Goal: Information Seeking & Learning: Check status

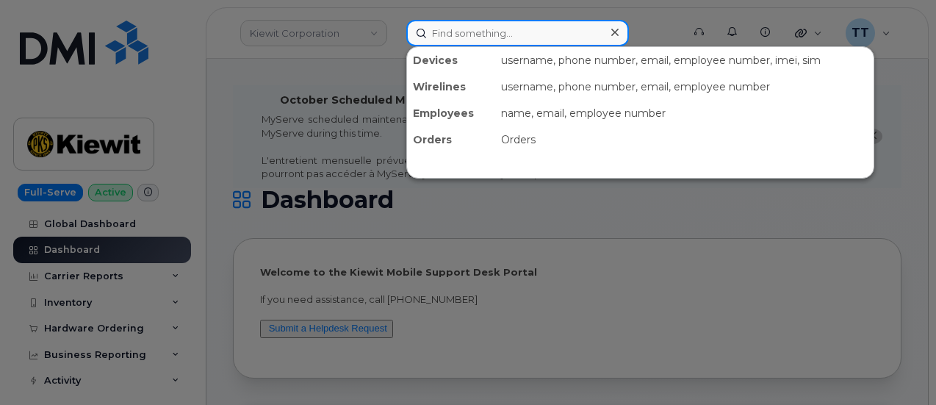
click at [456, 32] on input at bounding box center [517, 33] width 223 height 26
paste input "301701"
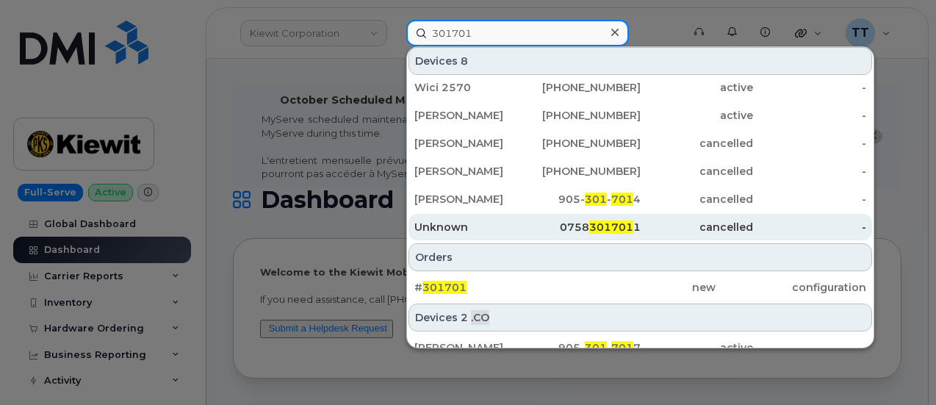
scroll to position [101, 0]
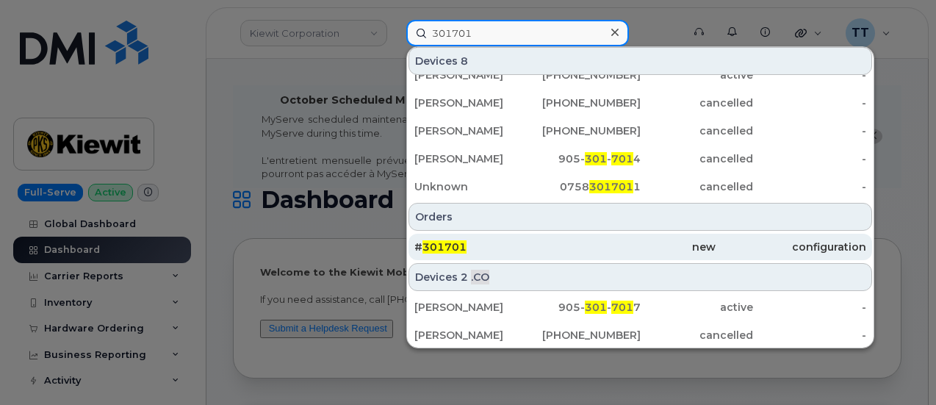
type input "301701"
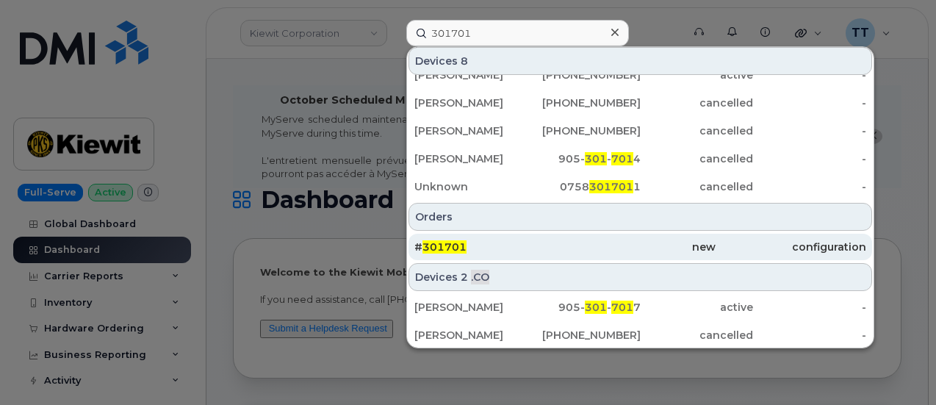
click at [562, 248] on div "# 301701" at bounding box center [489, 247] width 151 height 15
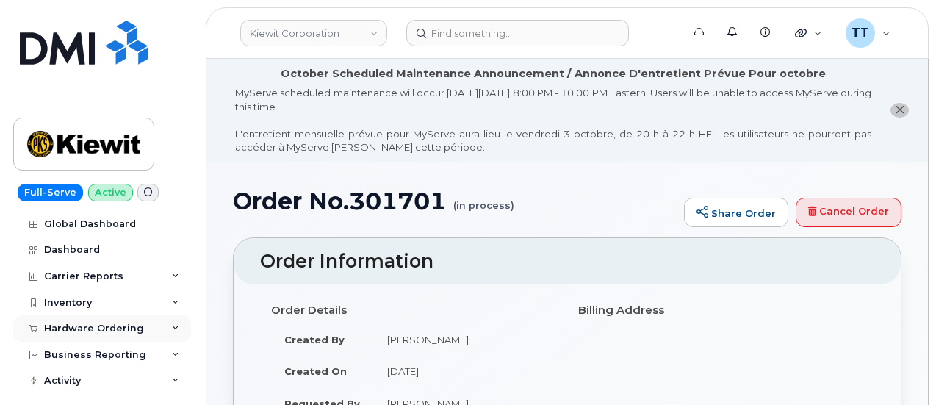
click at [96, 325] on div "Hardware Ordering" at bounding box center [94, 329] width 100 height 12
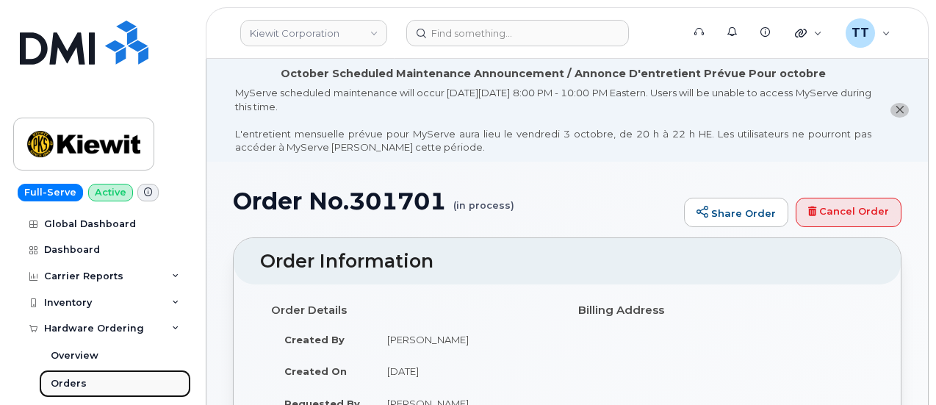
click at [84, 385] on link "Orders" at bounding box center [115, 384] width 152 height 28
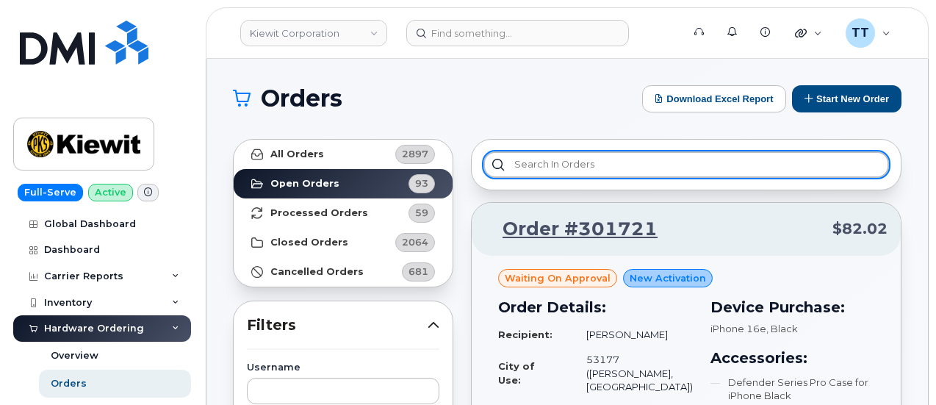
click at [655, 161] on input "text" at bounding box center [686, 164] width 406 height 26
paste input "301701"
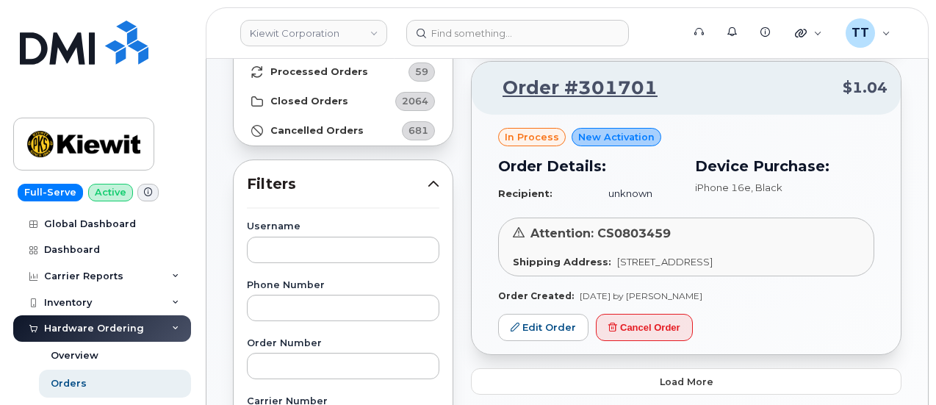
scroll to position [220, 0]
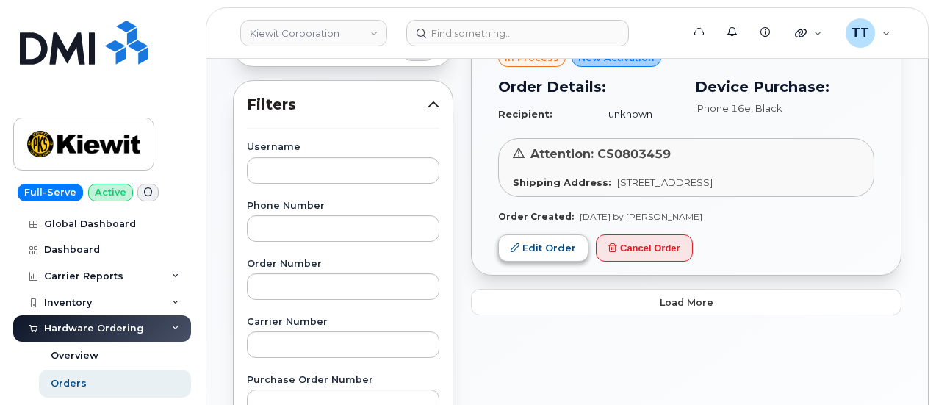
type input "301701"
click at [558, 259] on link "Edit Order" at bounding box center [543, 247] width 90 height 27
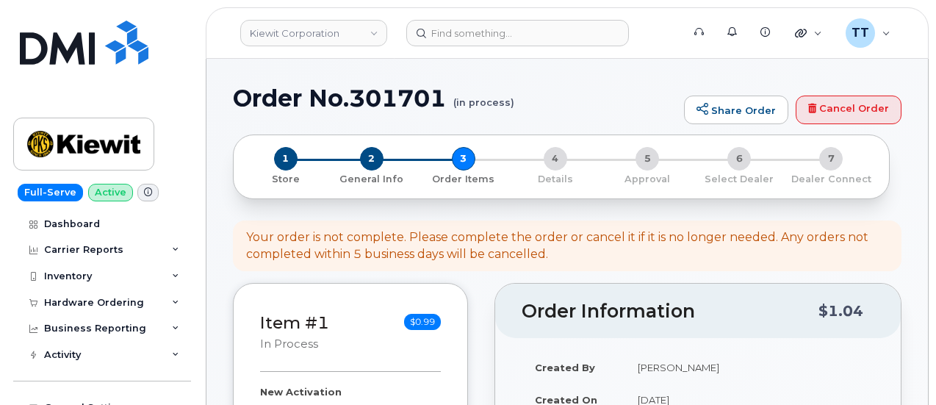
select select
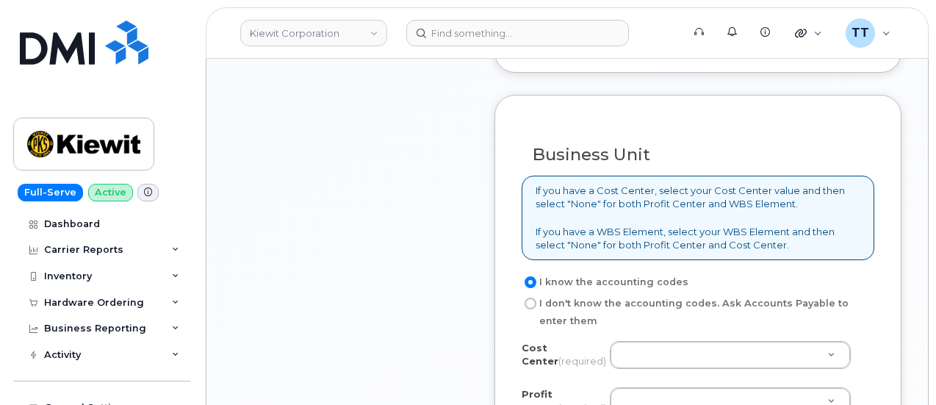
scroll to position [1543, 0]
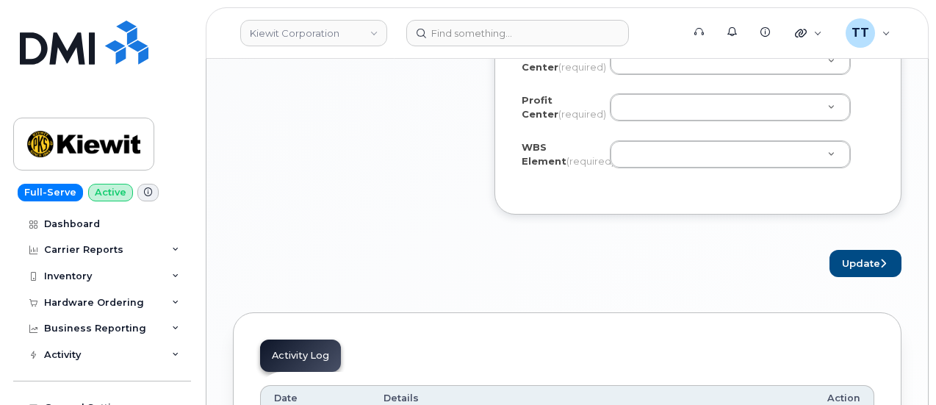
drag, startPoint x: 859, startPoint y: 191, endPoint x: 827, endPoint y: 190, distance: 31.6
click at [859, 187] on div "Cost Center (required) Unknown Profit Center (required) None - None - None WBS …" at bounding box center [698, 117] width 353 height 140
drag, startPoint x: 671, startPoint y: 172, endPoint x: 657, endPoint y: 171, distance: 14.7
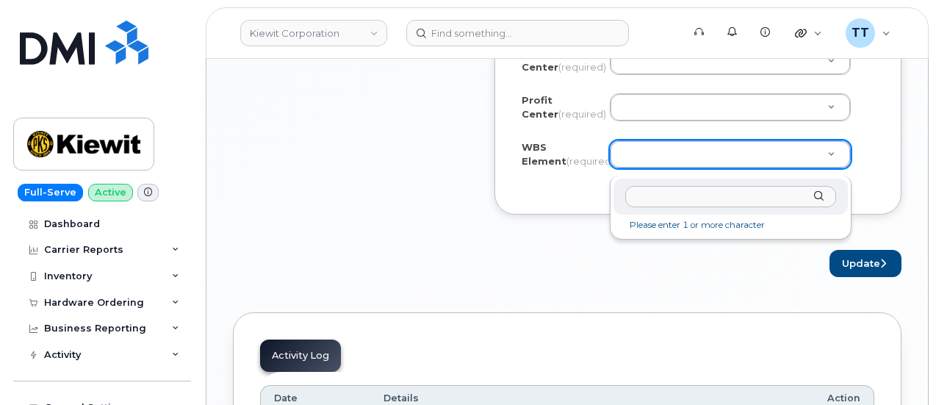
paste input "106373.1080"
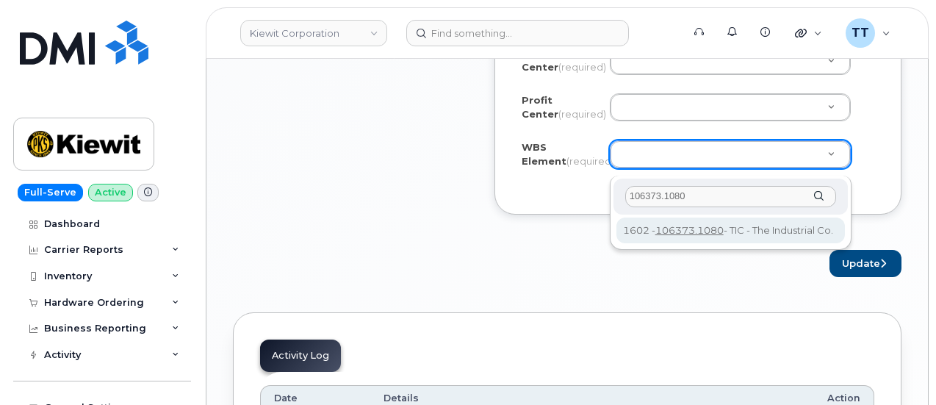
type input "106373.1080"
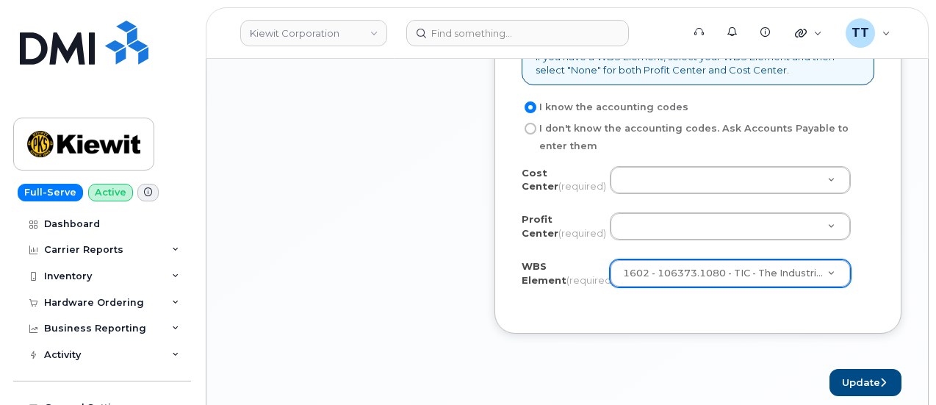
scroll to position [1322, 0]
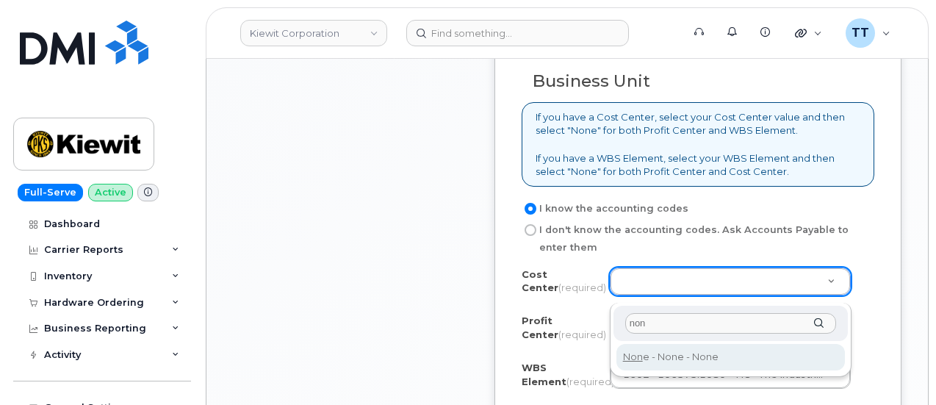
type input "non"
type input "None"
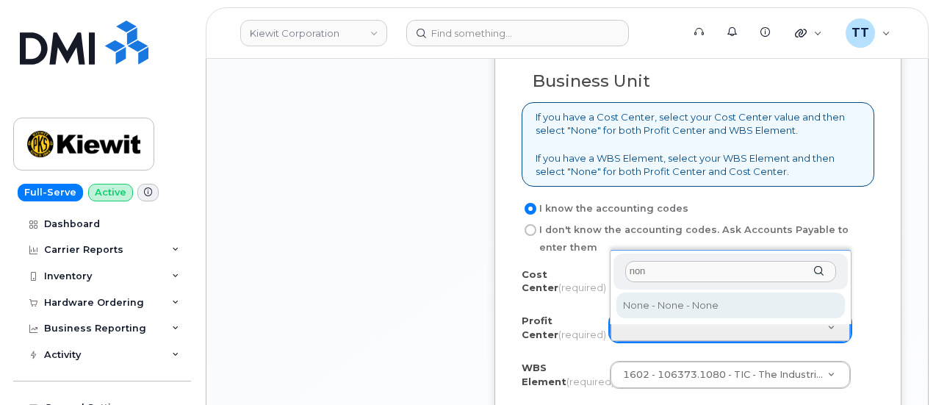
type input "non"
select select "None"
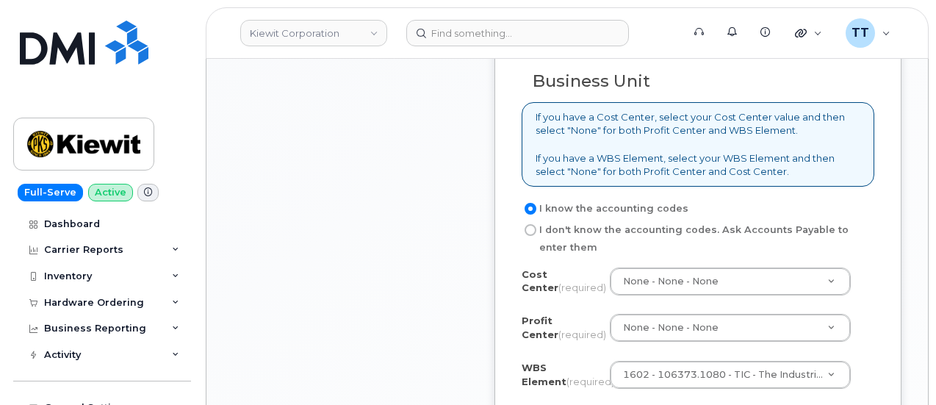
click at [877, 276] on div "Business Unit If you have a Cost Center, select your Cost Center value and then…" at bounding box center [697, 228] width 407 height 414
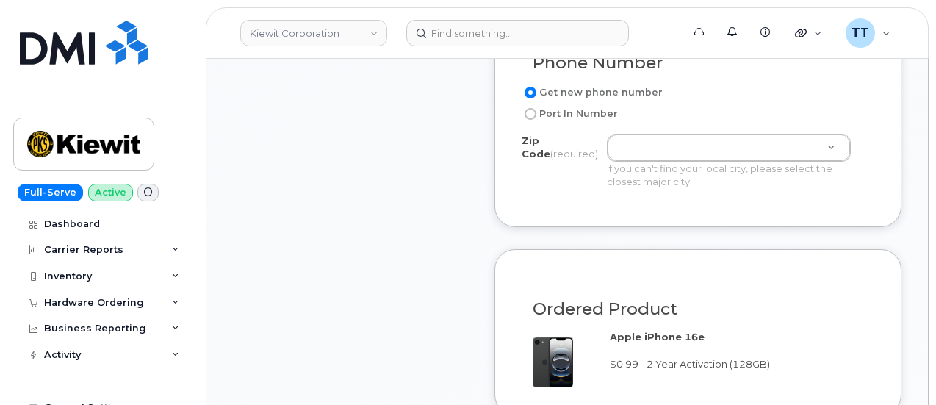
scroll to position [808, 0]
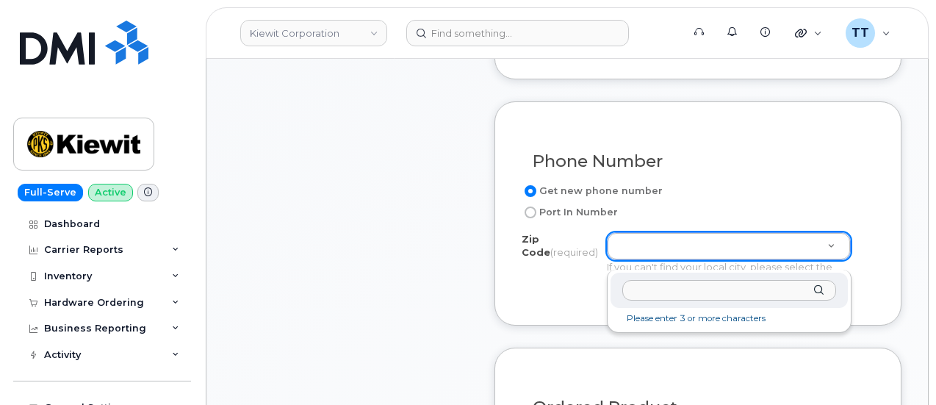
click at [654, 290] on input "Zip Code (required)" at bounding box center [729, 290] width 214 height 21
paste input "76262"
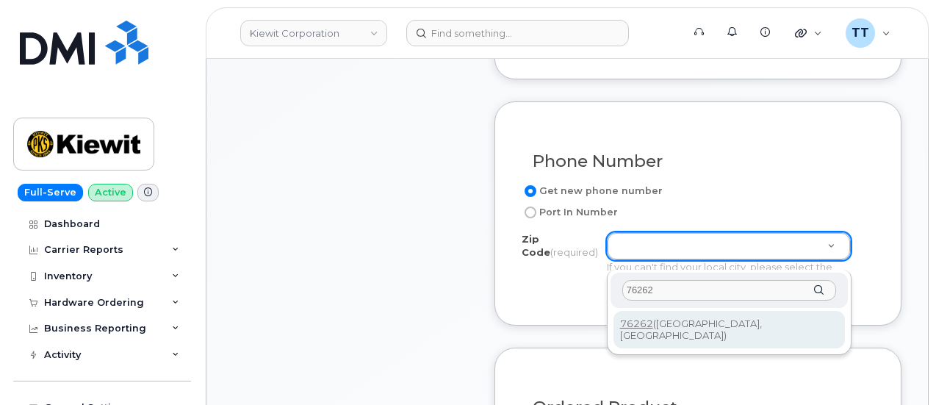
type input "76262"
type input "76262 (Roanoke, TX)"
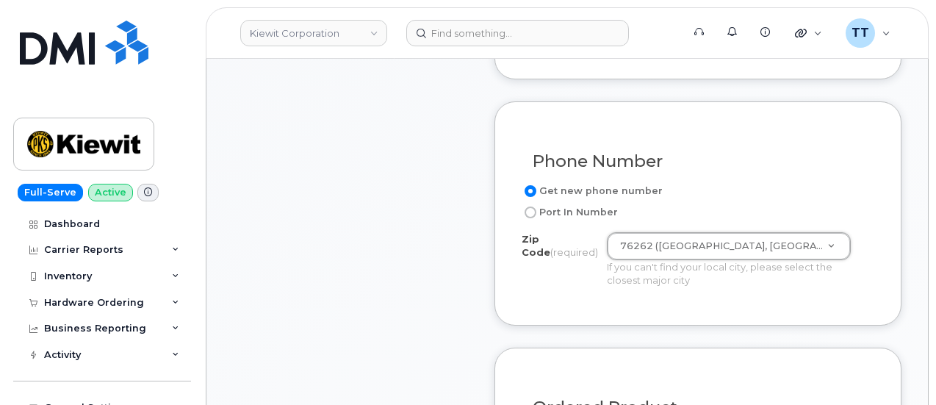
scroll to position [588, 0]
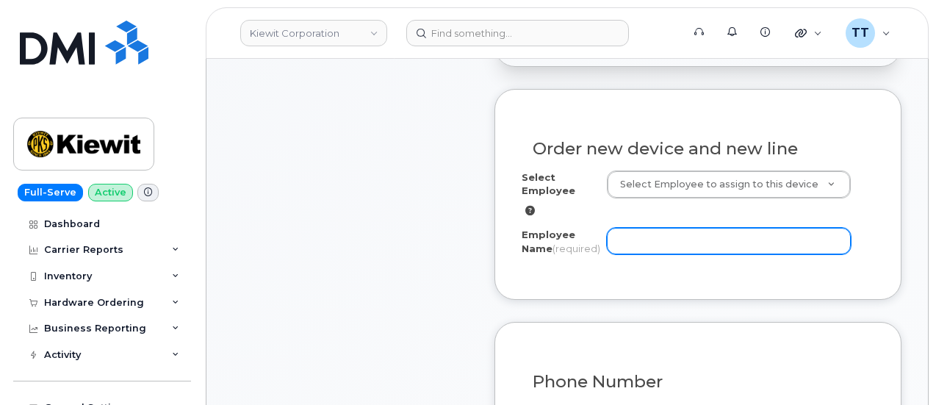
click at [621, 240] on input "Employee Name (required)" at bounding box center [729, 241] width 244 height 26
click at [640, 242] on input "Employee Name (required)" at bounding box center [729, 241] width 244 height 26
paste input "[PERSON_NAME]"
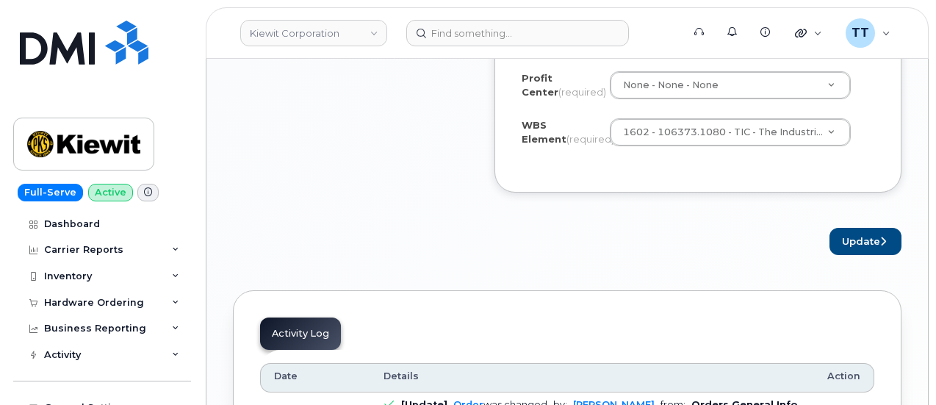
scroll to position [1543, 0]
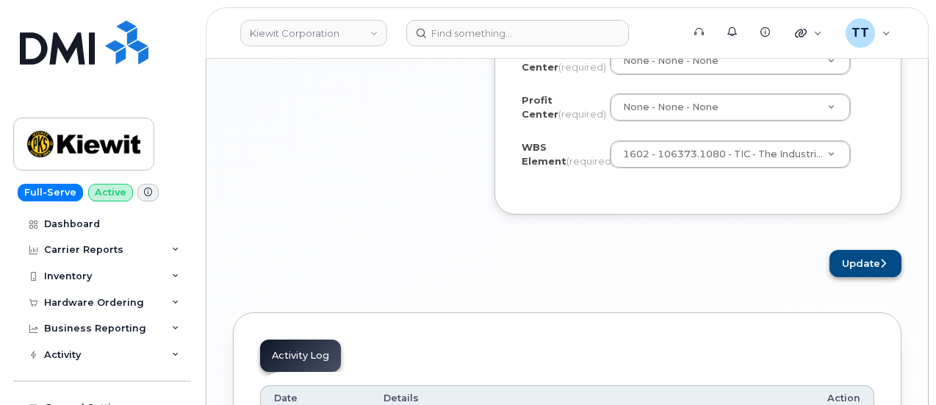
type input "[PERSON_NAME]"
click at [855, 276] on button "Update" at bounding box center [865, 263] width 72 height 27
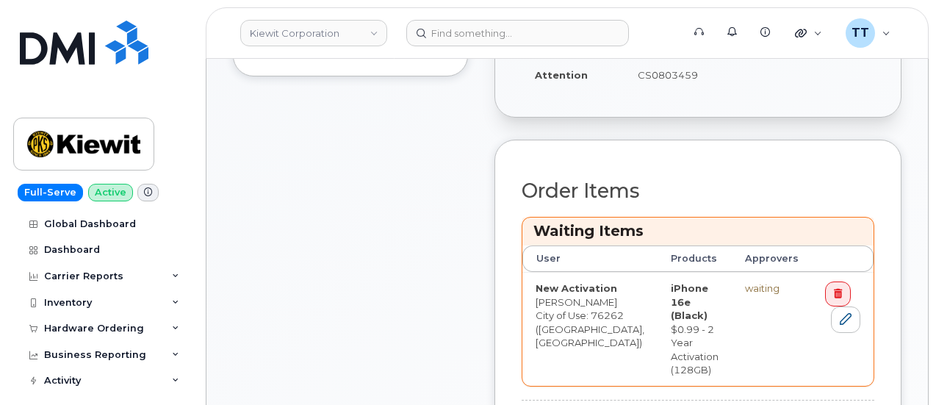
scroll to position [882, 0]
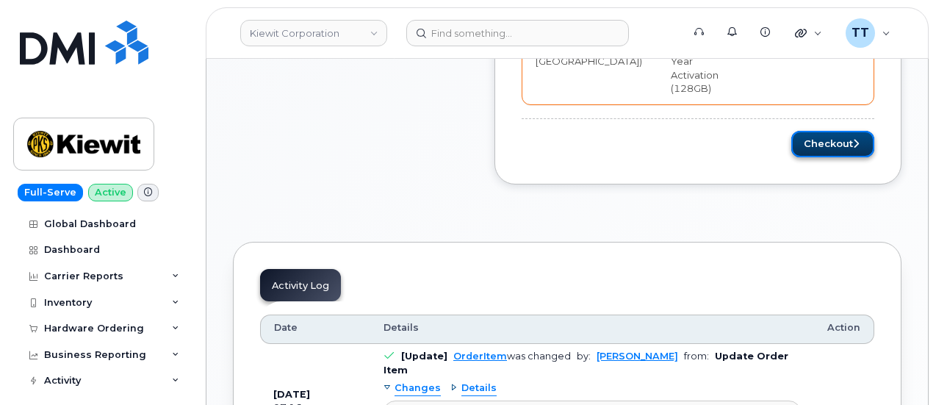
click at [824, 131] on button "Checkout" at bounding box center [832, 144] width 83 height 27
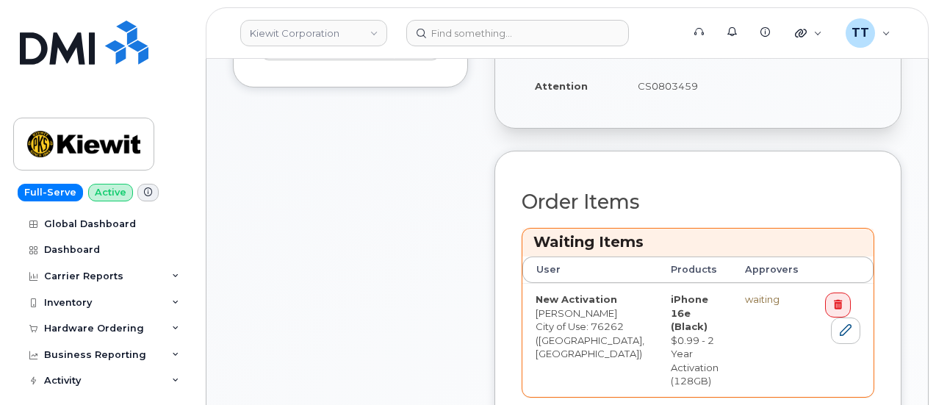
scroll to position [588, 0]
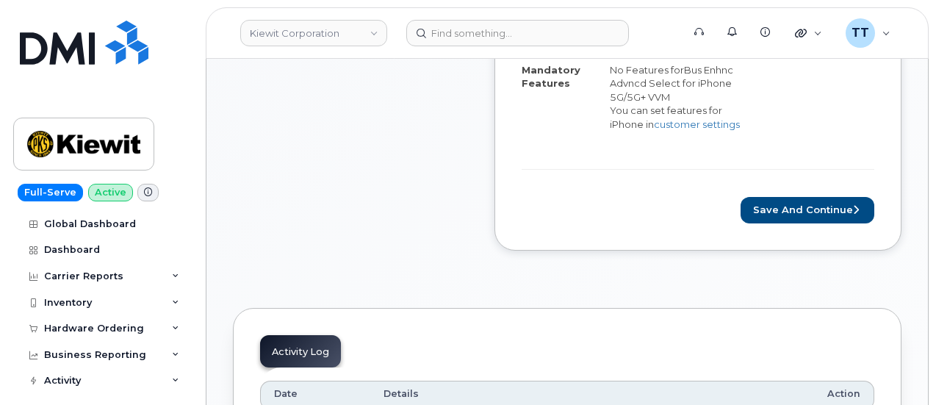
scroll to position [808, 0]
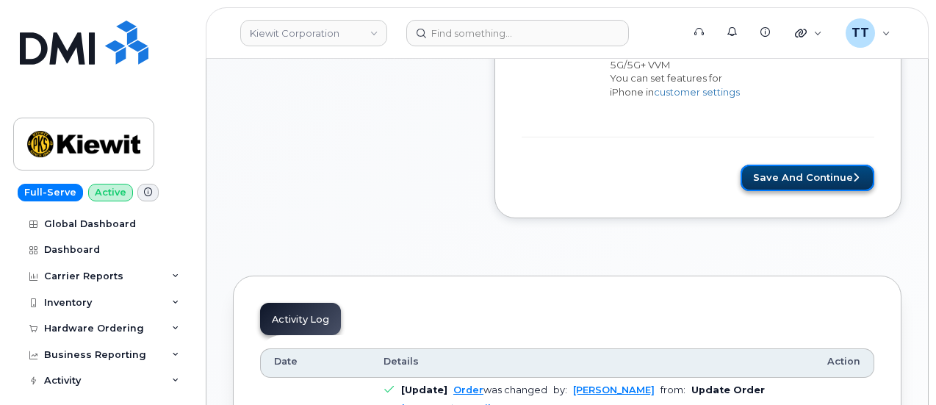
click at [793, 170] on button "Save and Continue" at bounding box center [808, 178] width 134 height 27
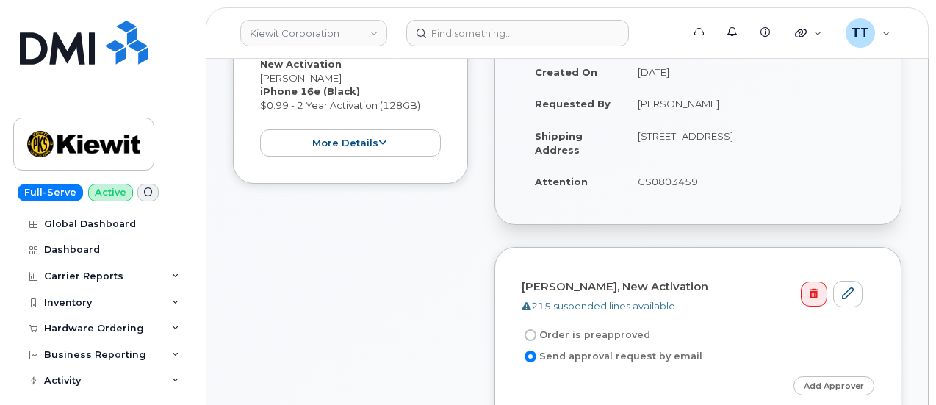
scroll to position [543, 0]
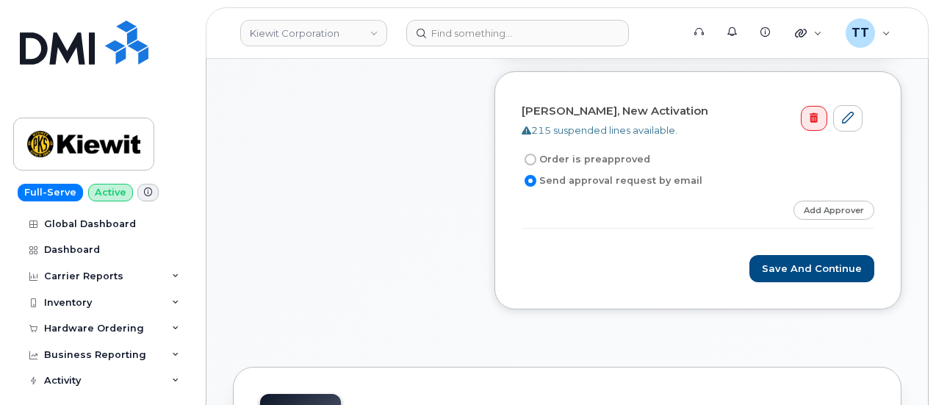
click at [374, 9] on header "Kiewit Corporation Support Alerts Knowledge Base Quicklinks Suspend / Cancel De…" at bounding box center [567, 32] width 723 height 51
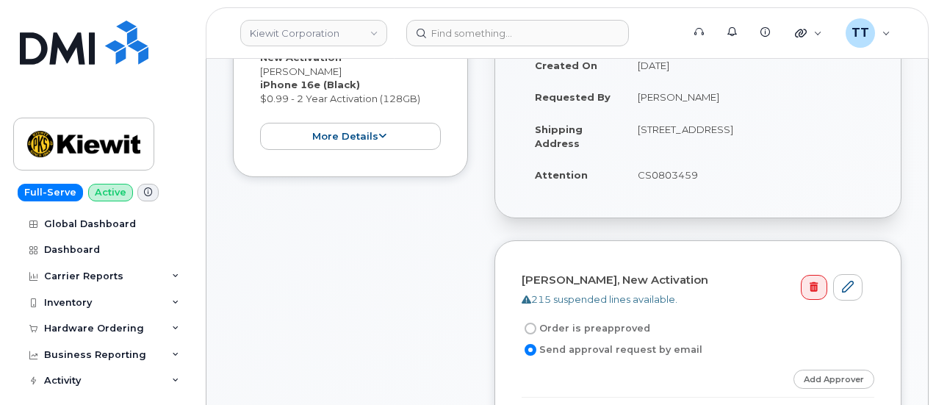
scroll to position [469, 0]
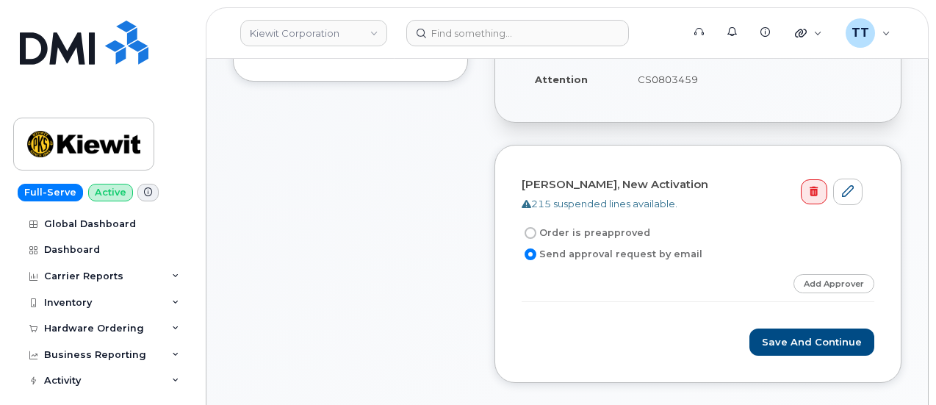
click at [843, 282] on link "Add Approver" at bounding box center [833, 283] width 81 height 18
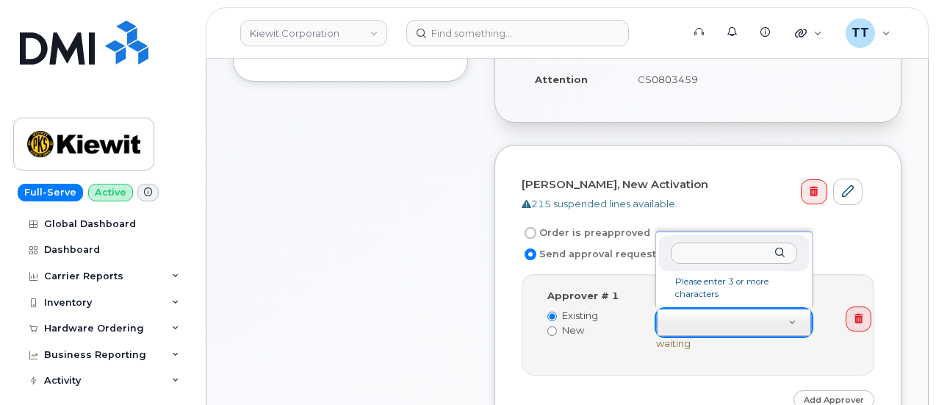
type input "JAMES.JOHNSTON@KIEWIT.COM"
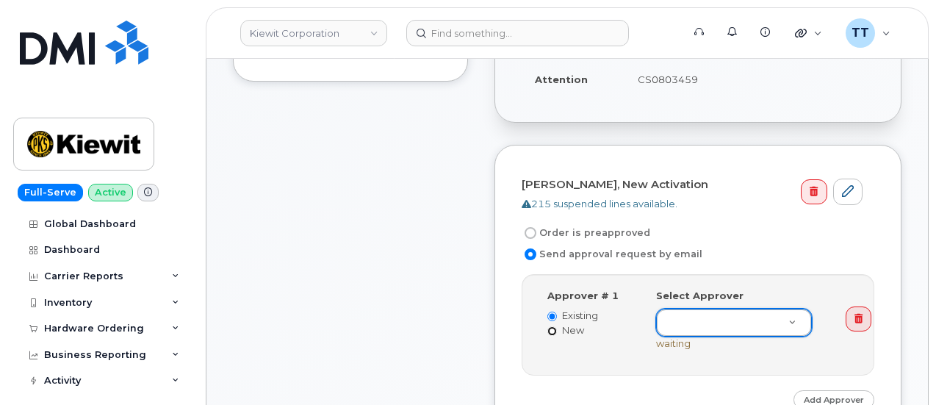
click at [552, 326] on input "New" at bounding box center [552, 331] width 10 height 10
radio input "true"
radio input "false"
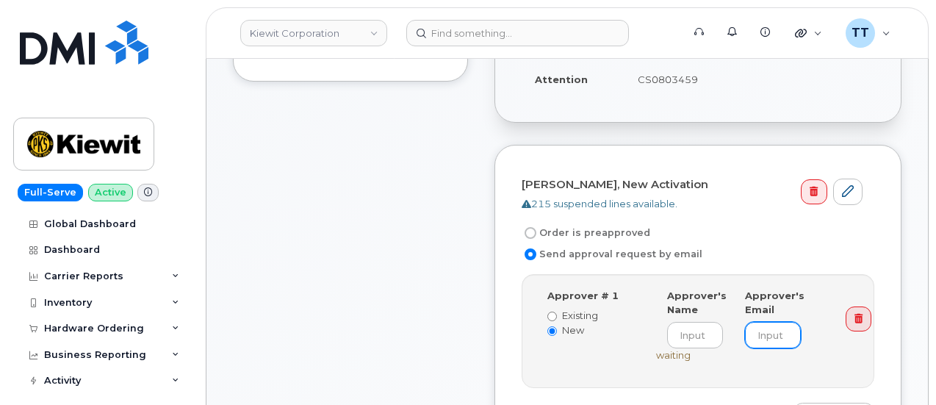
click at [766, 335] on input "email" at bounding box center [773, 335] width 56 height 26
paste input "JAMES.JOHNSTON@KIEWIT.COM"
type input "JAMES.JOHNSTON@KIEWIT.COM"
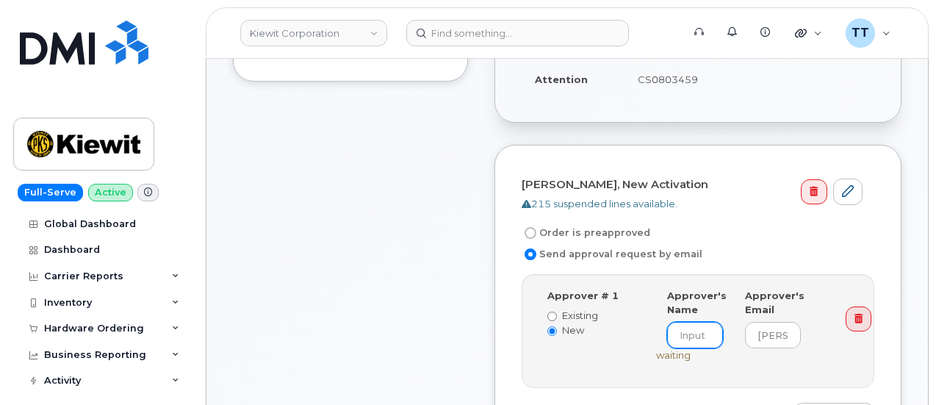
paste input "JAMES.JOHNSTON@KIEWIT.COM"
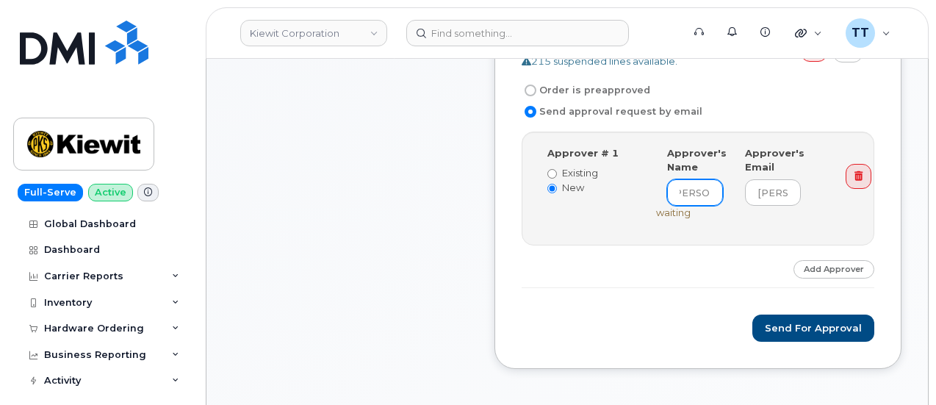
scroll to position [616, 0]
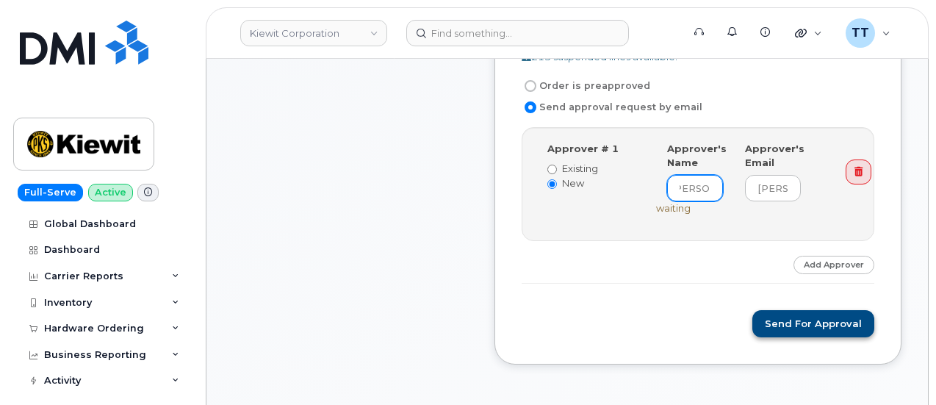
type input "JAMES JOHNSTON"
click at [796, 319] on button "Send for Approval" at bounding box center [813, 323] width 122 height 27
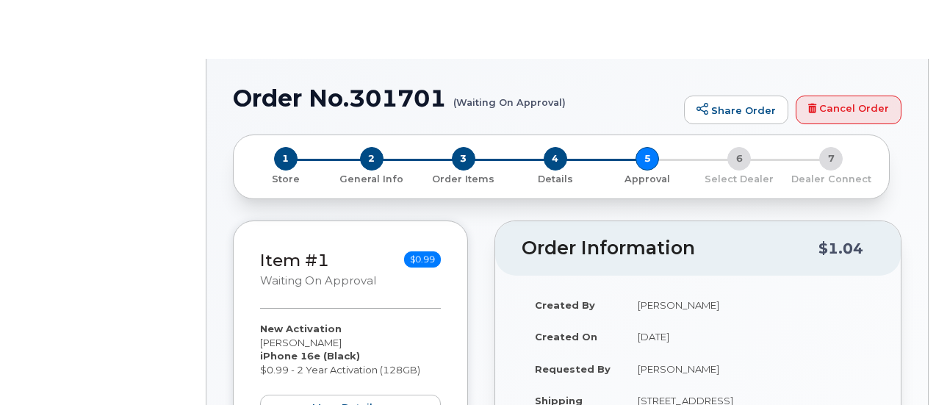
radio input "true"
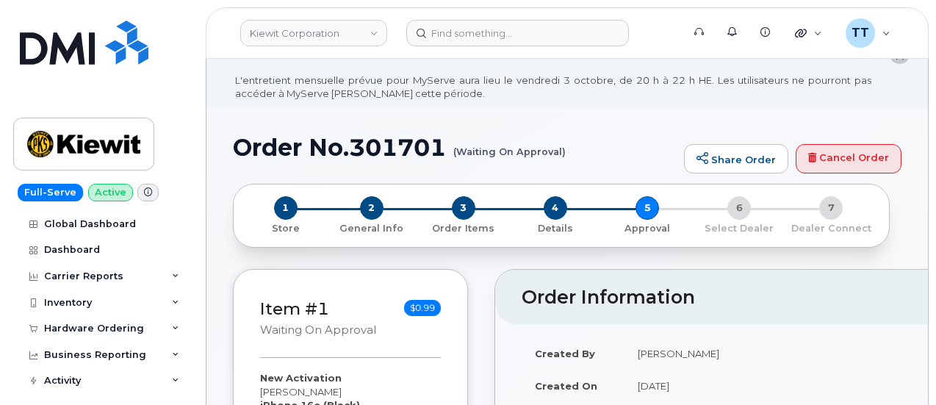
scroll to position [73, 0]
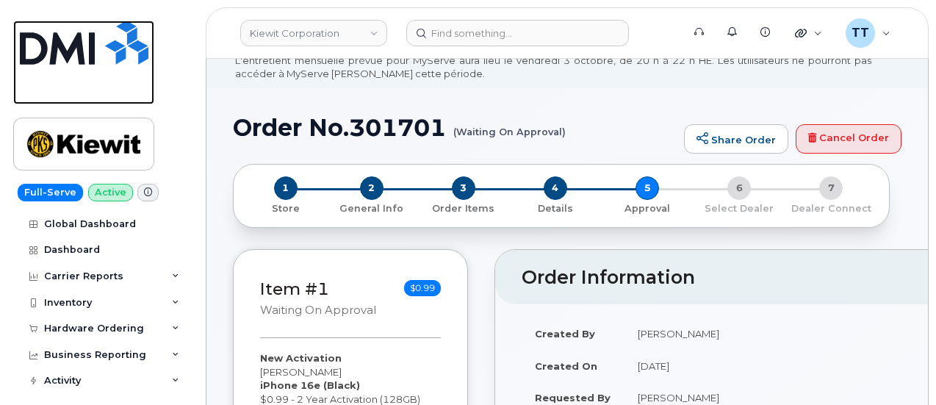
drag, startPoint x: 94, startPoint y: 57, endPoint x: 630, endPoint y: 1, distance: 539.1
click at [94, 57] on img at bounding box center [84, 43] width 129 height 44
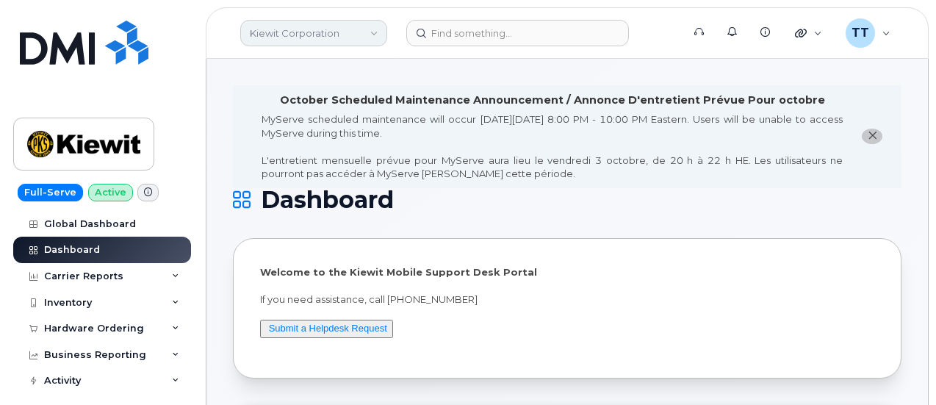
drag, startPoint x: 260, startPoint y: 35, endPoint x: 267, endPoint y: 26, distance: 11.5
click at [262, 35] on link "Kiewit Corporation" at bounding box center [313, 33] width 147 height 26
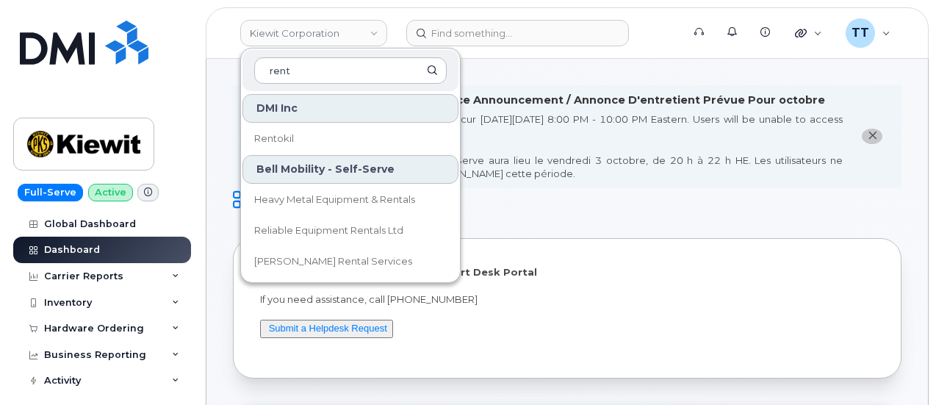
type input "rent"
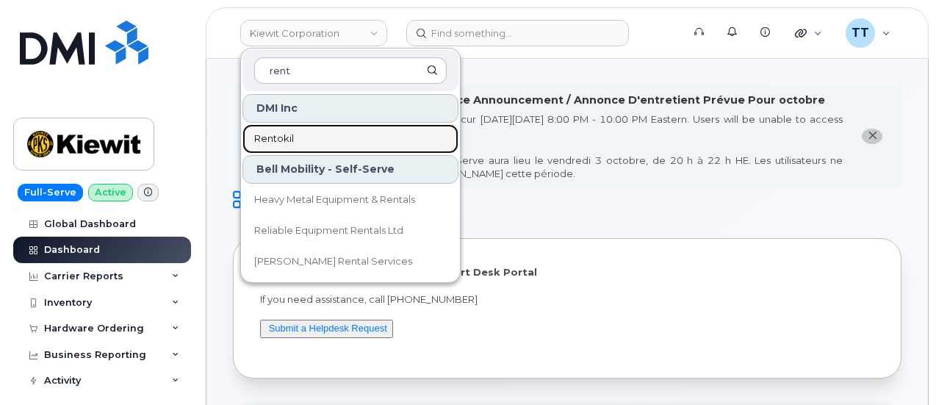
click at [281, 140] on span "Rentokil" at bounding box center [274, 139] width 40 height 15
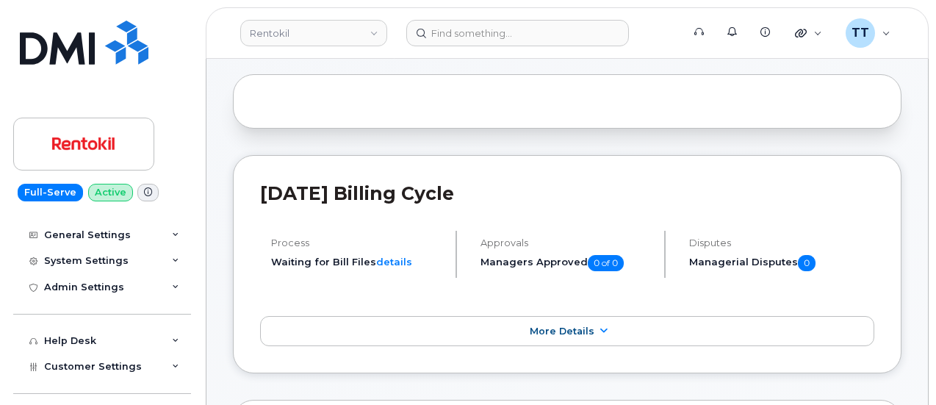
scroll to position [294, 0]
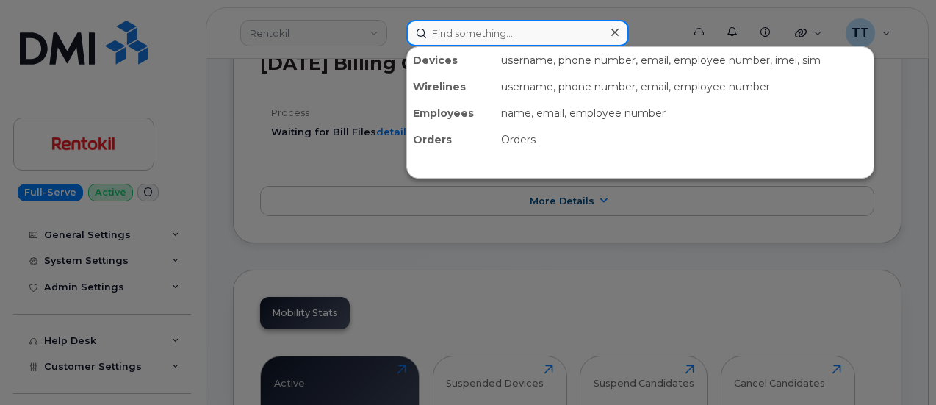
click at [470, 35] on input at bounding box center [517, 33] width 223 height 26
paste input "[PHONE_NUMBER]"
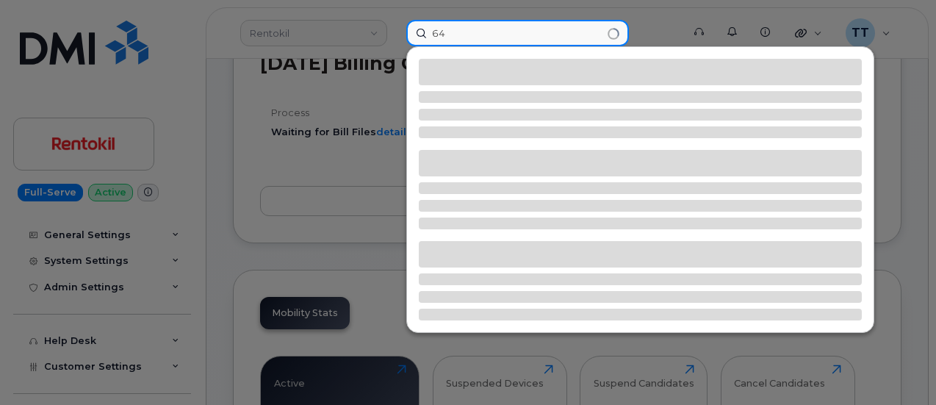
type input "6"
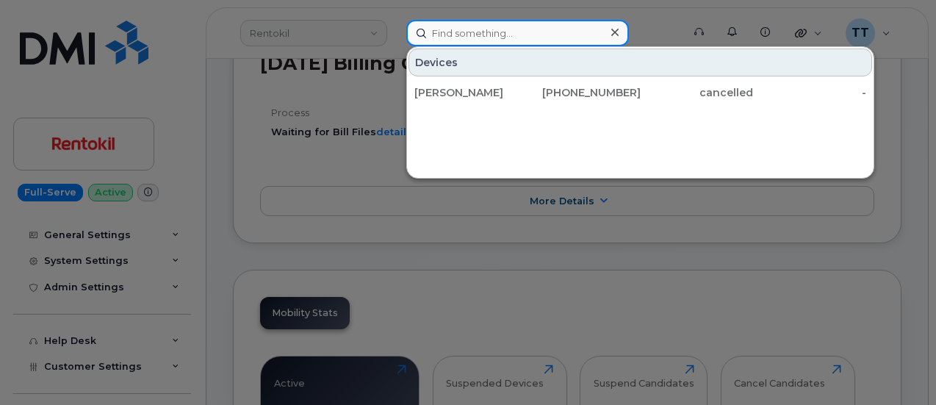
click at [468, 37] on input at bounding box center [517, 33] width 223 height 26
paste input "352790715564712"
type input "352790715564712"
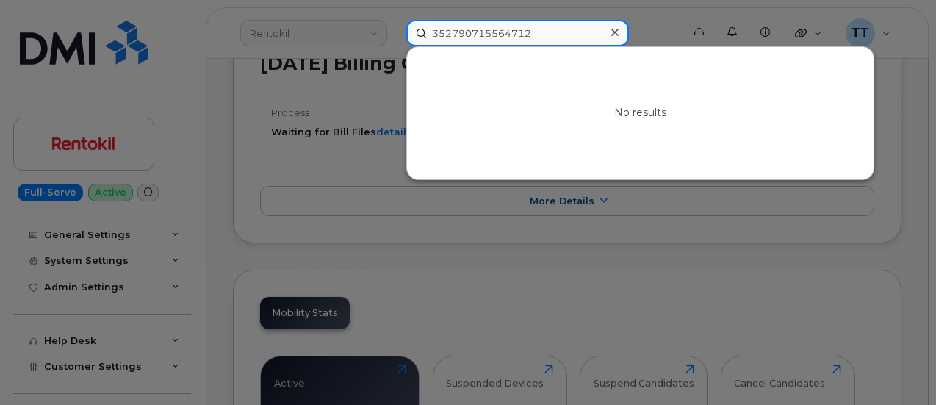
click at [492, 29] on input "352790715564712" at bounding box center [517, 33] width 223 height 26
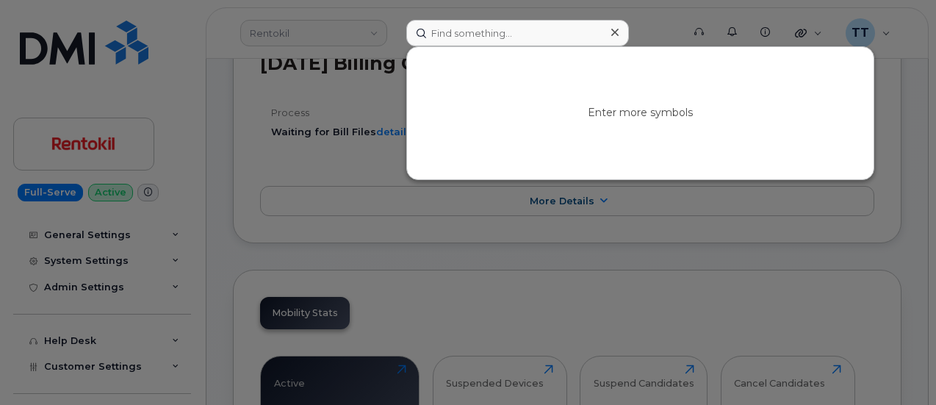
click at [463, 10] on div at bounding box center [468, 202] width 936 height 405
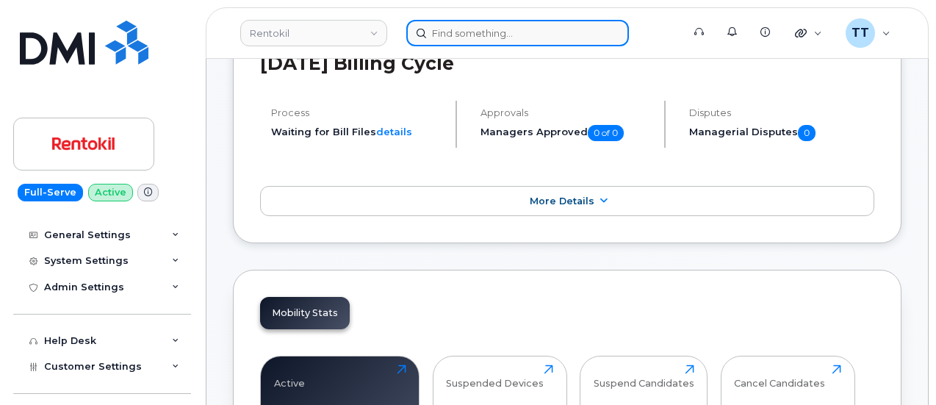
click at [462, 35] on input at bounding box center [517, 33] width 223 height 26
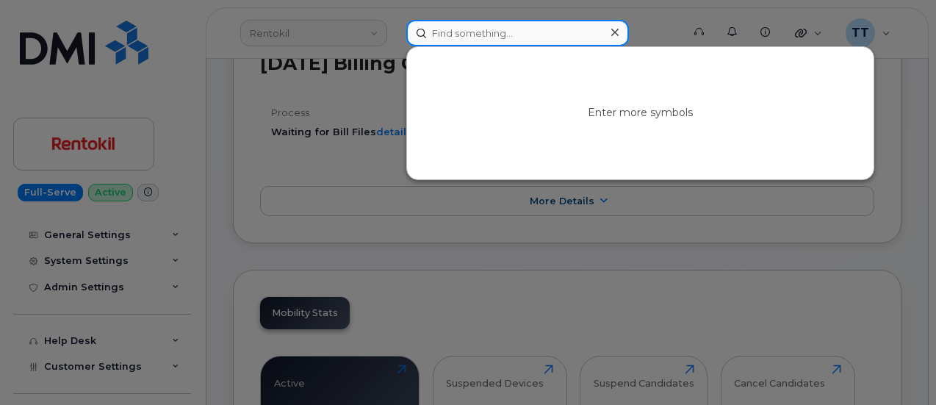
paste input "[PHONE_NUMBER]"
type input "[PHONE_NUMBER]"
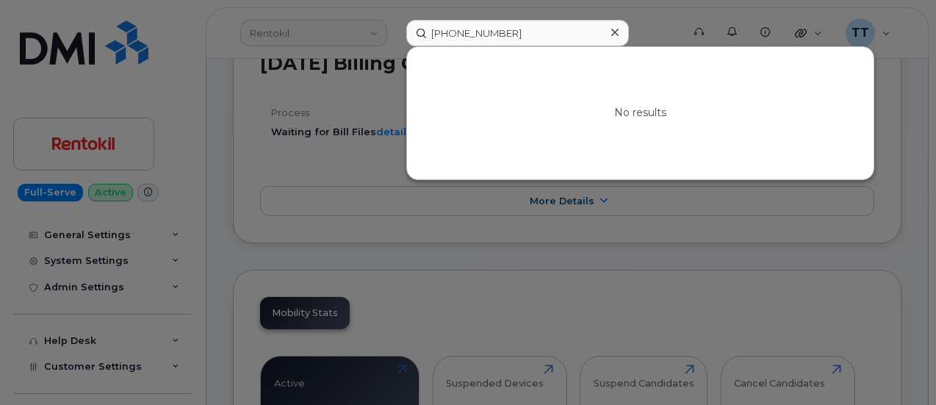
click at [454, 8] on div at bounding box center [468, 202] width 936 height 405
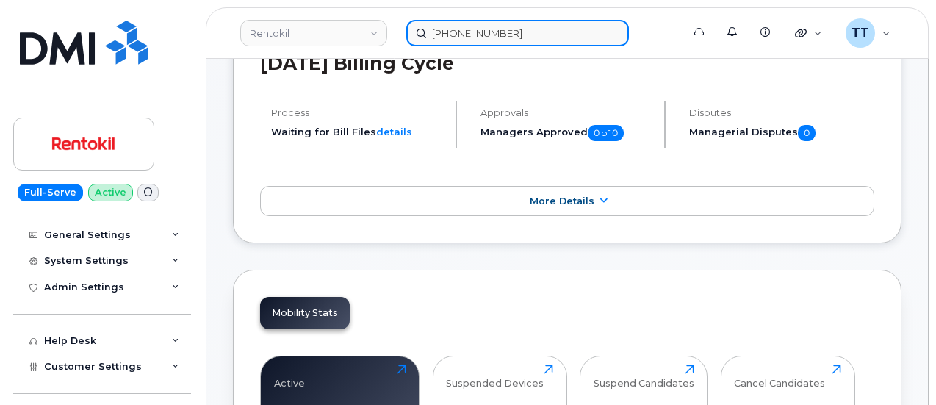
click at [456, 30] on input "647-231-9054" at bounding box center [517, 33] width 223 height 26
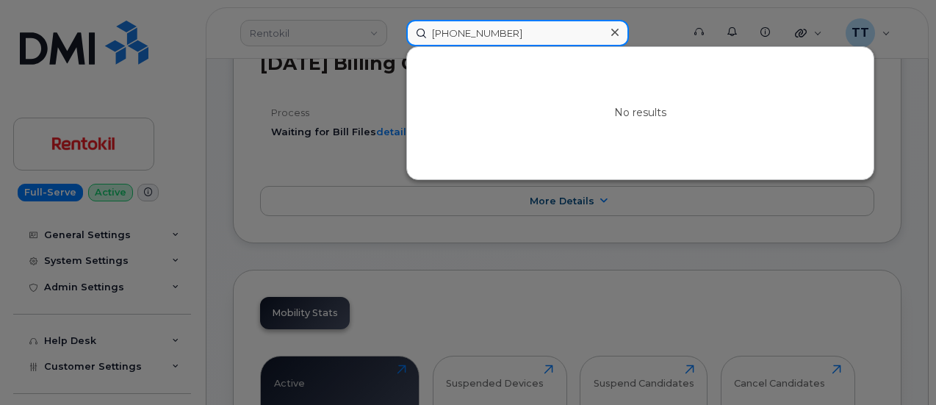
click at [456, 30] on input "647-231-9054" at bounding box center [517, 33] width 223 height 26
paste input "Obaid"
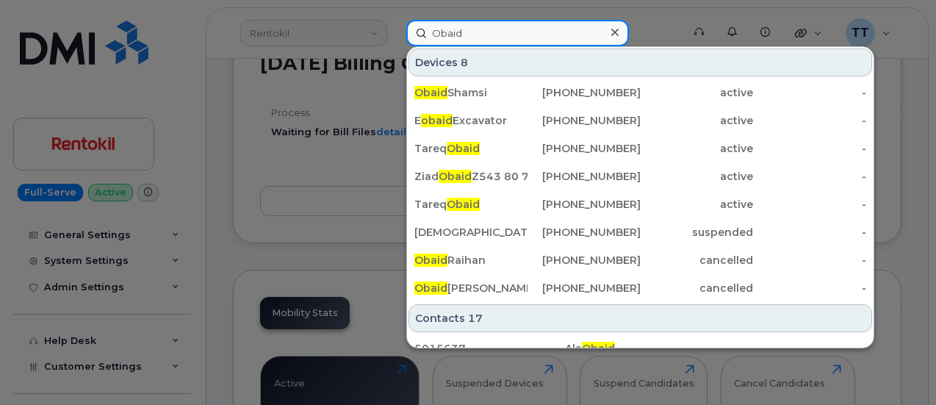
click at [544, 40] on input "Obaid" at bounding box center [517, 33] width 223 height 26
paste input "Raihan"
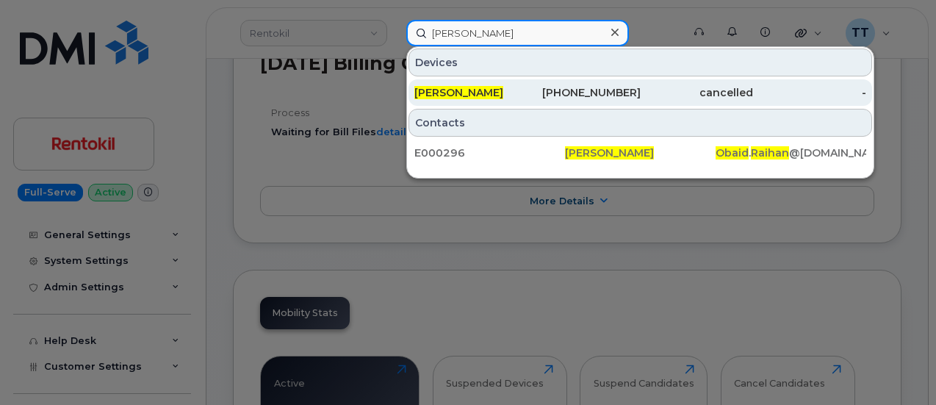
type input "Obaid Raihan"
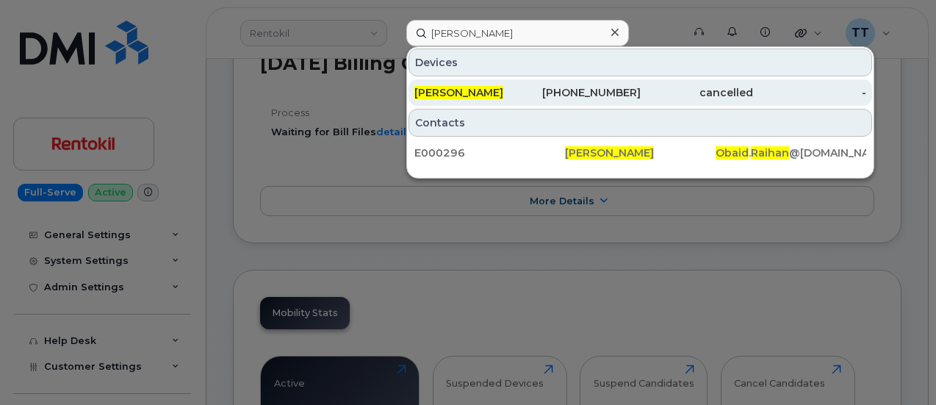
click at [612, 96] on div "905-638-4081" at bounding box center [583, 92] width 113 height 15
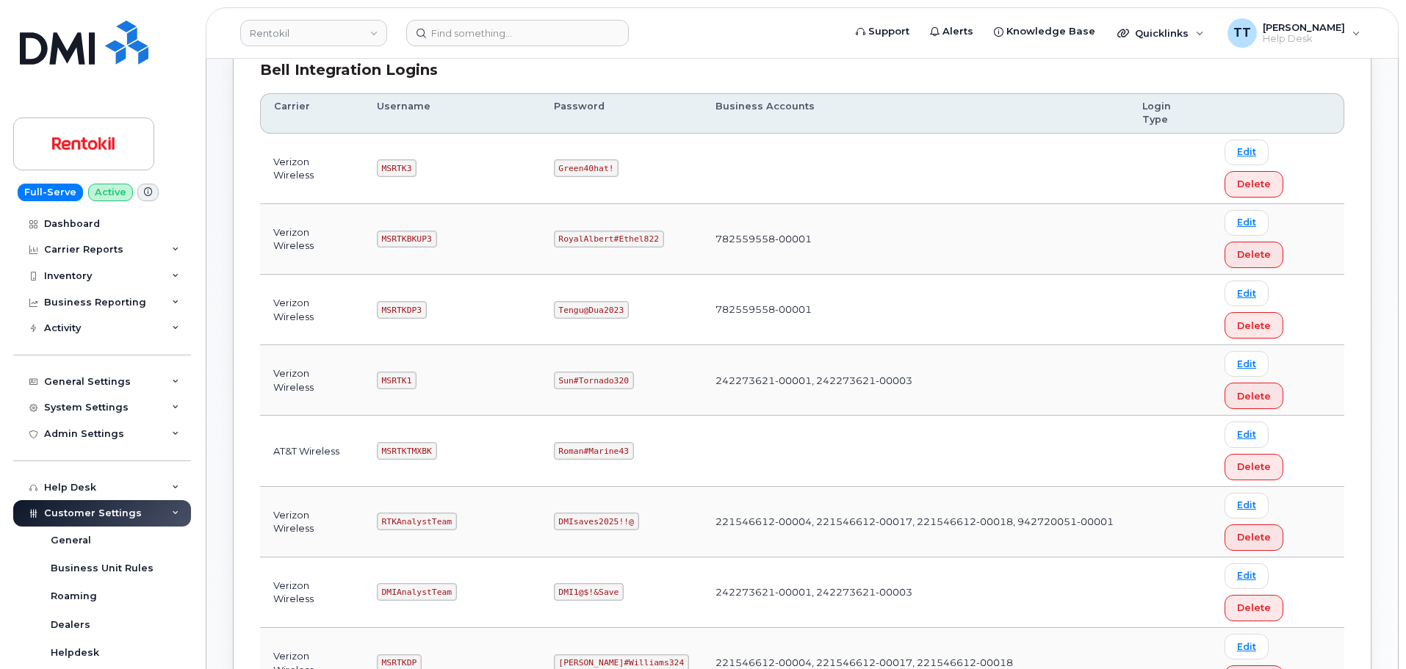
scroll to position [294, 0]
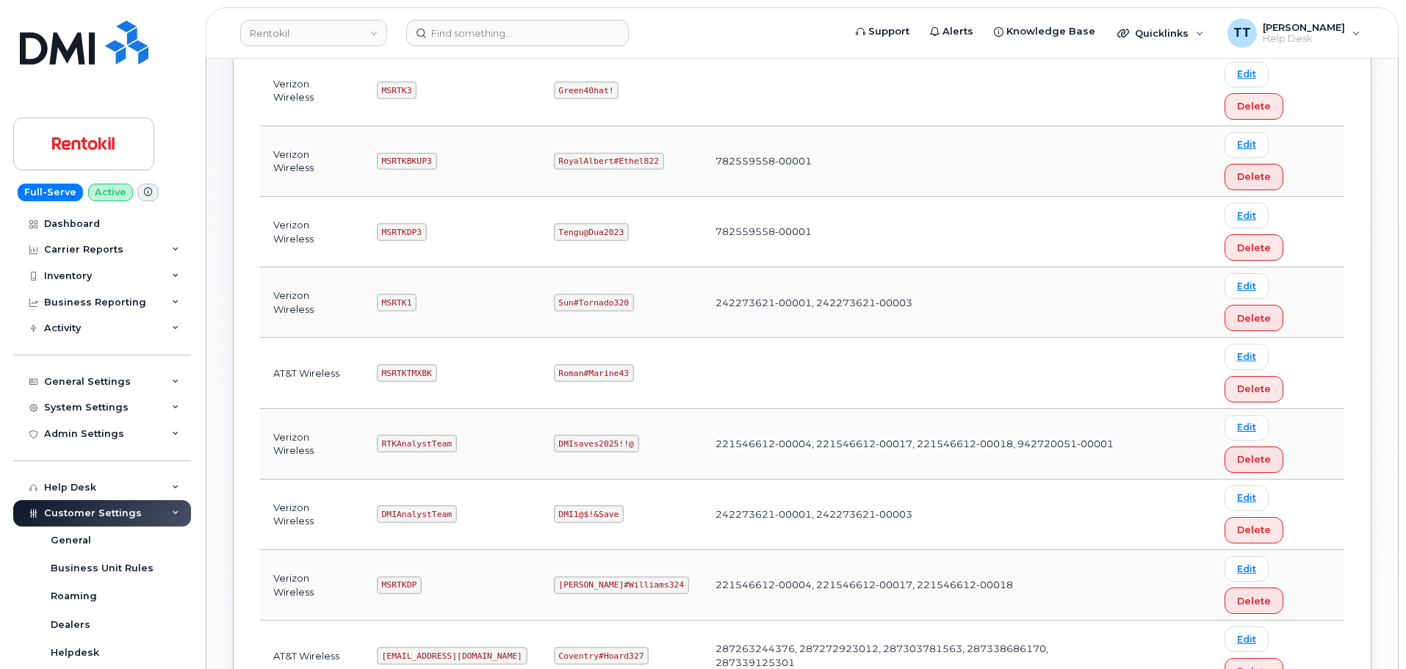
copy code "Maud#Earthquake203"
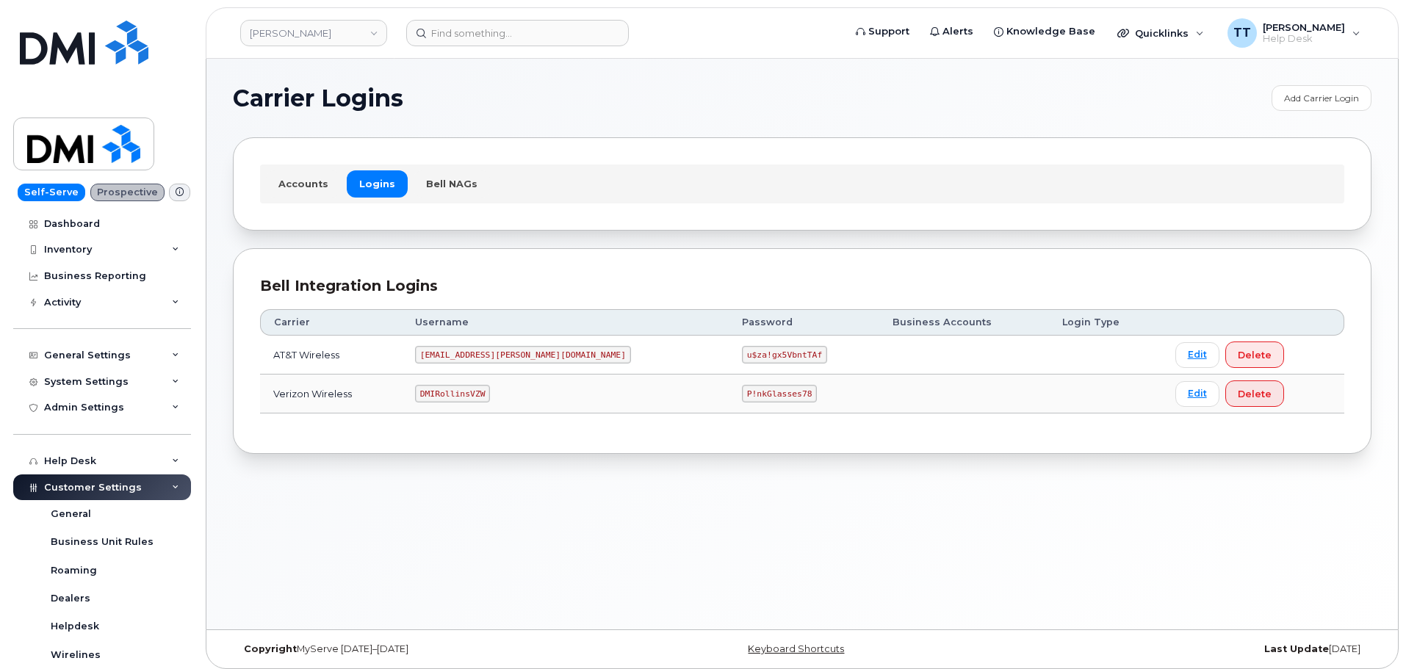
click at [467, 356] on code "MS-Rollins@dminc.com" at bounding box center [523, 355] width 216 height 18
copy code "[EMAIL_ADDRESS][PERSON_NAME][DOMAIN_NAME]"
click at [742, 354] on code "u$za!gx5VbntTAf" at bounding box center [784, 355] width 85 height 18
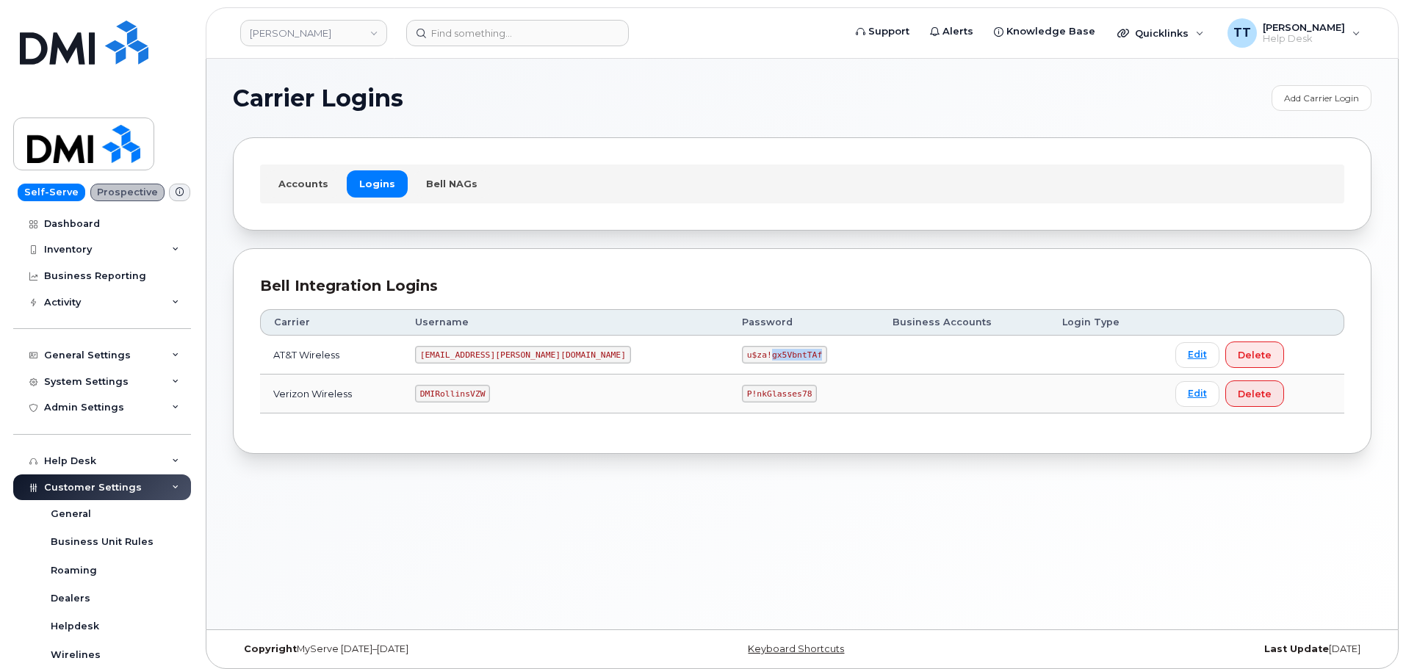
click at [742, 354] on code "u$za!gx5VbntTAf" at bounding box center [784, 355] width 85 height 18
copy code "u$za!gx5VbntTAf"
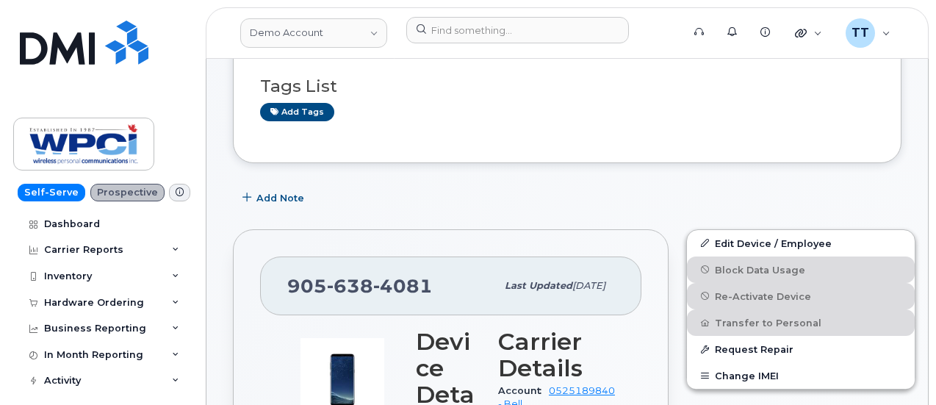
scroll to position [220, 0]
click at [102, 307] on div "Hardware Ordering" at bounding box center [94, 303] width 100 height 12
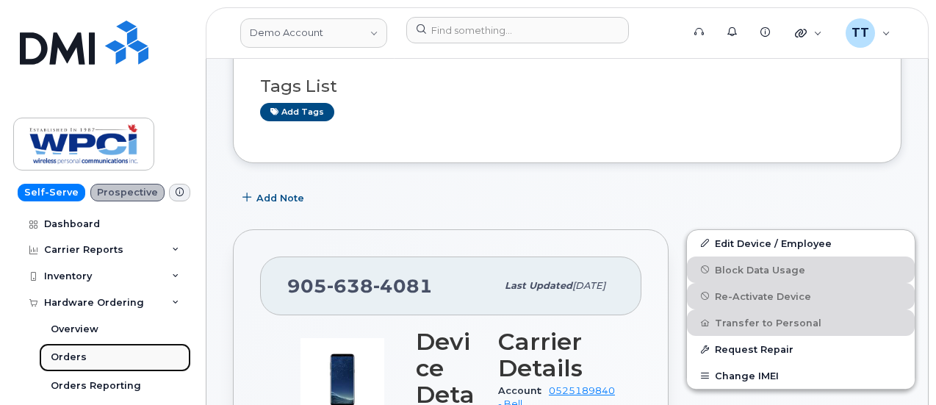
click at [102, 355] on link "Orders" at bounding box center [115, 357] width 152 height 28
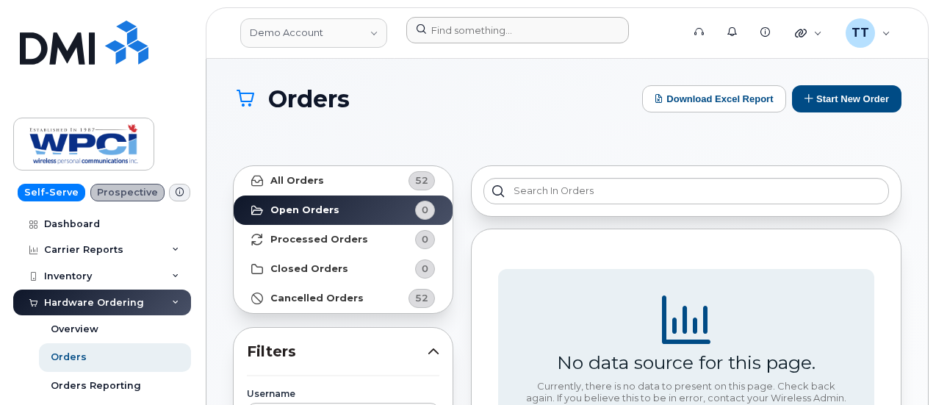
click at [457, 15] on header "Demo Account Support Alerts Knowledge Base Quicklinks Suspend / Cancel Device C…" at bounding box center [567, 32] width 723 height 51
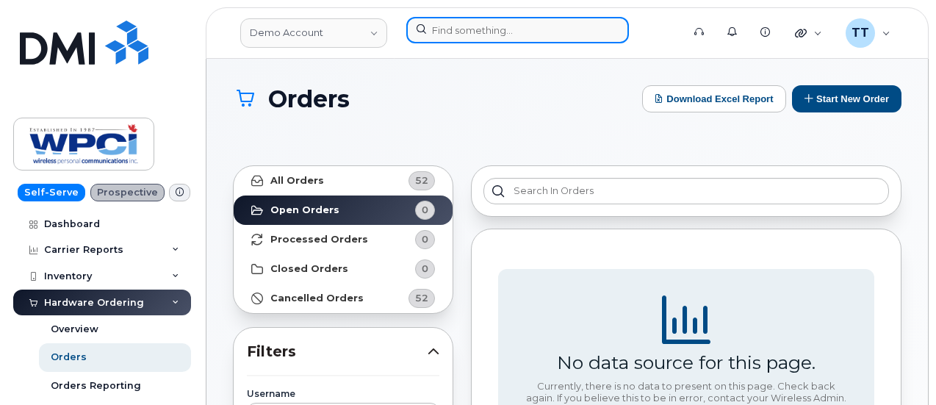
click at [457, 26] on input at bounding box center [517, 30] width 223 height 26
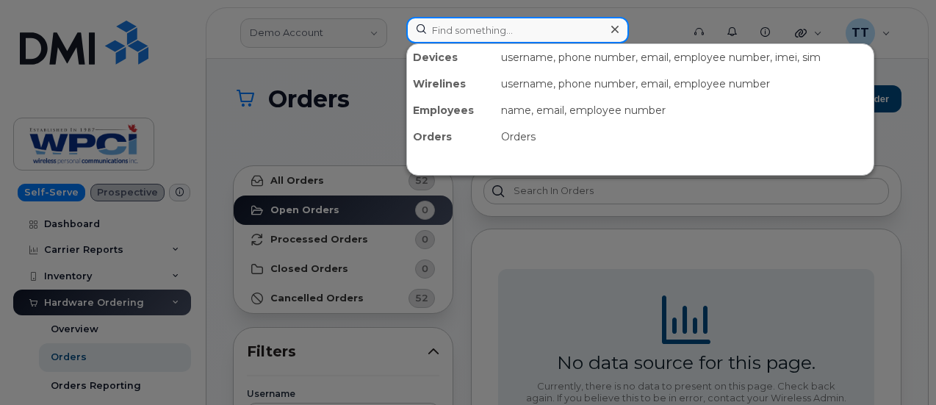
paste input "Obaid.Raihan"
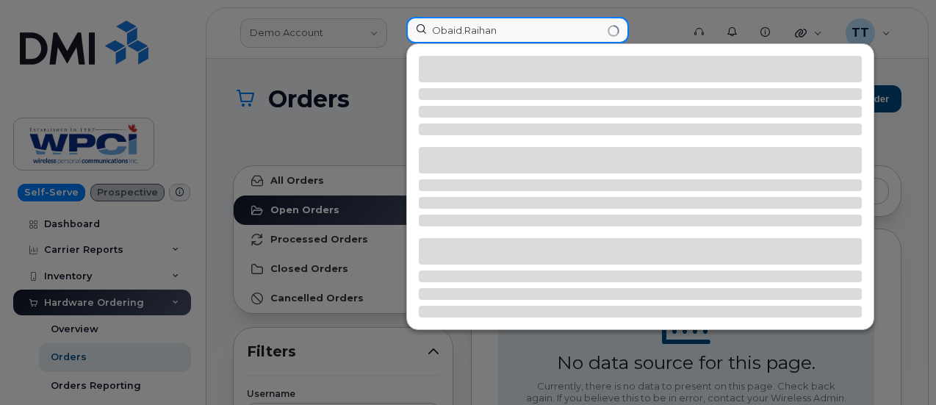
click at [464, 33] on input "Obaid.Raihan" at bounding box center [517, 30] width 223 height 26
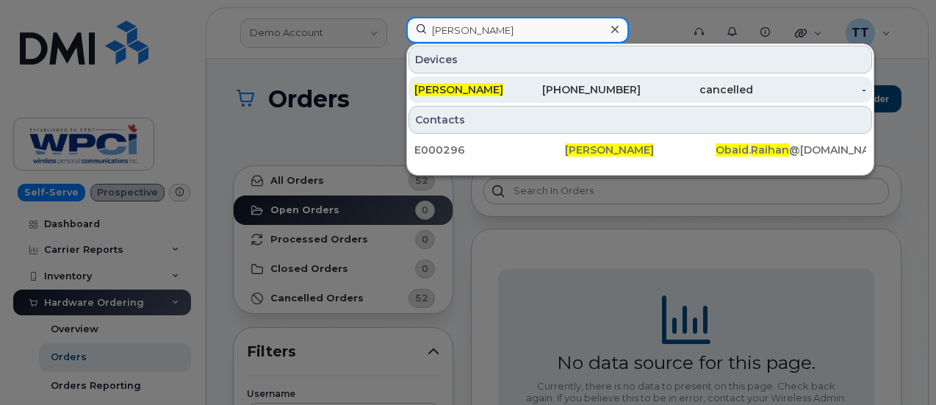
type input "[PERSON_NAME]"
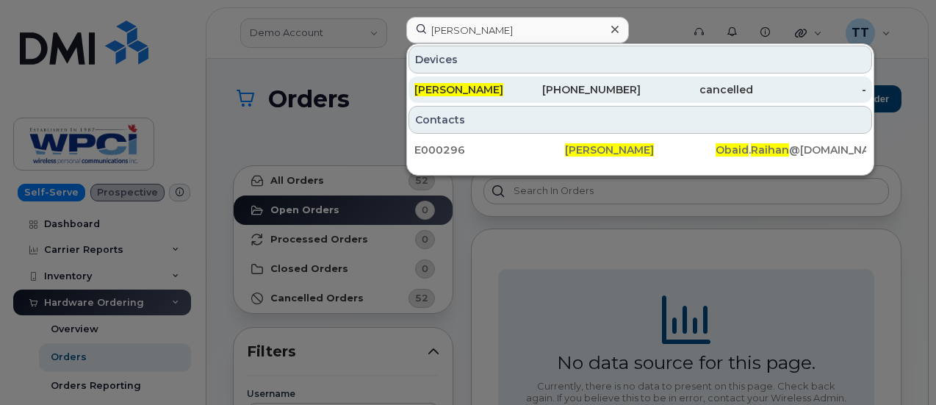
click at [472, 79] on div "[PERSON_NAME]" at bounding box center [470, 89] width 113 height 26
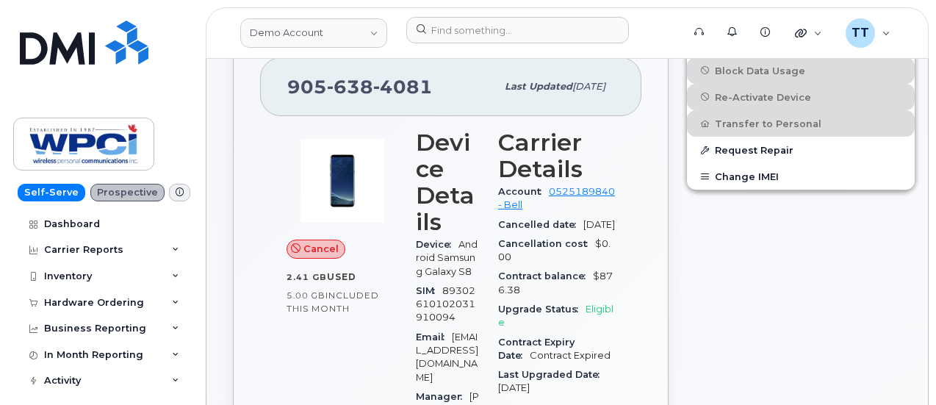
scroll to position [383, 0]
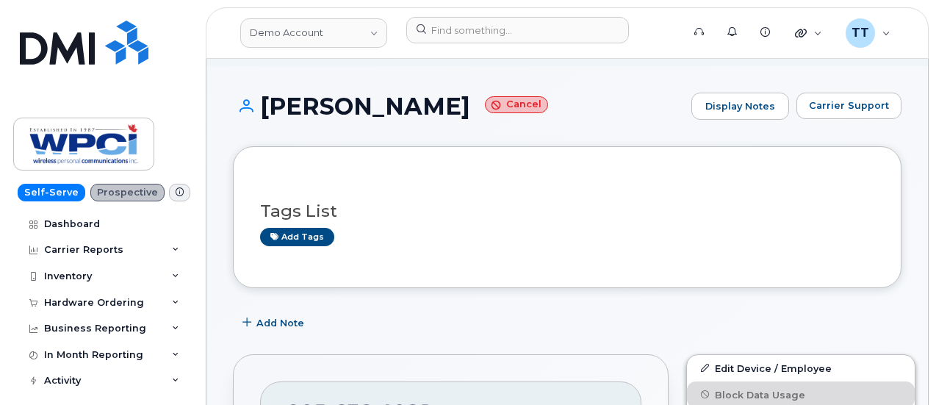
scroll to position [16, 0]
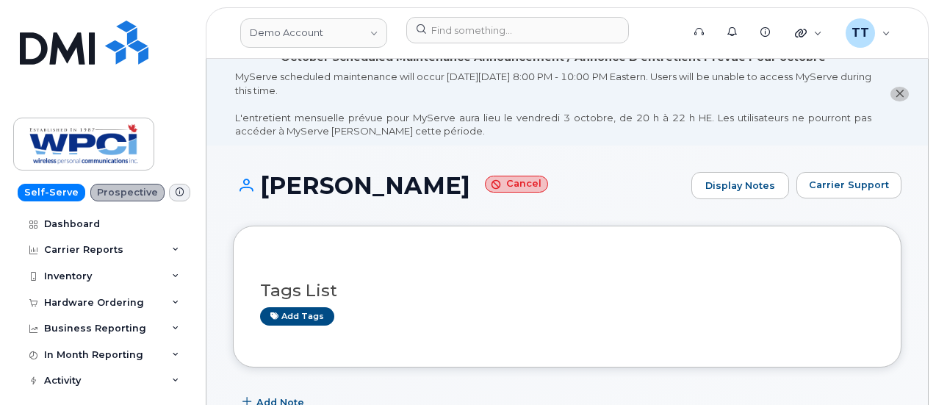
click at [326, 187] on h1 "Obaid Raihan Cancel" at bounding box center [458, 186] width 451 height 26
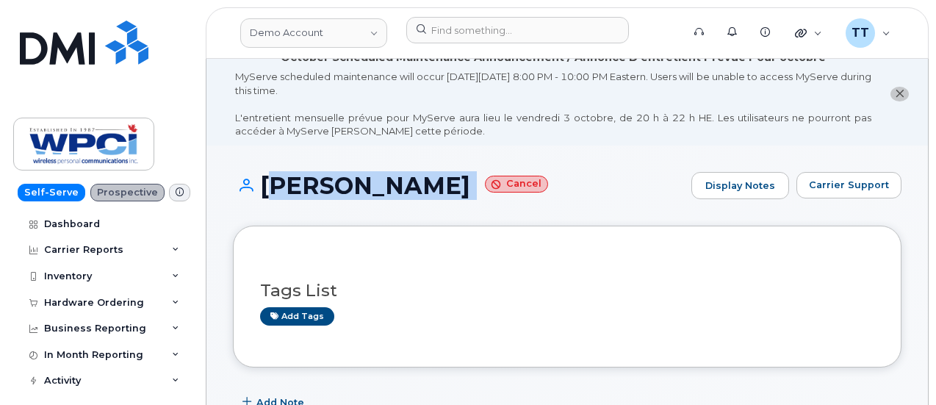
click at [326, 187] on h1 "Obaid Raihan Cancel" at bounding box center [458, 186] width 451 height 26
copy h1 "Obaid Raihan"
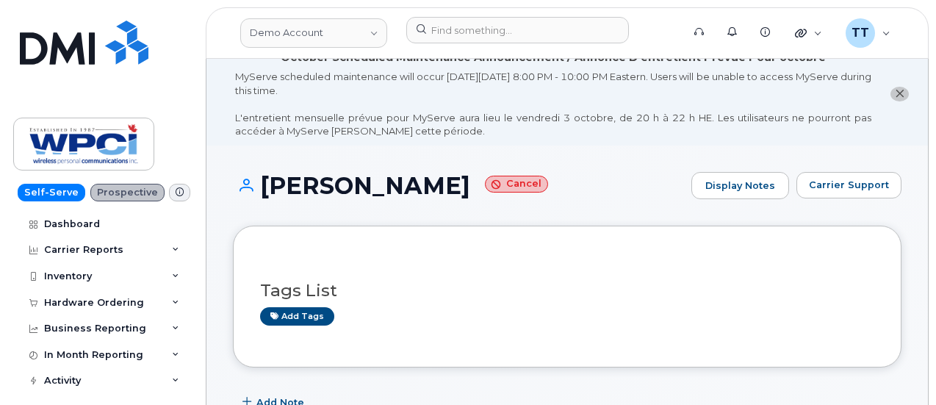
click at [483, 215] on div "Obaid Raihan Cancel Display Notes Carrier Support" at bounding box center [567, 199] width 669 height 54
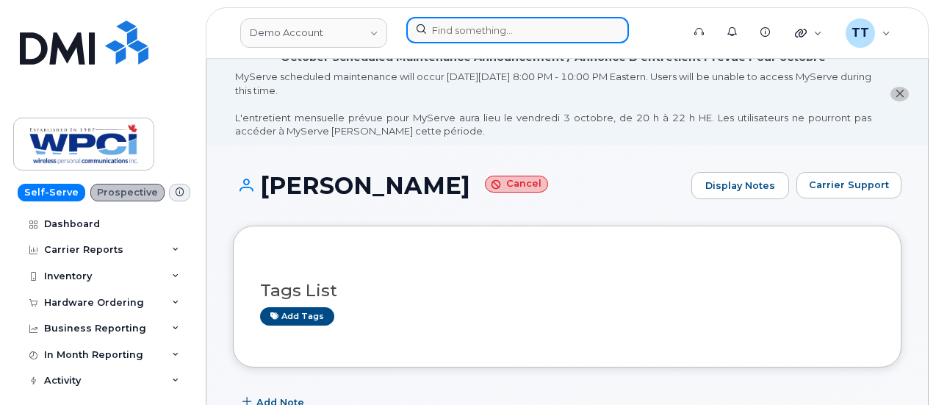
click at [488, 41] on input at bounding box center [517, 30] width 223 height 26
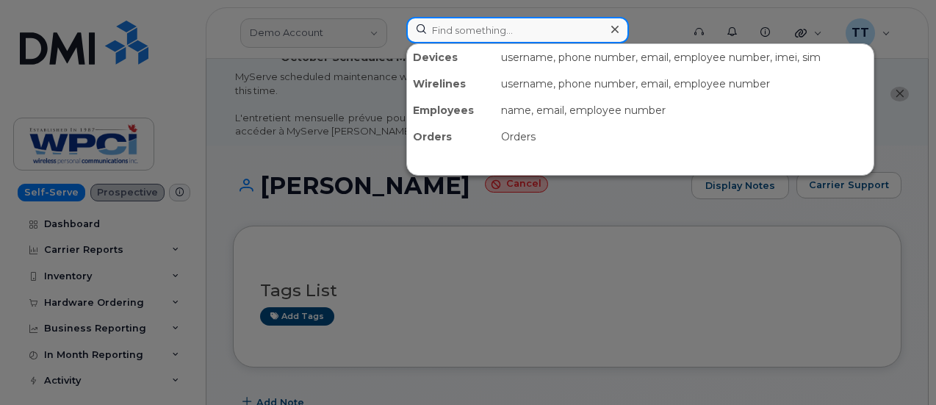
paste input "Obaid Raihan"
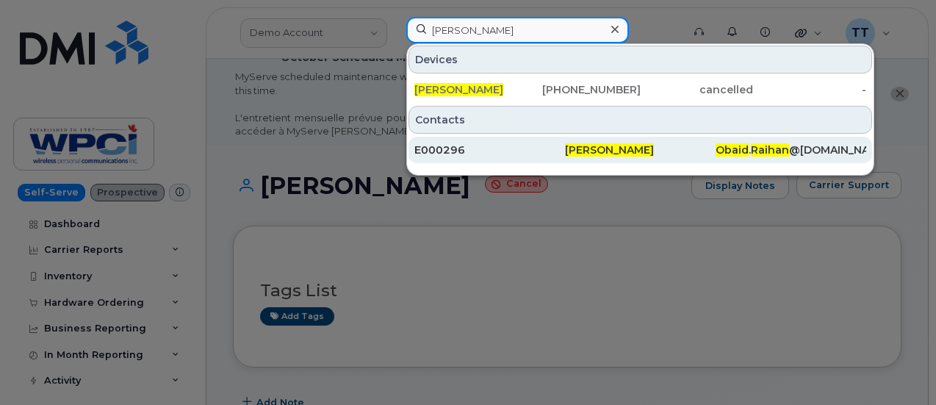
type input "Obaid Raihan"
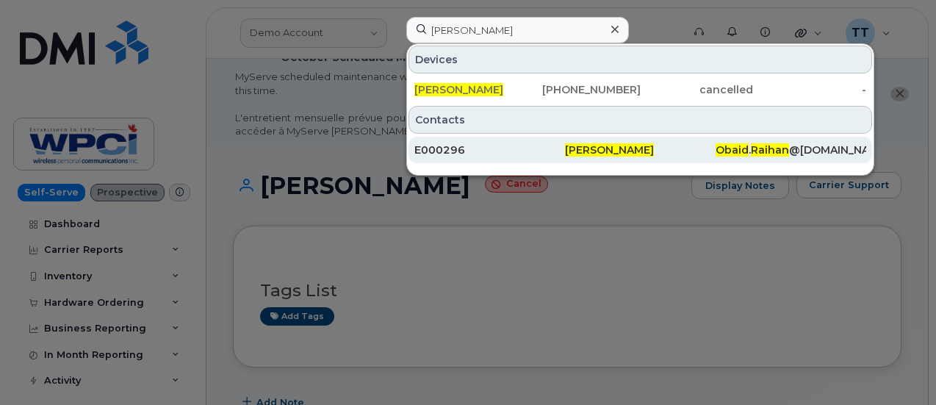
click at [635, 148] on span "Obaid Raihan" at bounding box center [609, 149] width 89 height 13
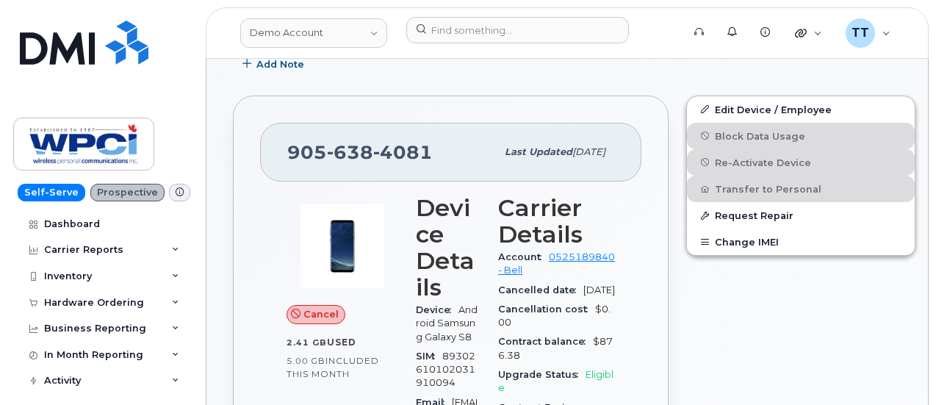
scroll to position [367, 0]
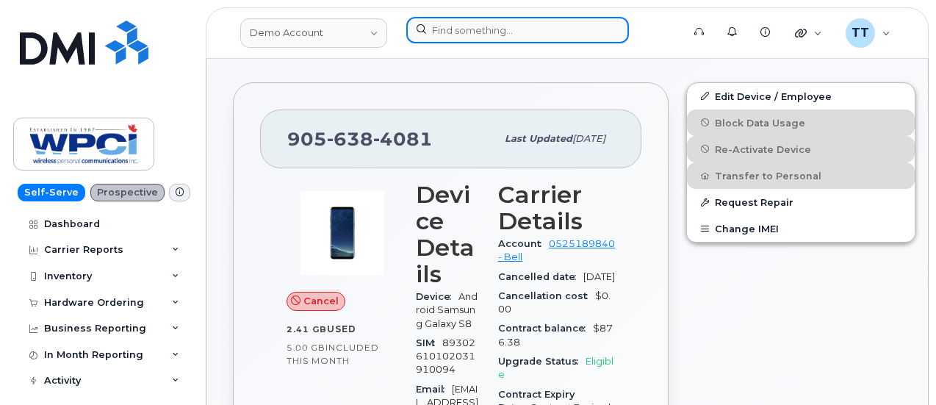
click at [480, 29] on input at bounding box center [517, 30] width 223 height 26
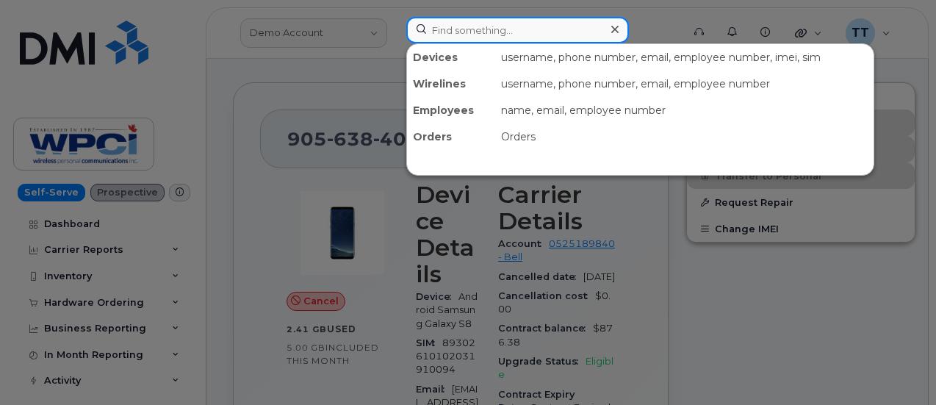
paste input "647-231-9054"
type input "647-231-9054"
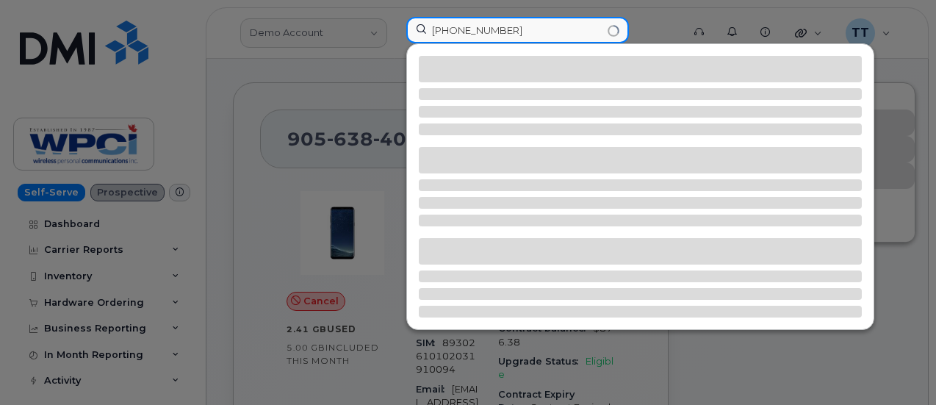
click at [462, 30] on input "647-231-9054" at bounding box center [517, 30] width 223 height 26
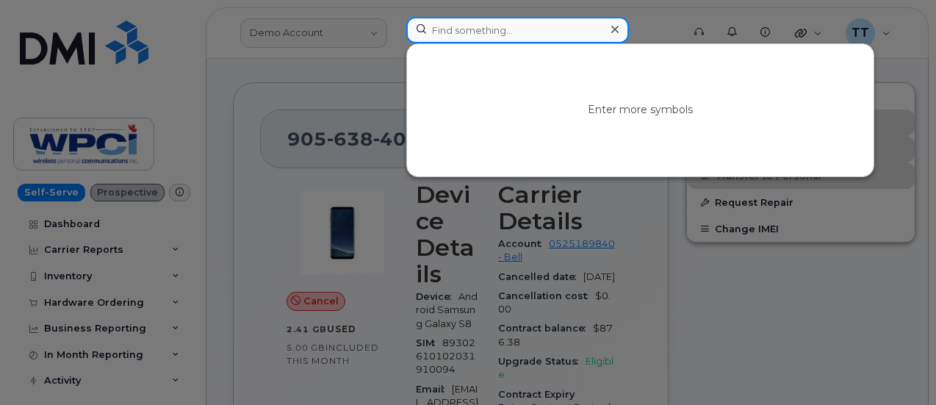
click at [562, 35] on input at bounding box center [517, 30] width 223 height 26
paste input "Obaid.Raihan"
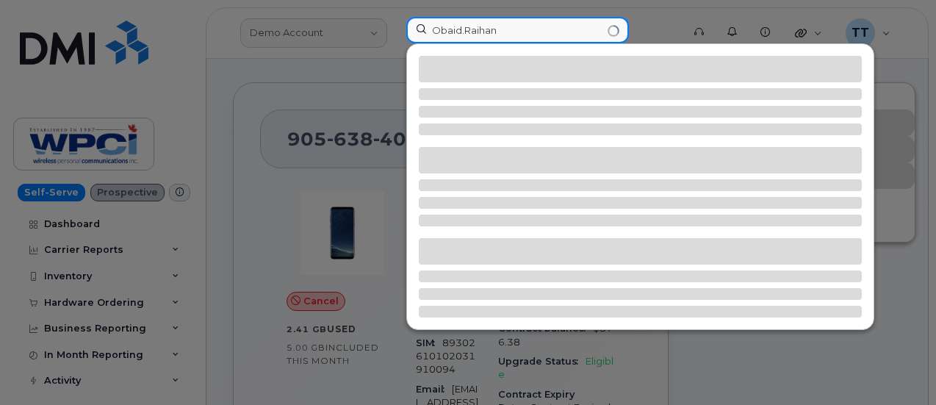
click at [465, 26] on input "Obaid.Raihan" at bounding box center [517, 30] width 223 height 26
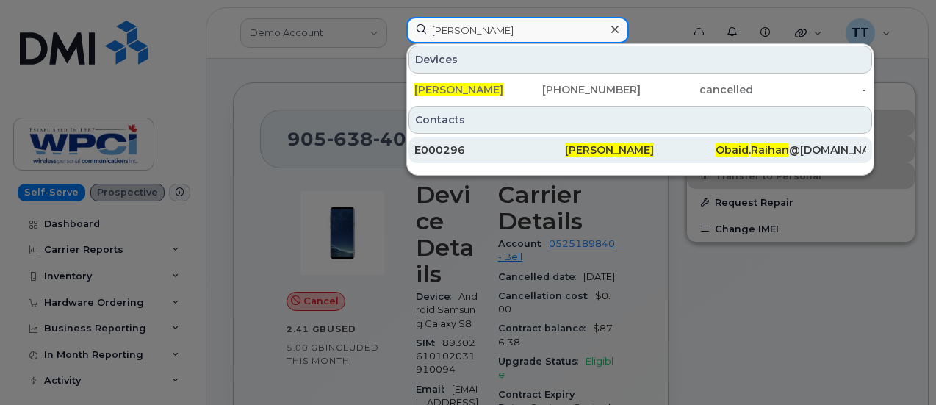
type input "Obaid Raihan"
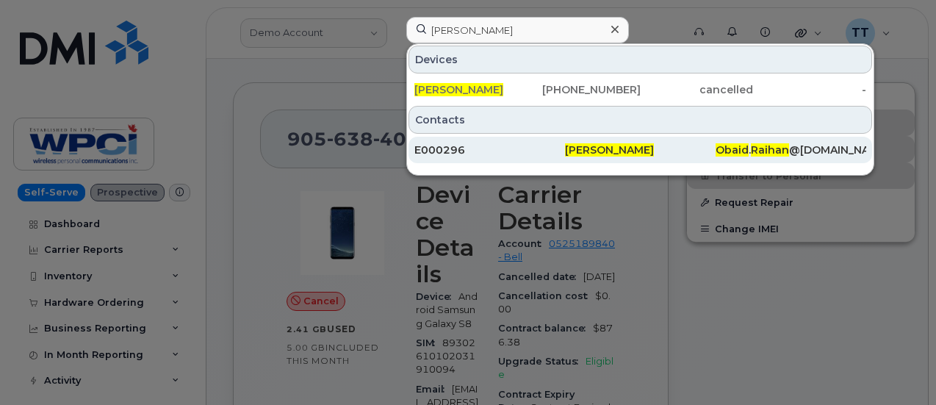
click at [594, 145] on span "Obaid Raihan" at bounding box center [609, 149] width 89 height 13
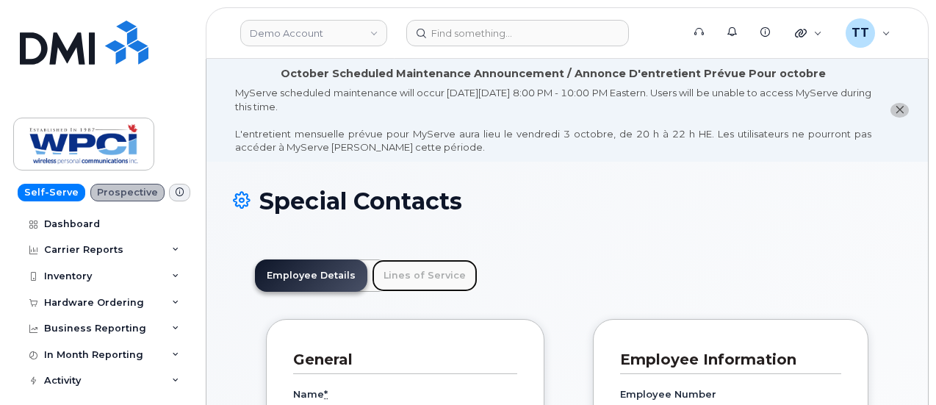
click at [411, 285] on link "Lines of Service" at bounding box center [425, 275] width 106 height 32
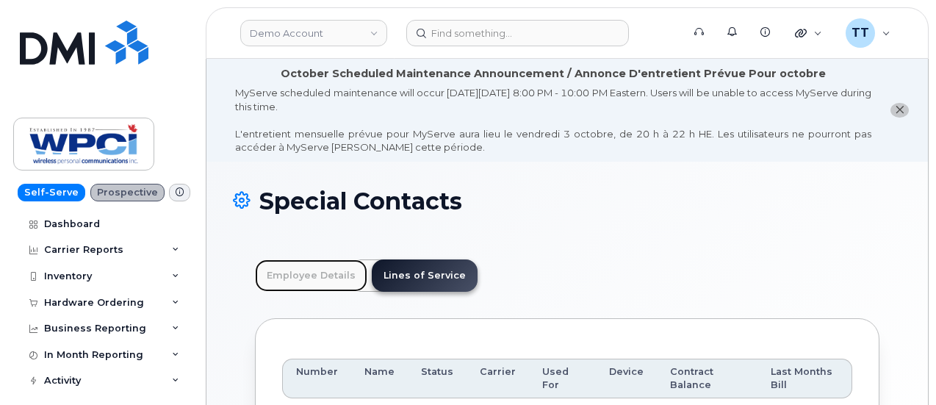
click at [317, 273] on link "Employee Details" at bounding box center [311, 275] width 112 height 32
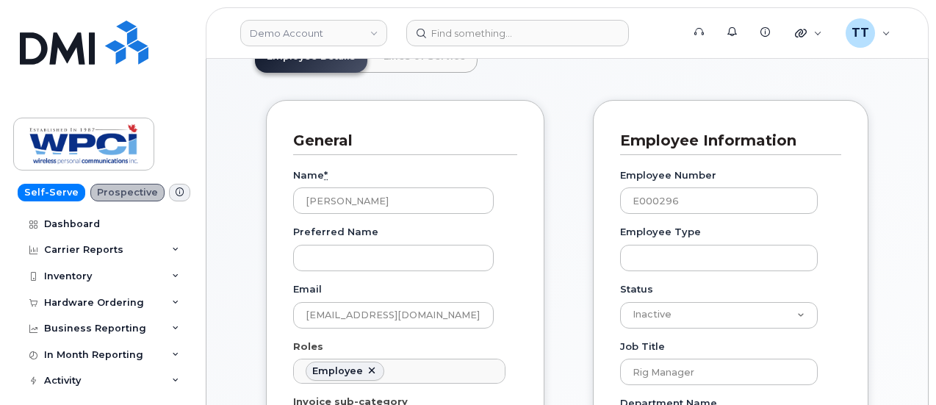
scroll to position [147, 0]
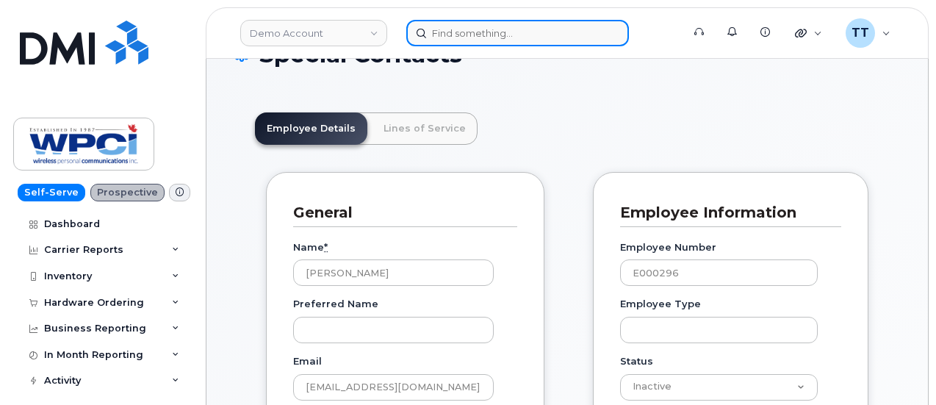
click at [463, 35] on input at bounding box center [517, 33] width 223 height 26
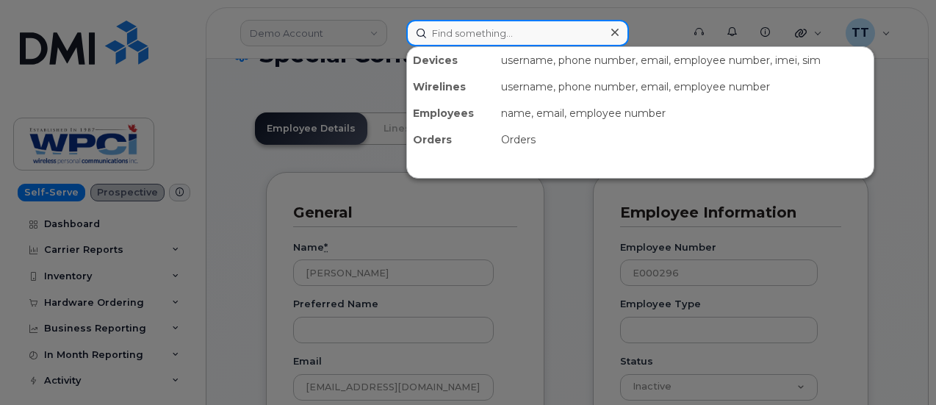
paste input "[PHONE_NUMBER]"
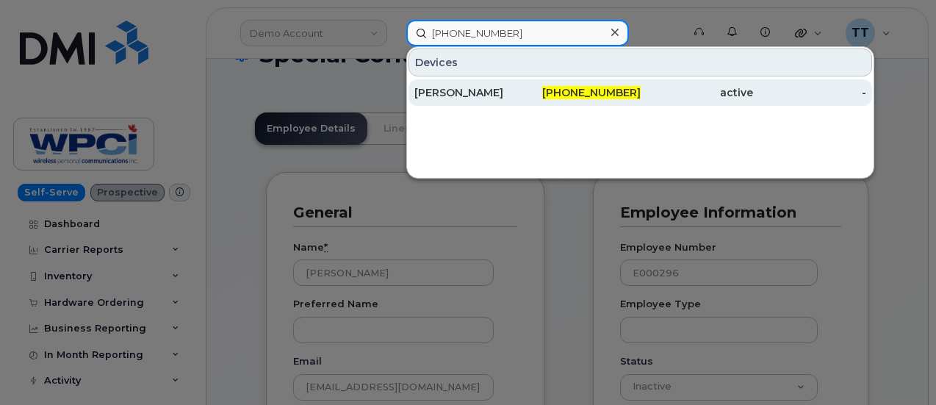
type input "[PHONE_NUMBER]"
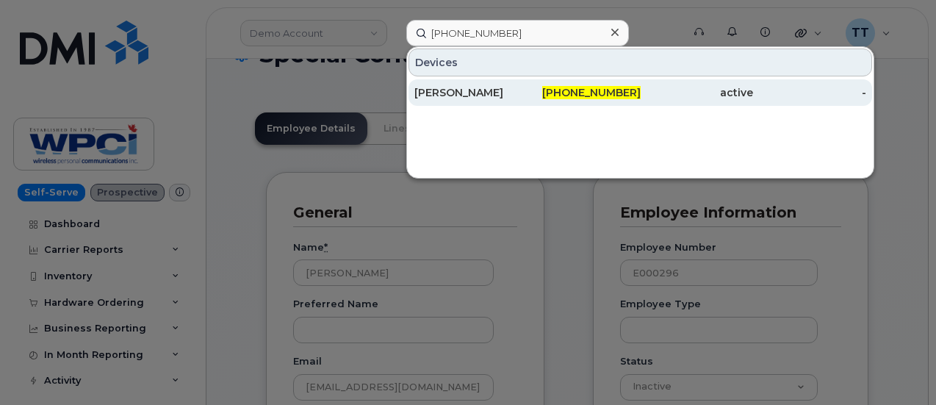
click at [480, 88] on div "[PERSON_NAME]" at bounding box center [470, 92] width 113 height 15
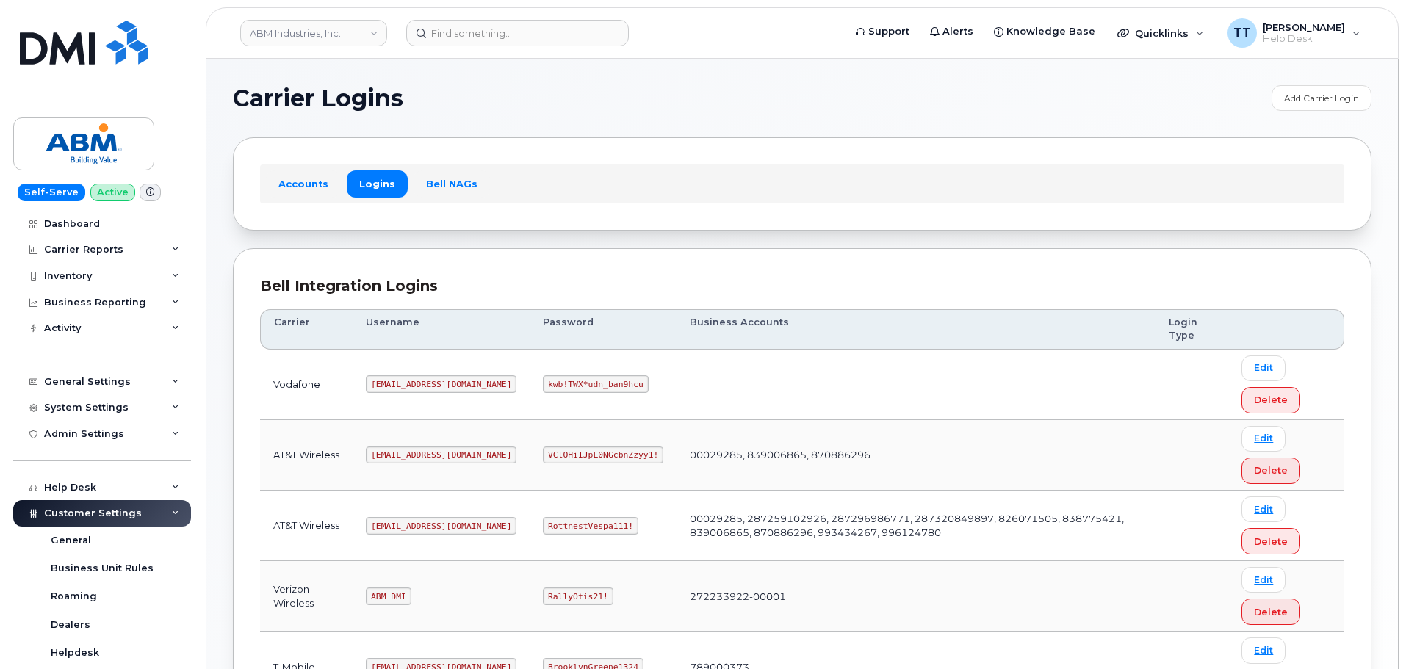
click at [445, 264] on div "Bell Integration Logins Carrier Username Password Business Accounts Login Type …" at bounding box center [802, 531] width 1139 height 566
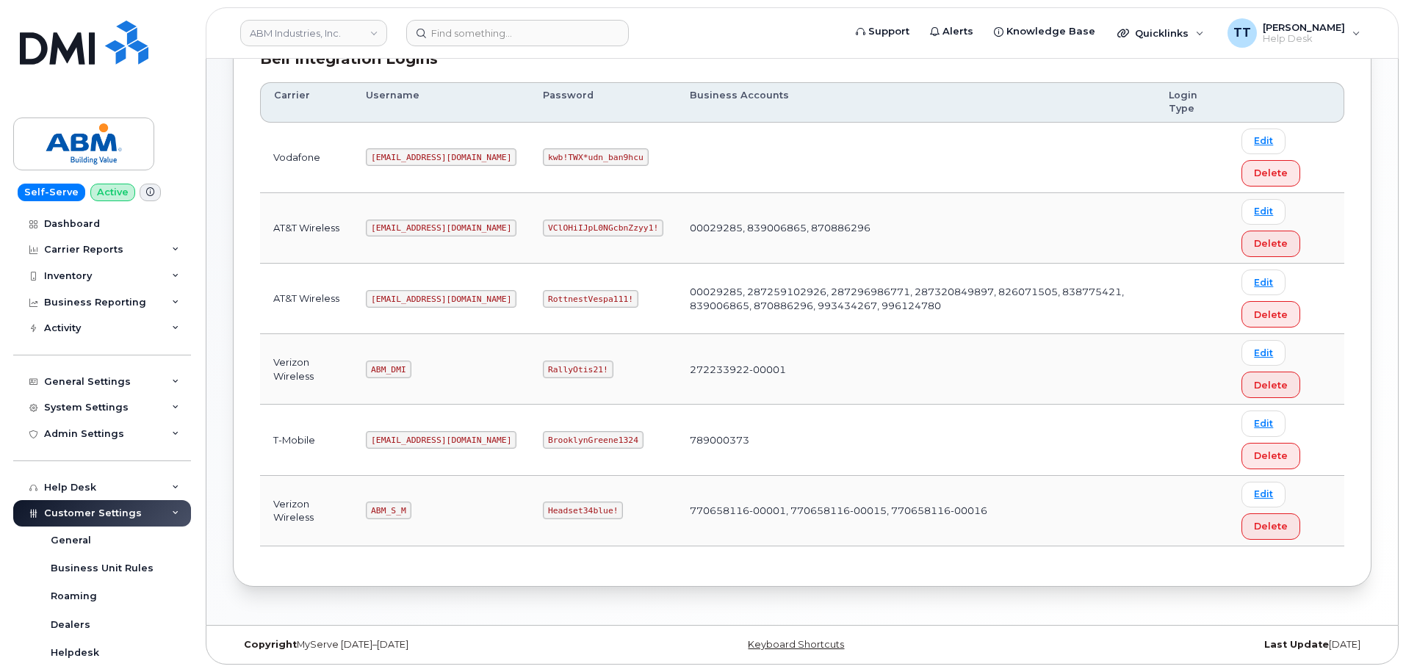
scroll to position [230, 0]
click at [400, 294] on code "[EMAIL_ADDRESS][DOMAIN_NAME]" at bounding box center [441, 296] width 151 height 18
copy code "[EMAIL_ADDRESS][DOMAIN_NAME]"
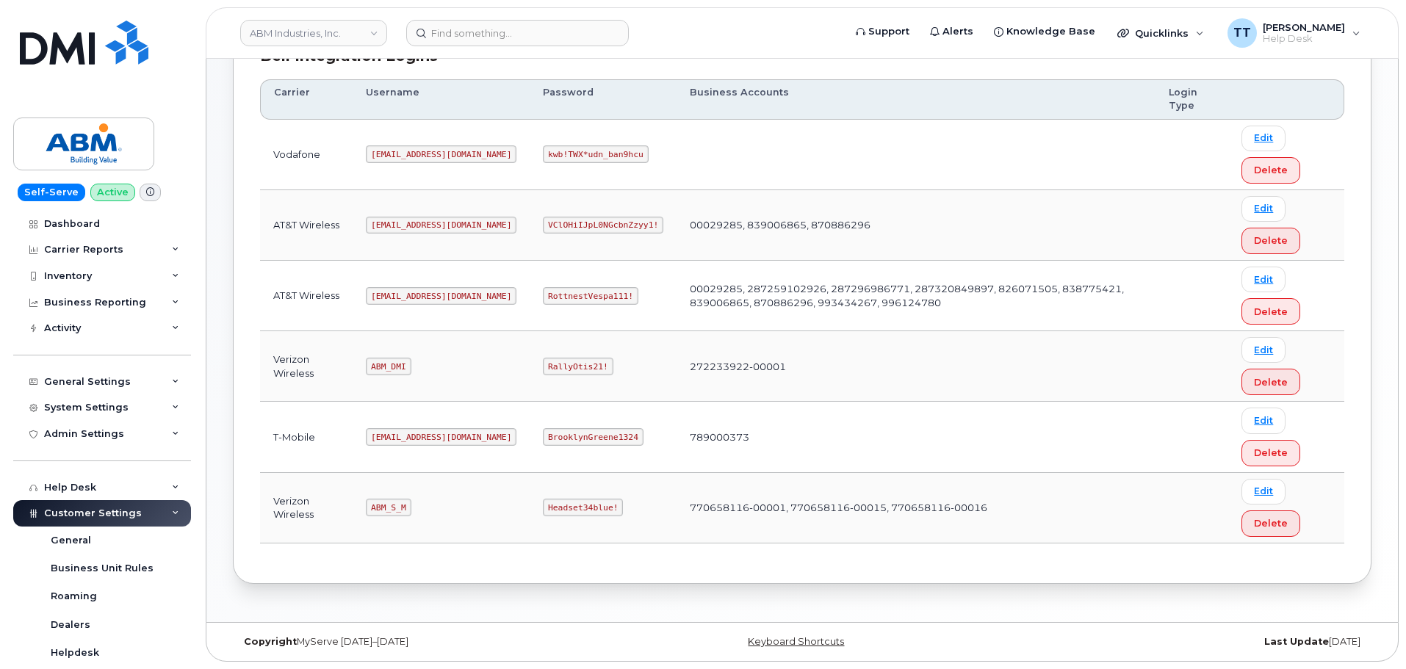
click at [543, 292] on code "RottnestVespa111!" at bounding box center [591, 296] width 96 height 18
copy code "RottnestVespa111!"
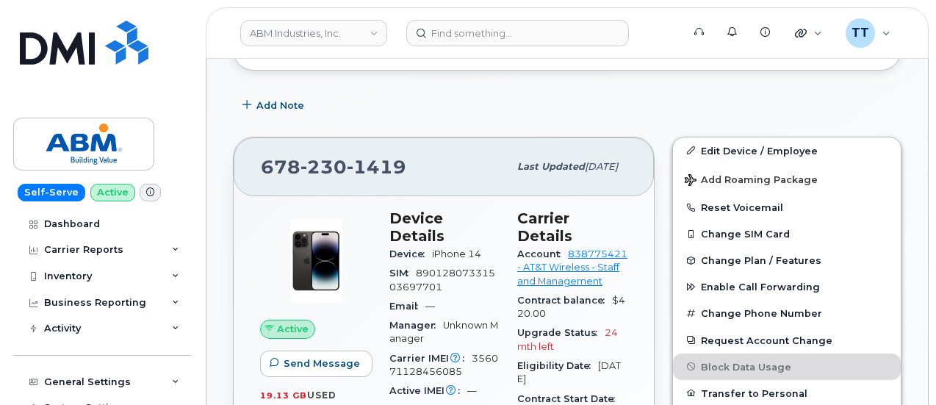
scroll to position [294, 0]
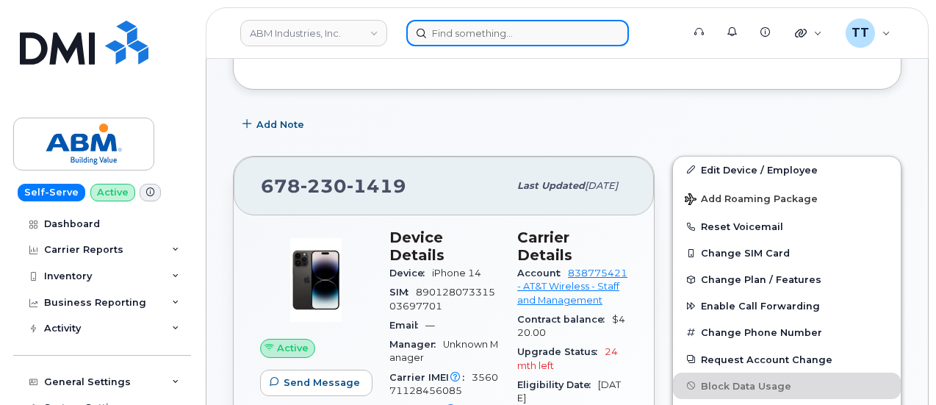
click at [442, 34] on input at bounding box center [517, 33] width 223 height 26
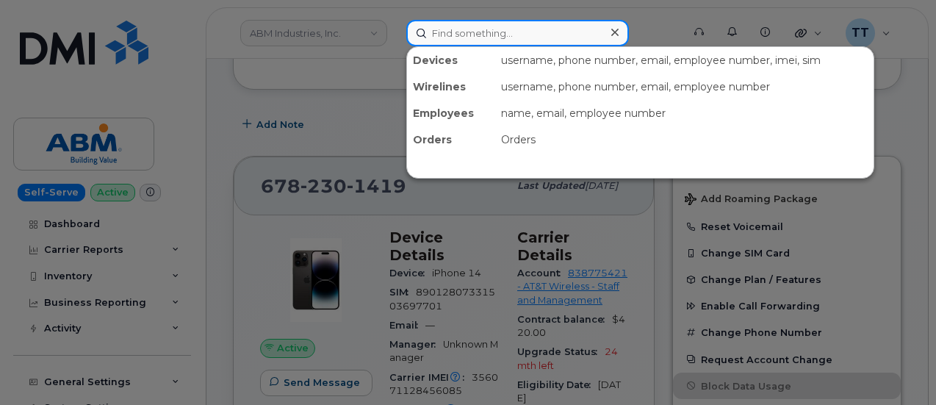
paste input "734-272-2512"
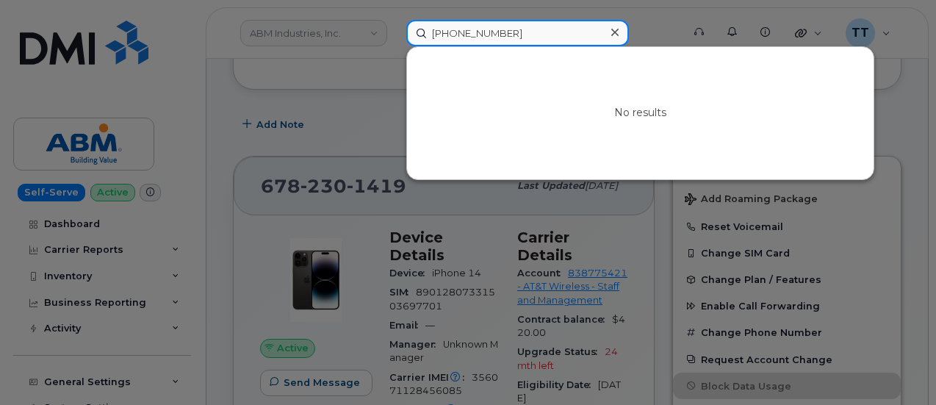
type input "734-272-2512"
click at [467, 33] on input "734-272-2512" at bounding box center [517, 33] width 223 height 26
paste input "Michael Sands"
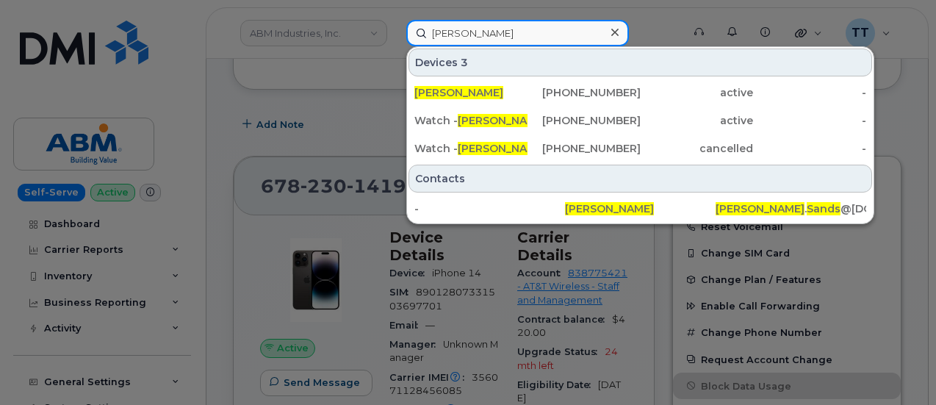
type input "Michael Sands"
click at [469, 40] on input "Michael Sands" at bounding box center [517, 33] width 223 height 26
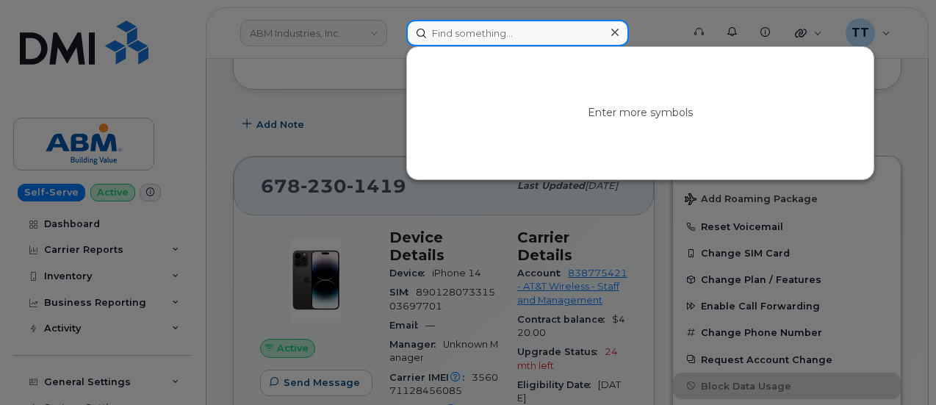
paste input "647-231-9054"
type input "647-231-9054"
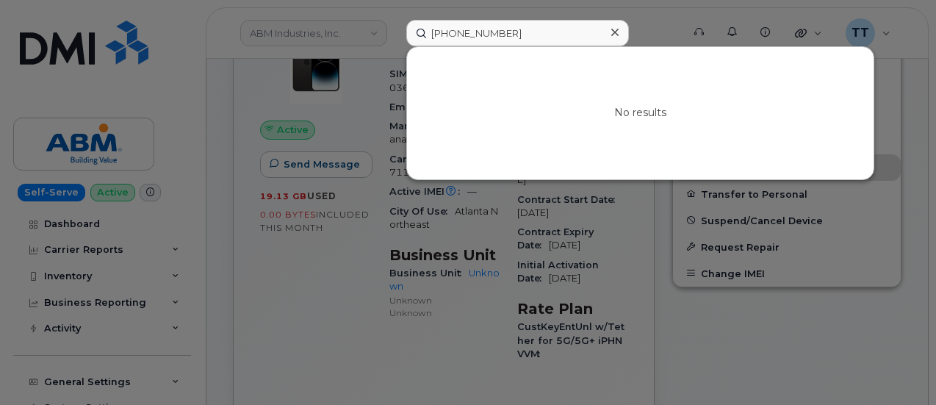
scroll to position [441, 0]
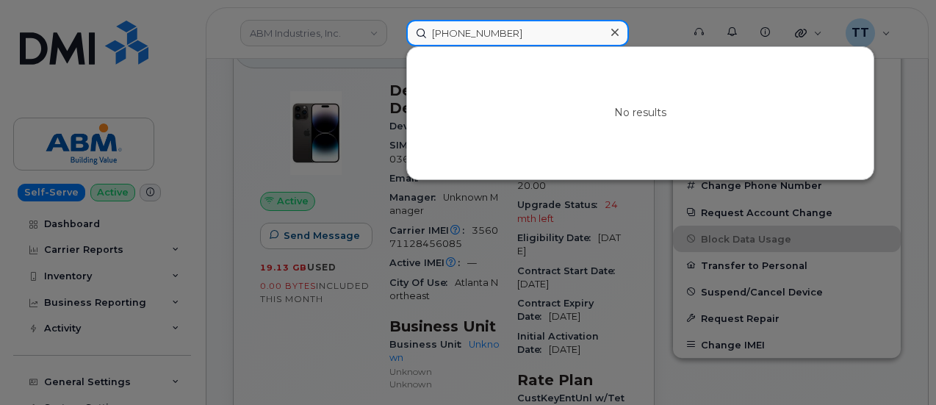
click at [474, 30] on input "647-231-9054" at bounding box center [517, 33] width 223 height 26
paste input "301306"
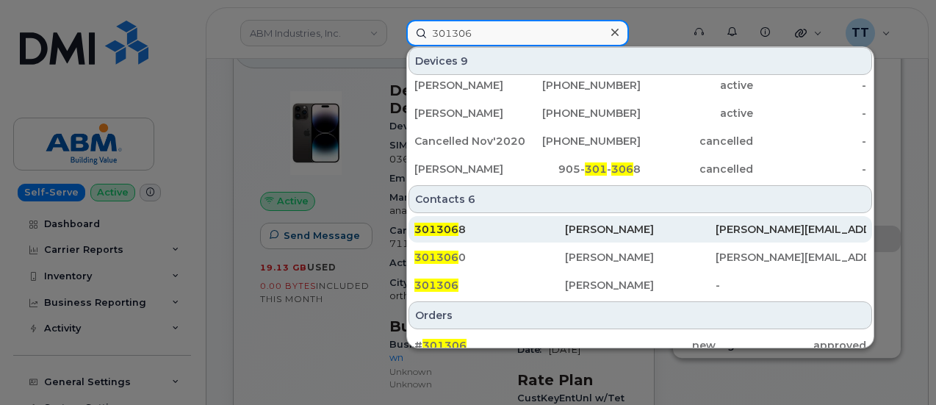
scroll to position [220, 0]
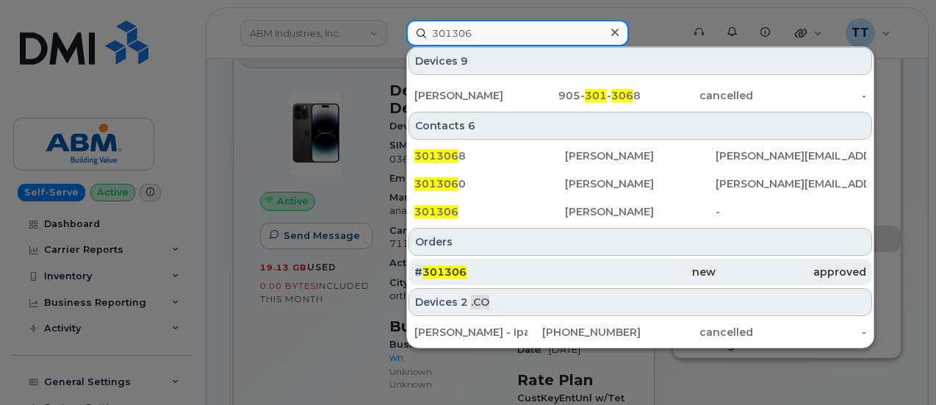
type input "301306"
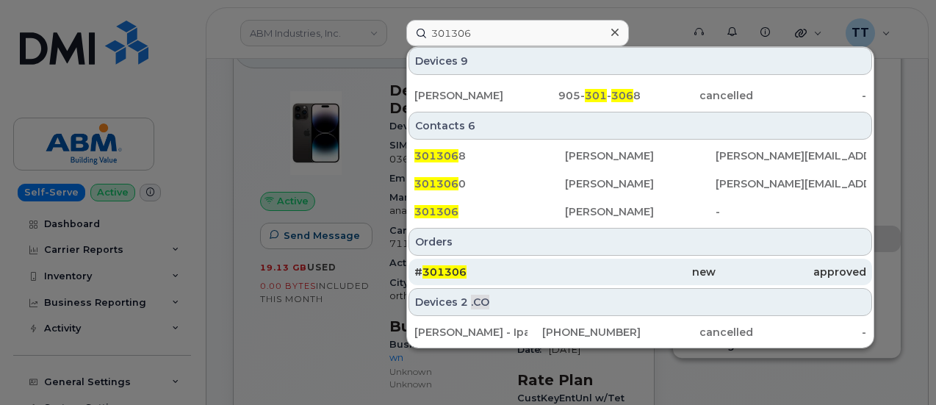
click at [536, 261] on div "# 301306" at bounding box center [489, 272] width 151 height 26
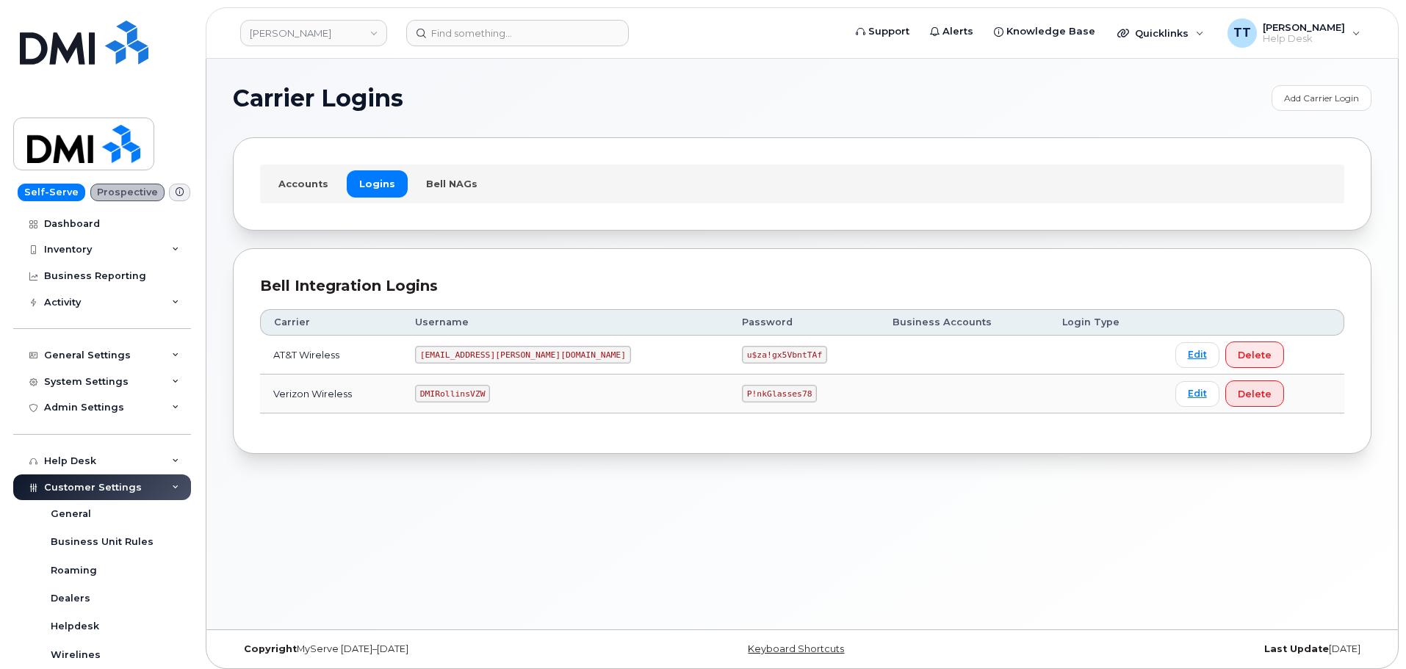
click at [468, 357] on code "[EMAIL_ADDRESS][PERSON_NAME][DOMAIN_NAME]" at bounding box center [523, 355] width 216 height 18
copy code "[EMAIL_ADDRESS][PERSON_NAME][DOMAIN_NAME]"
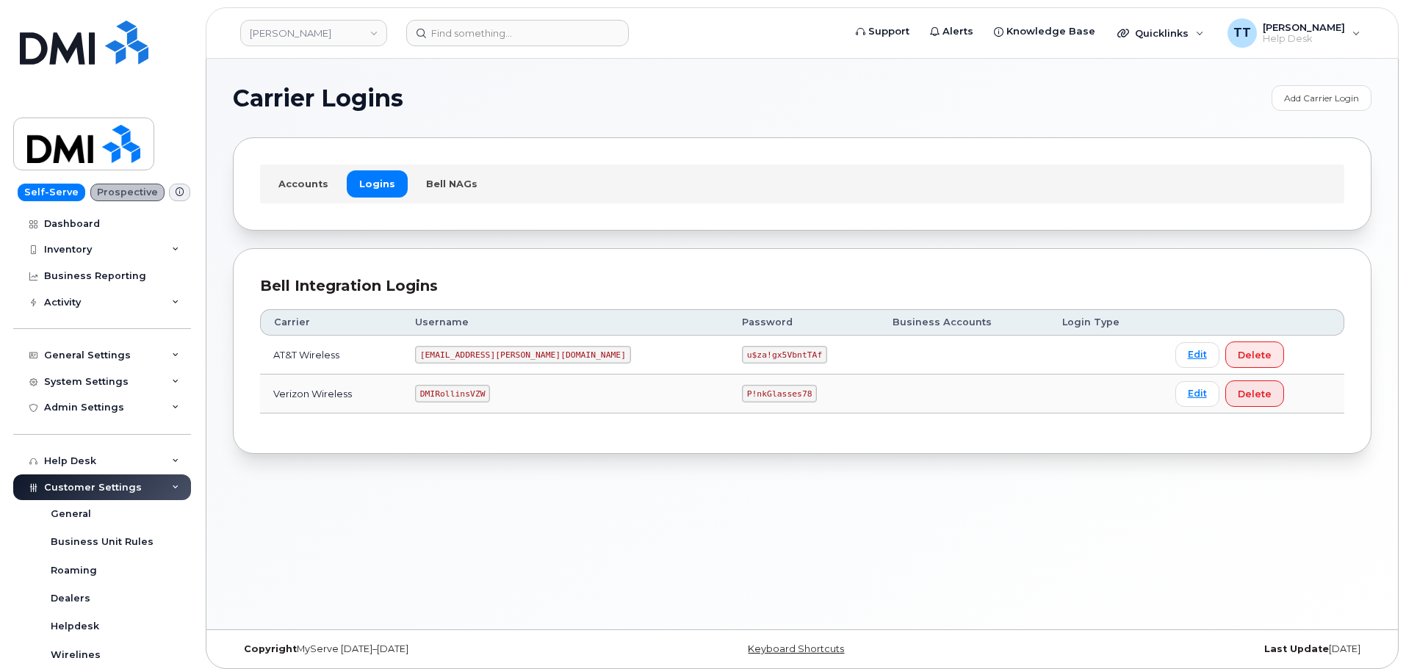
click at [742, 358] on code "u$za!gx5VbntTAf" at bounding box center [784, 355] width 85 height 18
copy code "u$za!gx5VbntTAf"
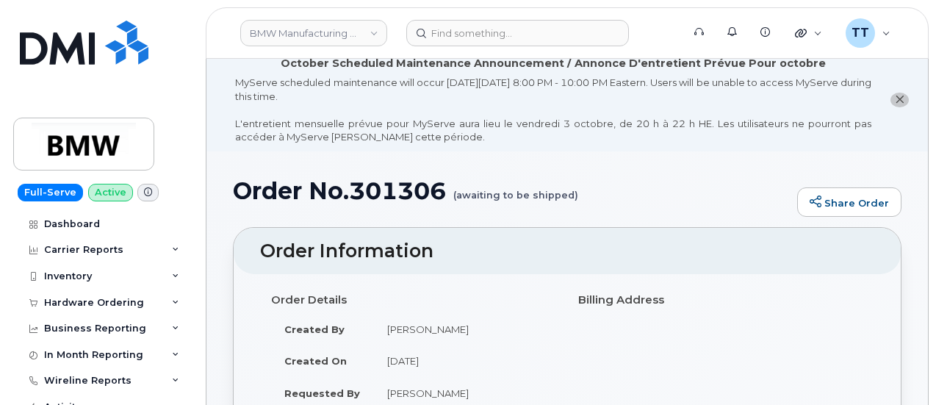
scroll to position [147, 0]
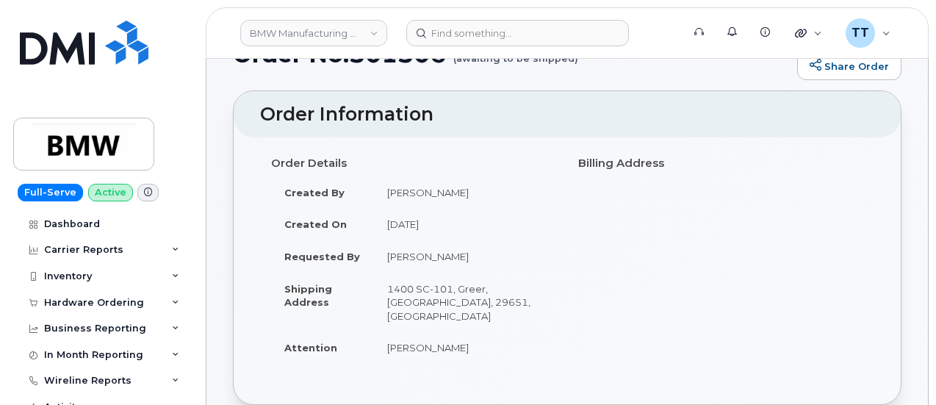
click at [423, 255] on td "[PERSON_NAME]" at bounding box center [465, 256] width 182 height 32
copy tbody "[PERSON_NAME]"
click at [498, 287] on td "1400 SC-101, Greer, [GEOGRAPHIC_DATA], 29651, [GEOGRAPHIC_DATA]" at bounding box center [465, 303] width 182 height 60
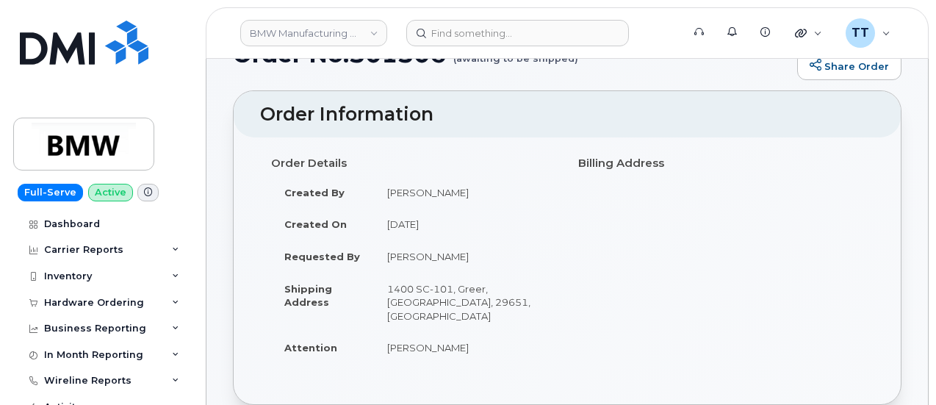
scroll to position [0, 0]
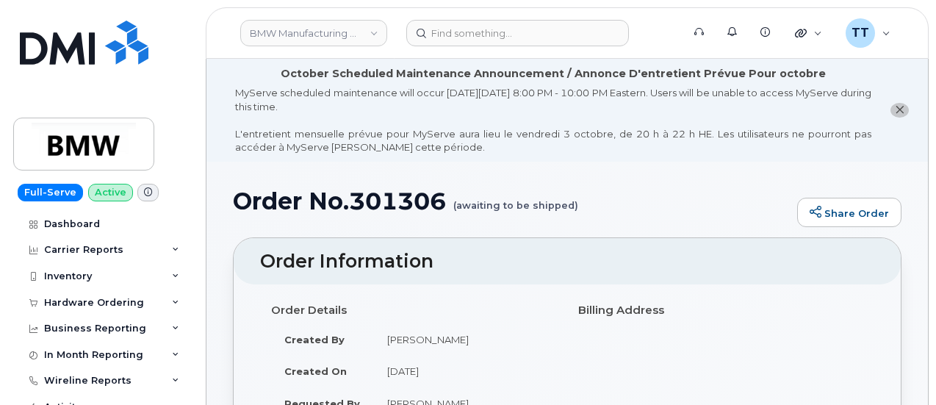
click at [396, 198] on h1 "Order No.301306 (awaiting to be shipped)" at bounding box center [511, 201] width 557 height 26
copy h1 "301306"
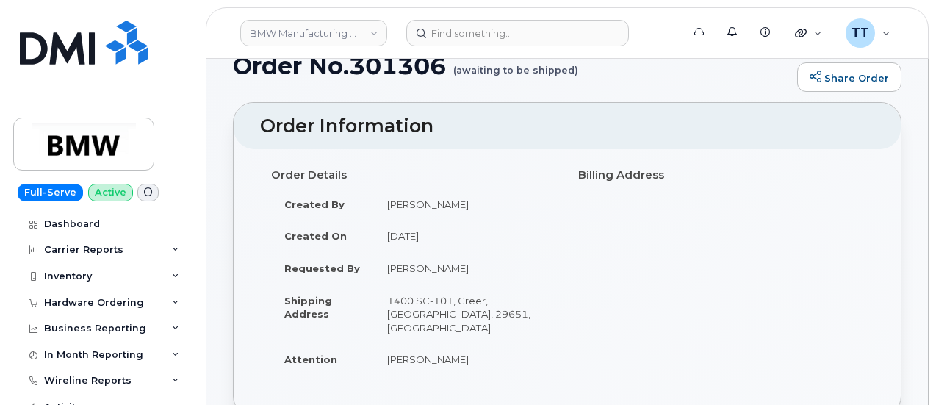
scroll to position [220, 0]
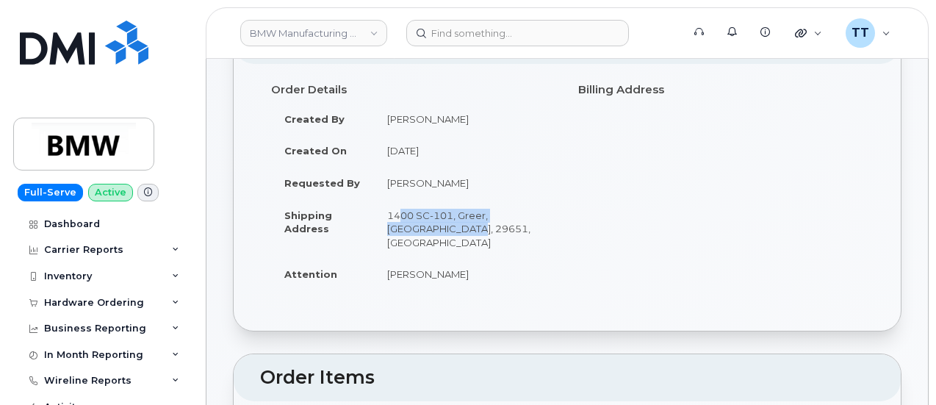
drag, startPoint x: 389, startPoint y: 211, endPoint x: 417, endPoint y: 227, distance: 32.3
click at [417, 227] on td "1400 SC-101, Greer, [GEOGRAPHIC_DATA], 29651, [GEOGRAPHIC_DATA]" at bounding box center [465, 229] width 182 height 60
copy td "1400 SC-101, Greer, [GEOGRAPHIC_DATA], 29651, [GEOGRAPHIC_DATA]"
click at [472, 258] on td "[PERSON_NAME]" at bounding box center [465, 274] width 182 height 32
click at [422, 258] on td "[PERSON_NAME]" at bounding box center [465, 274] width 182 height 32
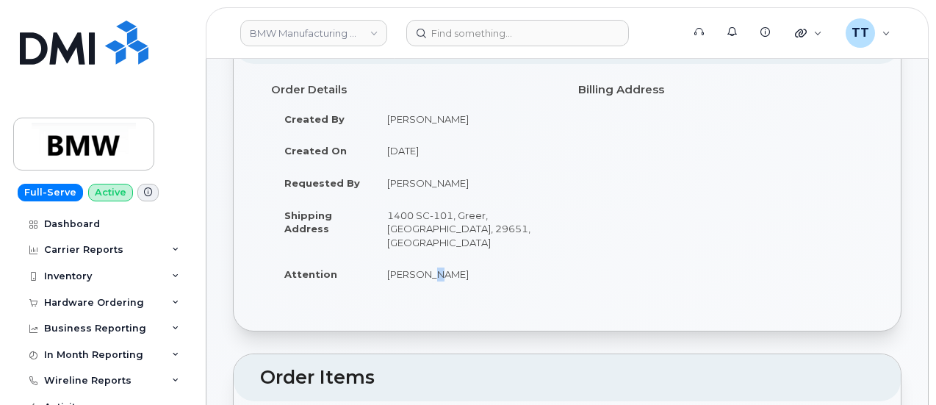
click at [422, 258] on td "[PERSON_NAME]" at bounding box center [465, 274] width 182 height 32
copy div "[PERSON_NAME]"
click at [508, 273] on td "[PERSON_NAME]" at bounding box center [465, 274] width 182 height 32
click at [422, 258] on td "[PERSON_NAME]" at bounding box center [465, 274] width 182 height 32
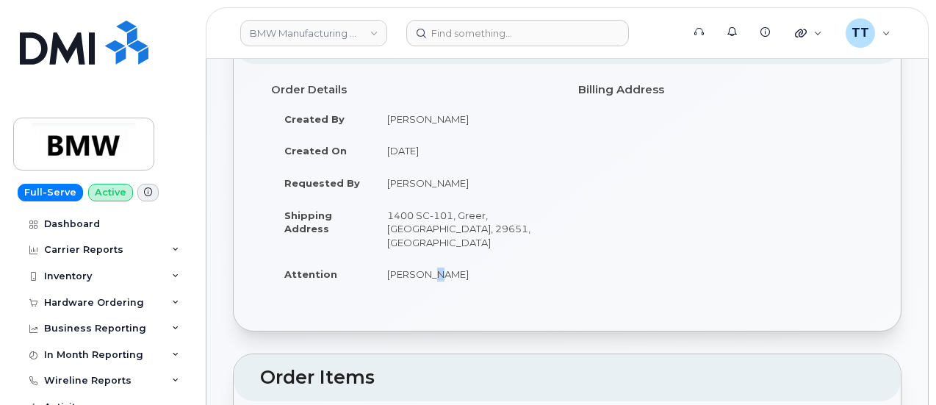
click at [422, 258] on td "[PERSON_NAME]" at bounding box center [465, 274] width 182 height 32
copy div "[PERSON_NAME]"
click at [466, 234] on td "1400 SC-101, Greer, [GEOGRAPHIC_DATA], 29651, [GEOGRAPHIC_DATA]" at bounding box center [465, 229] width 182 height 60
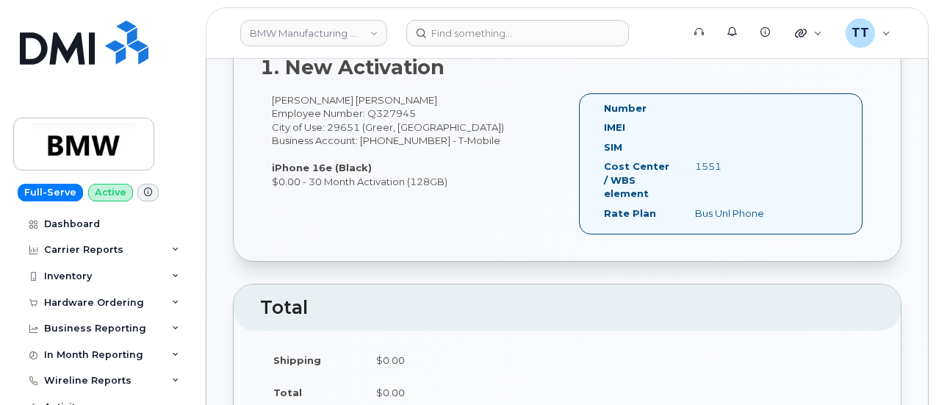
scroll to position [514, 0]
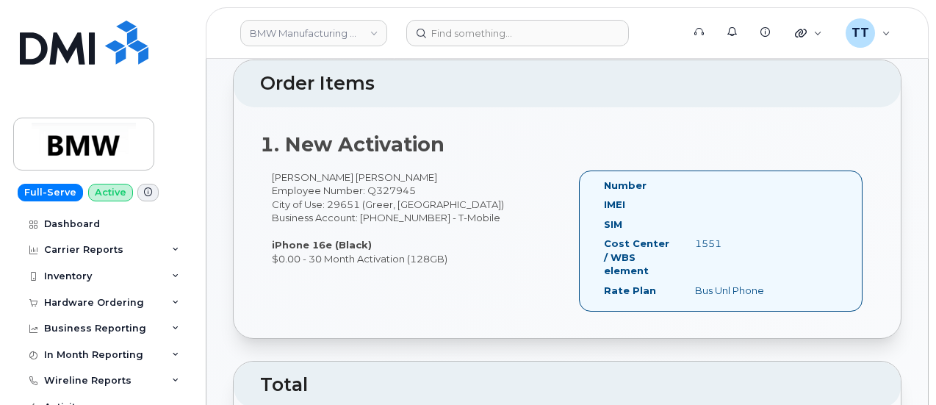
click at [334, 170] on div "[PERSON_NAME] [PERSON_NAME] Employee Number: Q327945 City of Use: 29651 (Greer,…" at bounding box center [413, 218] width 307 height 96
copy div "[PERSON_NAME] [PERSON_NAME]"
click at [407, 170] on div "[PERSON_NAME] [PERSON_NAME] Employee Number: Q327945 City of Use: 29651 (Greer,…" at bounding box center [413, 218] width 307 height 96
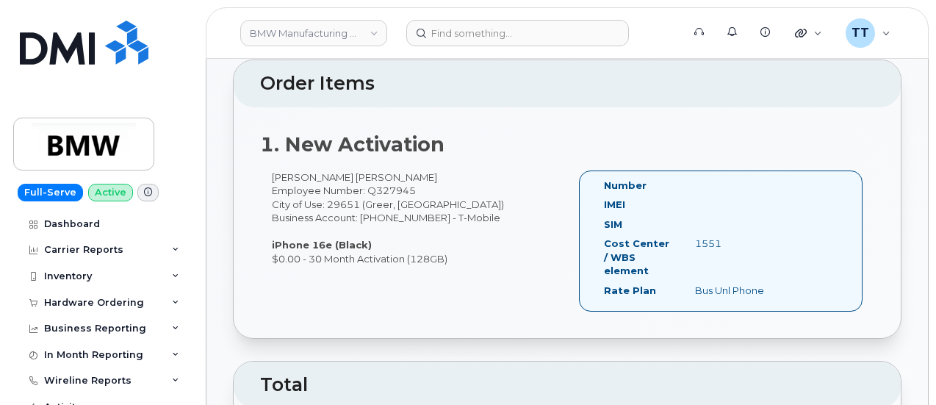
drag, startPoint x: 469, startPoint y: 240, endPoint x: 288, endPoint y: 184, distance: 188.9
click at [288, 184] on div "Julius Robert Simon Employee Number: Q327945 City of Use: 29651 (Greer, SC) Bus…" at bounding box center [413, 218] width 307 height 96
click at [348, 214] on div "Julius Robert Simon Employee Number: Q327945 City of Use: 29651 (Greer, SC) Bus…" at bounding box center [413, 218] width 307 height 96
click at [370, 192] on div "Julius Robert Simon Employee Number: Q327945 City of Use: 29651 (Greer, SC) Bus…" at bounding box center [413, 218] width 307 height 96
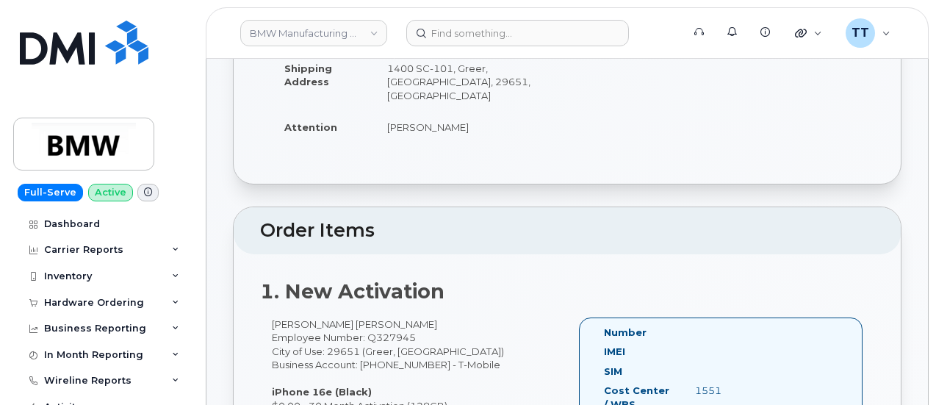
scroll to position [147, 0]
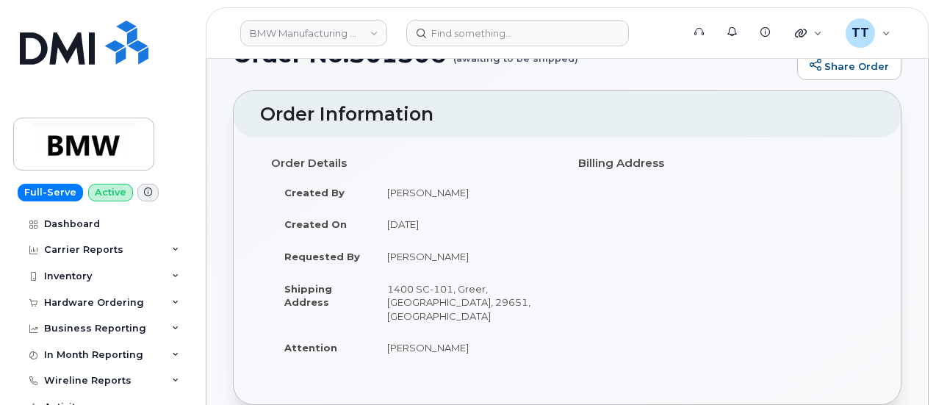
click at [407, 333] on td "Malathi Poojary" at bounding box center [465, 347] width 182 height 32
copy div "Malathi Poojary"
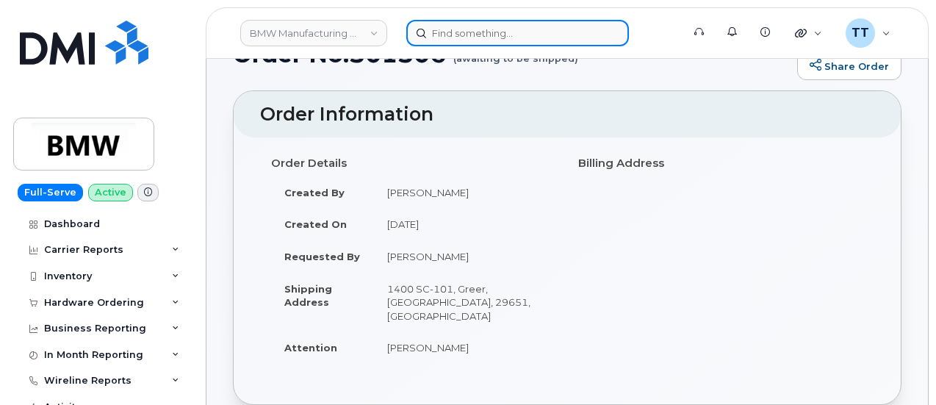
click at [468, 35] on input at bounding box center [517, 33] width 223 height 26
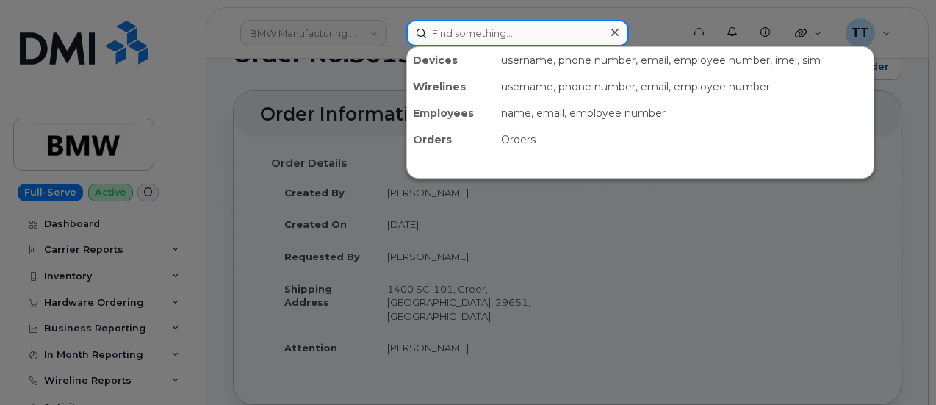
paste input "300892"
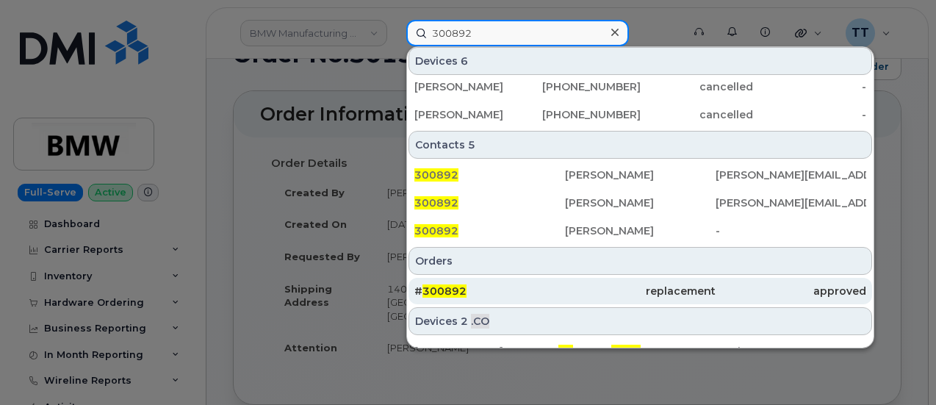
scroll to position [220, 0]
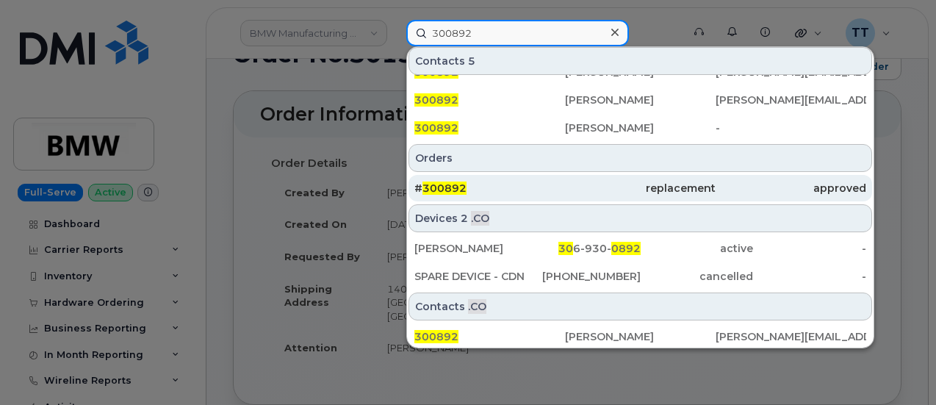
type input "300892"
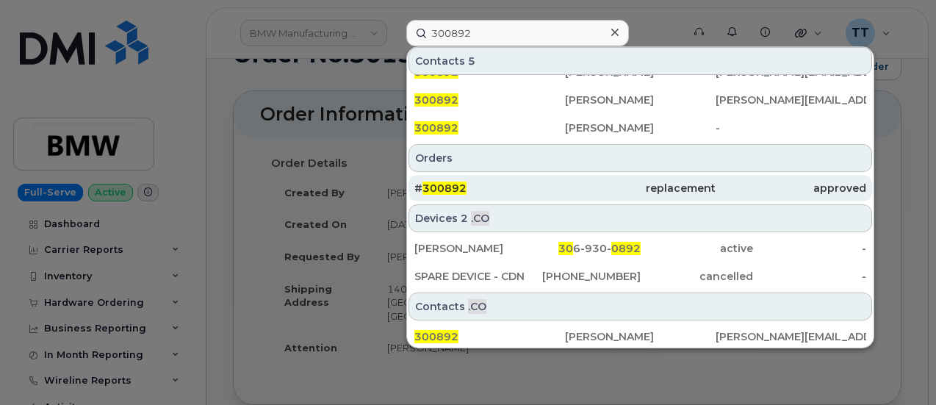
click at [530, 186] on div "# 300892" at bounding box center [489, 188] width 151 height 15
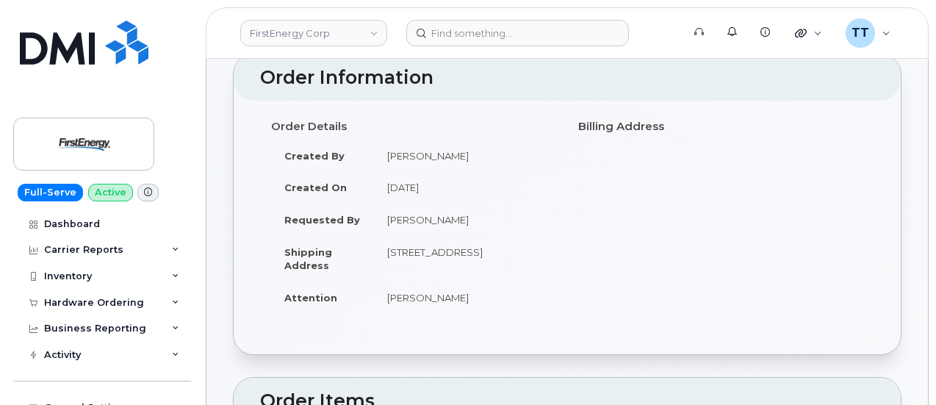
scroll to position [147, 0]
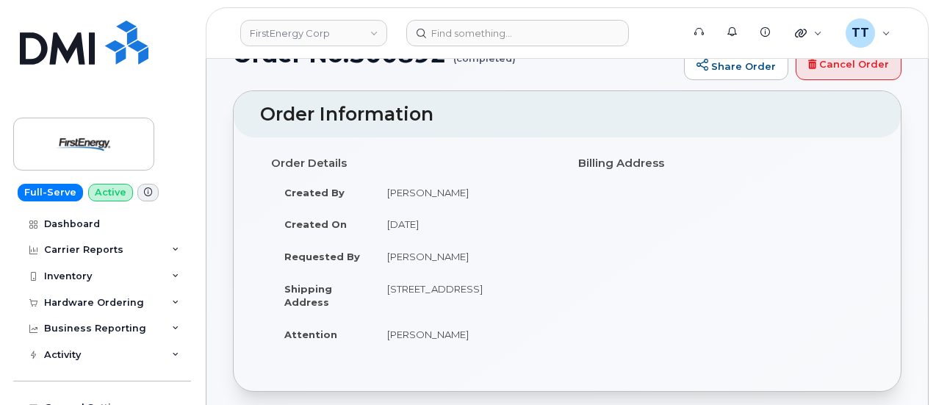
click at [419, 302] on td "700 N 7th Street, 6955, Philadelphia, PA, USA" at bounding box center [465, 296] width 182 height 46
copy td "Philadelphia"
click at [491, 314] on td "700 N 7th Street, 6955, Philadelphia, PA, USA" at bounding box center [465, 296] width 182 height 46
drag, startPoint x: 491, startPoint y: 300, endPoint x: 388, endPoint y: 302, distance: 103.6
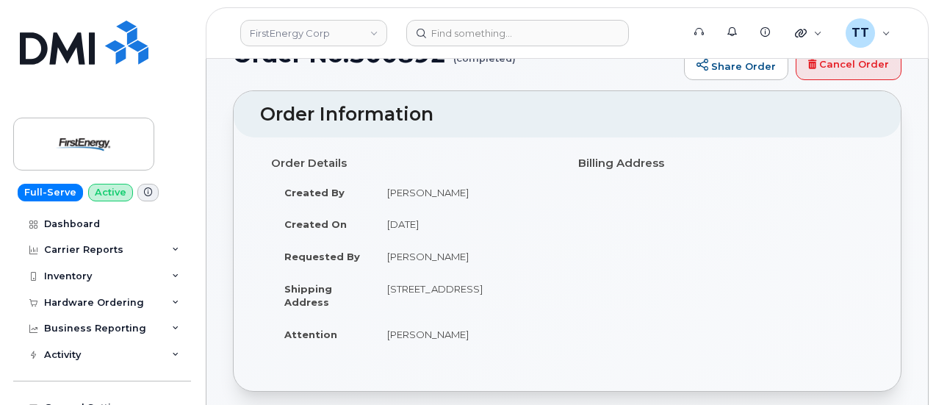
click at [388, 302] on td "700 N 7th Street, 6955, Philadelphia, PA, USA" at bounding box center [465, 296] width 182 height 46
copy td "Philadelphia, PA, USA"
click at [525, 318] on td "Tori Giesler" at bounding box center [465, 334] width 182 height 32
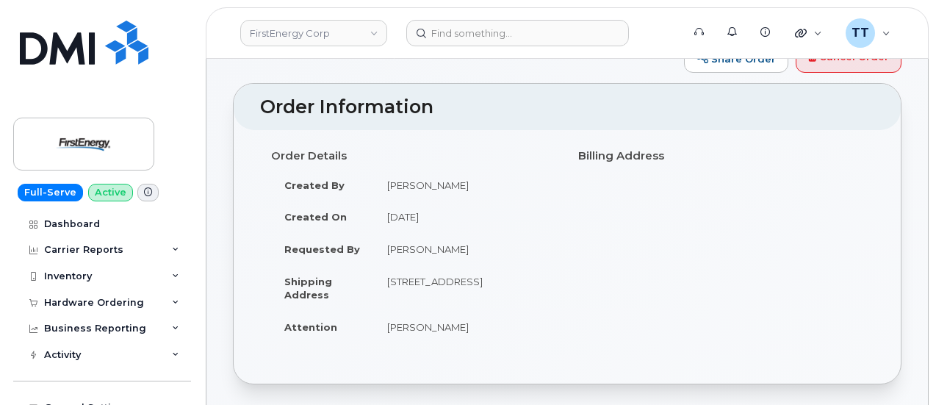
scroll to position [220, 0]
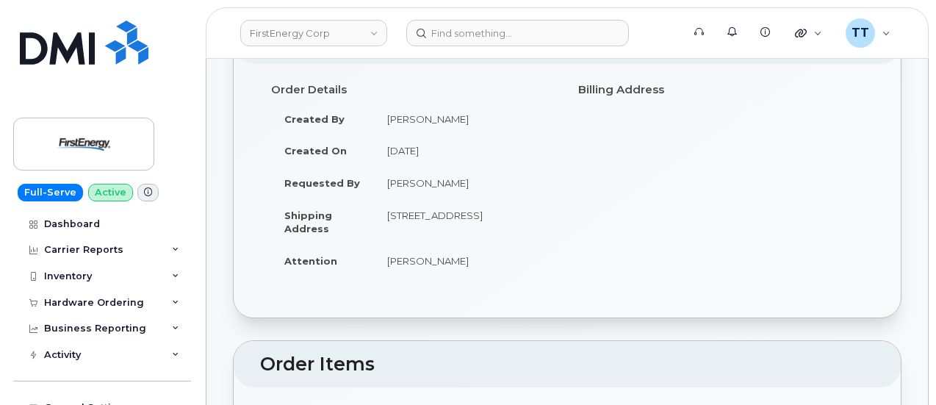
click at [461, 220] on td "700 N 7th Street, 6955, Philadelphia, PA, USA" at bounding box center [465, 222] width 182 height 46
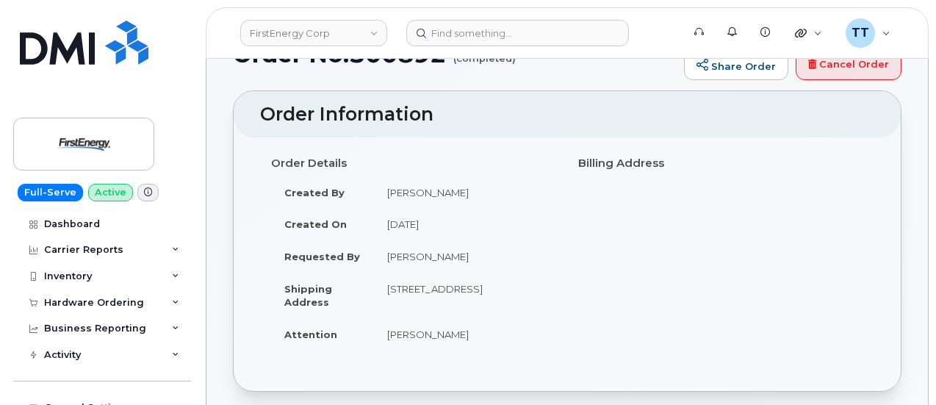
click at [408, 193] on td "Giesler, Tori" at bounding box center [465, 192] width 182 height 32
click at [486, 196] on td "Giesler, Tori" at bounding box center [465, 192] width 182 height 32
click at [414, 256] on td "Tori Giesler" at bounding box center [465, 256] width 182 height 32
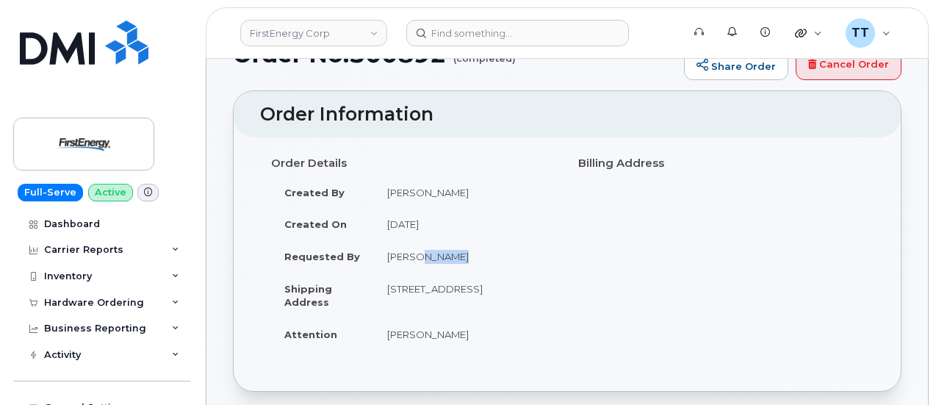
click at [414, 256] on td "Tori Giesler" at bounding box center [465, 256] width 182 height 32
drag, startPoint x: 414, startPoint y: 256, endPoint x: 437, endPoint y: 347, distance: 93.9
click at [437, 347] on td "Tori Giesler" at bounding box center [465, 334] width 182 height 32
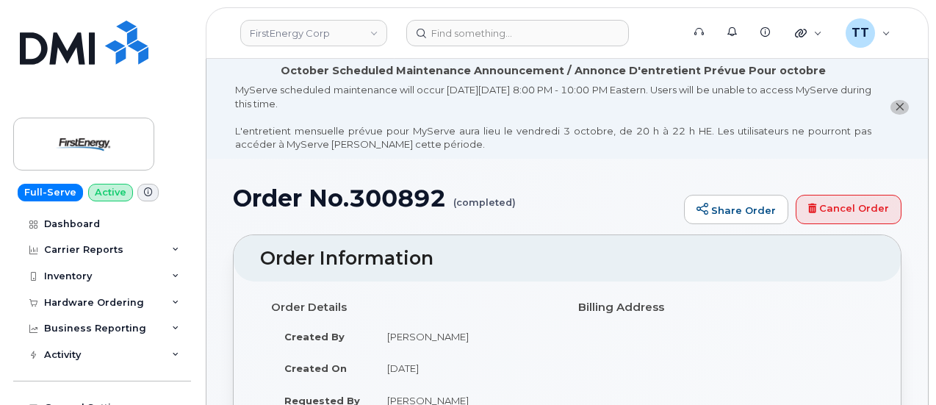
scroll to position [0, 0]
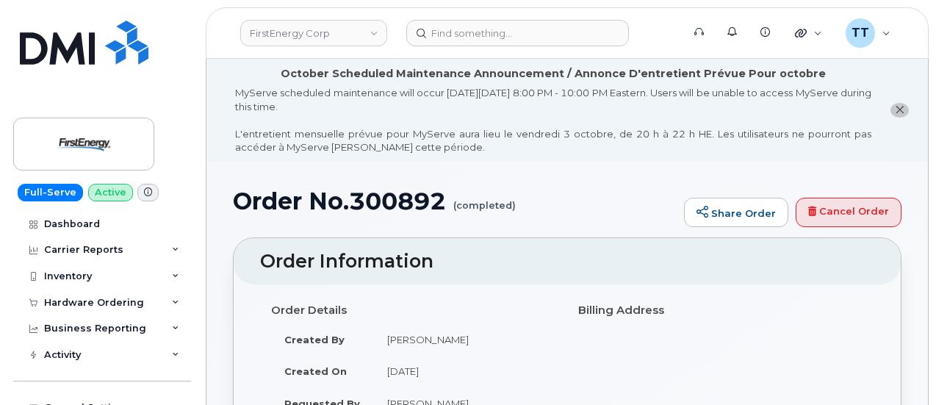
click at [310, 204] on h1 "Order No.300892 (completed)" at bounding box center [455, 201] width 444 height 26
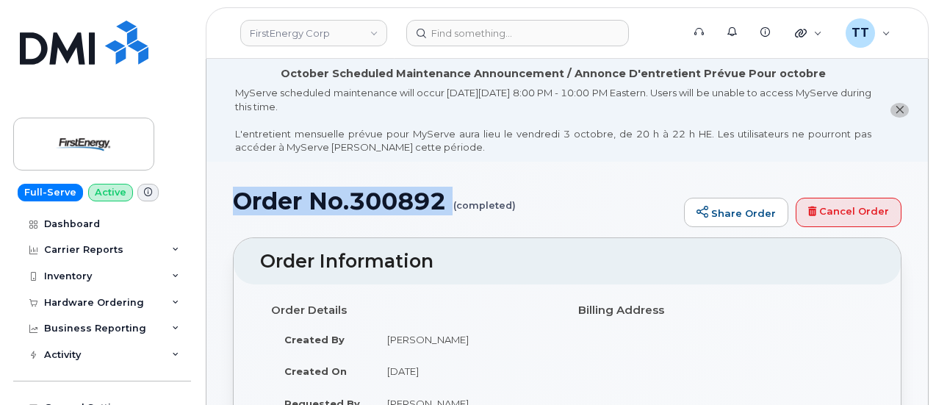
click at [310, 204] on h1 "Order No.300892 (completed)" at bounding box center [455, 201] width 444 height 26
copy h1 "Order No.300892"
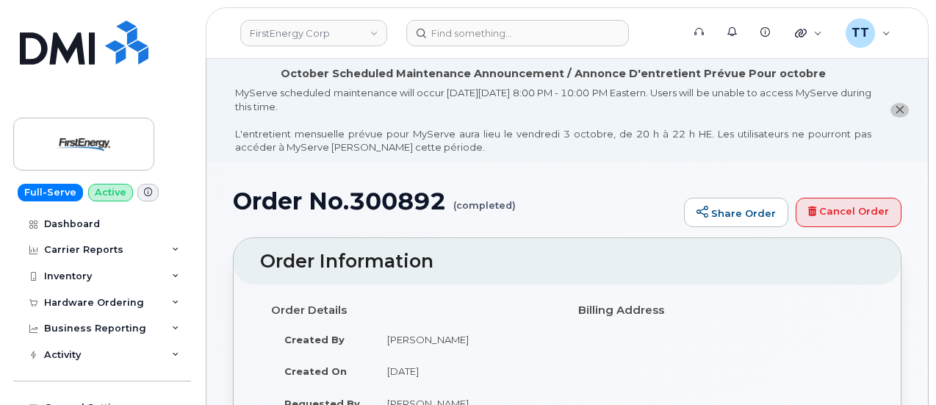
drag, startPoint x: 341, startPoint y: 151, endPoint x: 343, endPoint y: 159, distance: 8.4
click at [341, 151] on div "MyServe scheduled maintenance will occur on Friday October 3rd, 8:00 PM - 10:00…" at bounding box center [553, 120] width 636 height 68
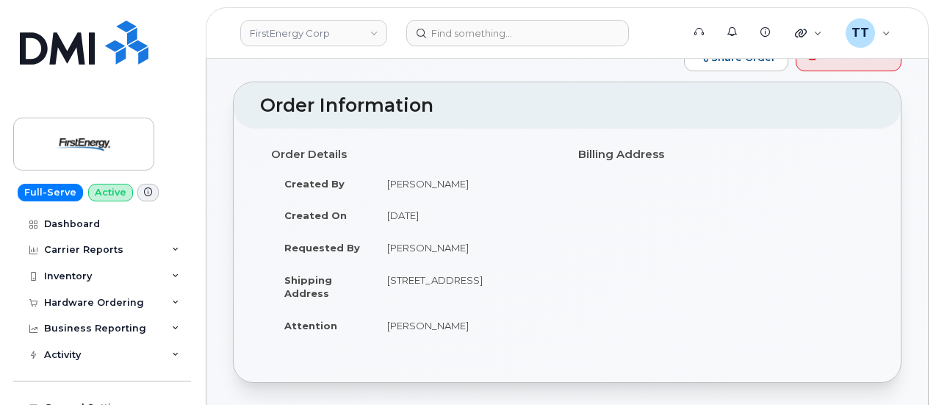
scroll to position [220, 0]
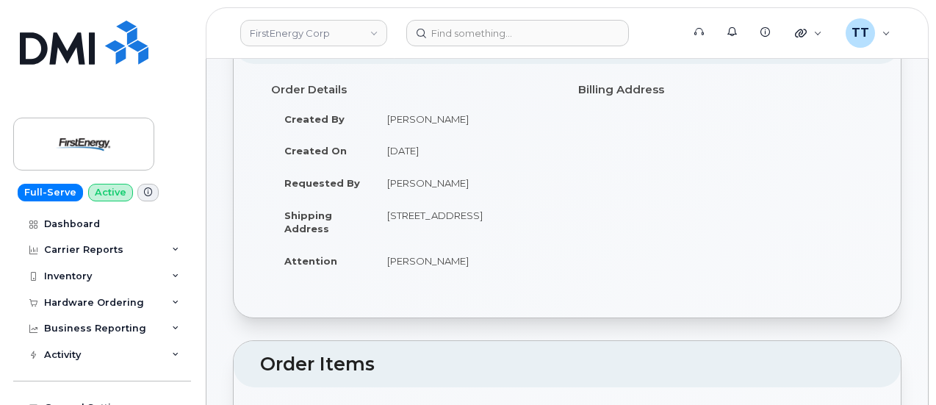
click at [403, 213] on td "700 N 7th Street, 6955, Philadelphia, PA, USA" at bounding box center [465, 222] width 182 height 46
copy tbody "700 N 7th Street, 6955, Philadelphia, PA, USA"
click at [550, 280] on div "Order Details Created By Giesler, Tori Created On September 16, 2025 Requested …" at bounding box center [413, 183] width 307 height 212
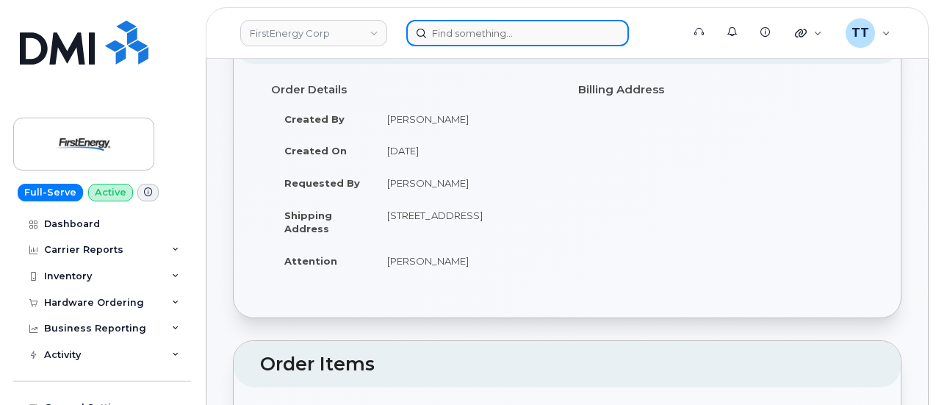
click at [458, 37] on input at bounding box center [517, 33] width 223 height 26
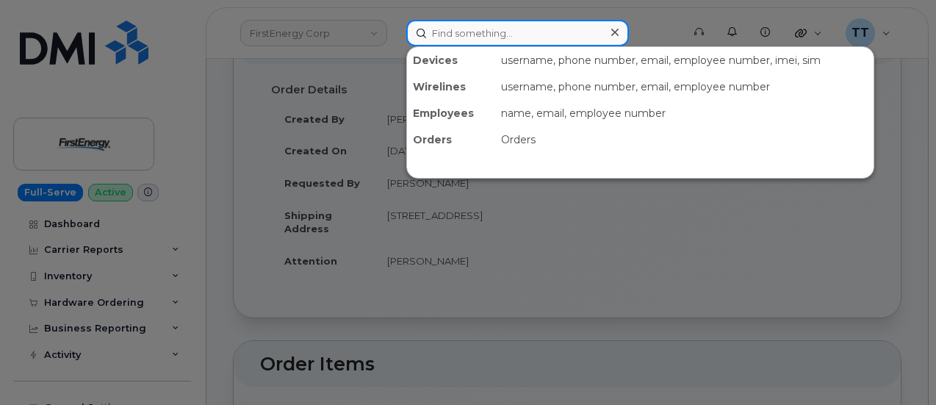
paste input "973-437-7850"
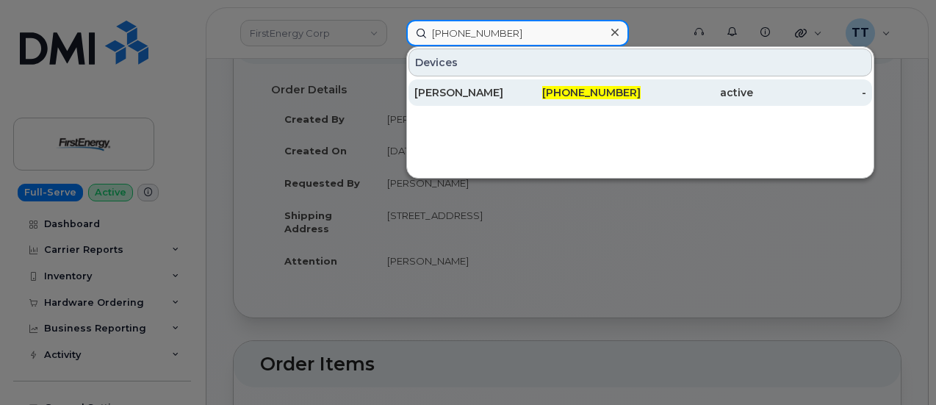
type input "973-437-7850"
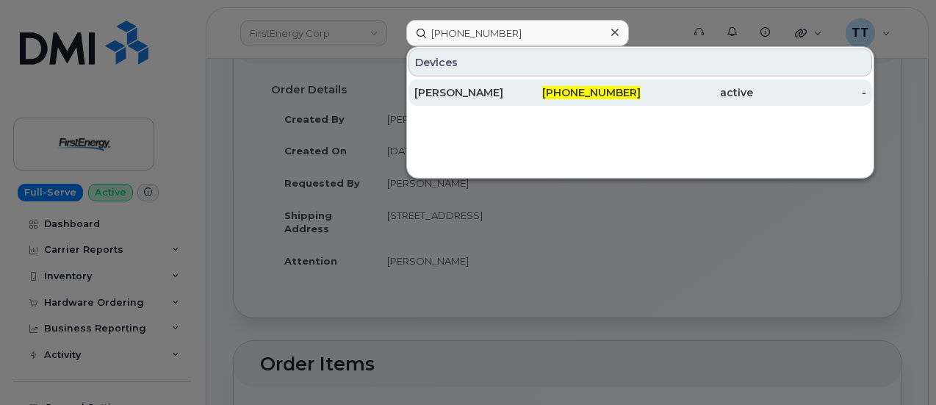
click at [481, 95] on div "JACK PATTIK" at bounding box center [470, 92] width 113 height 15
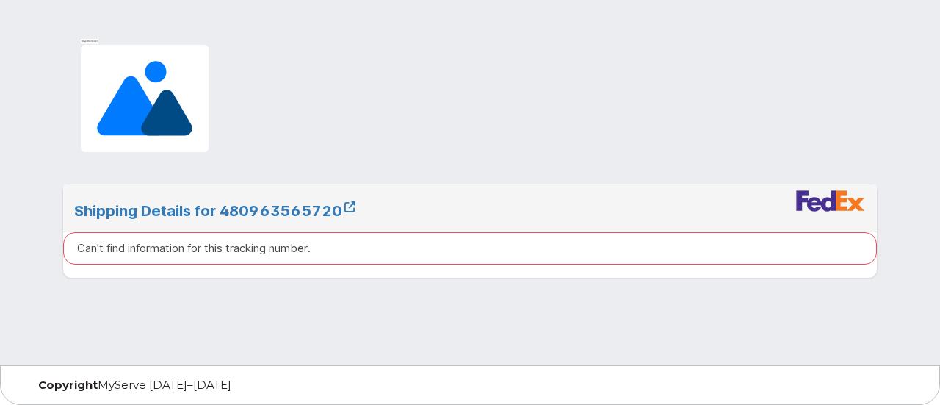
click at [229, 236] on div "Can't find information for this tracking number." at bounding box center [470, 248] width 814 height 32
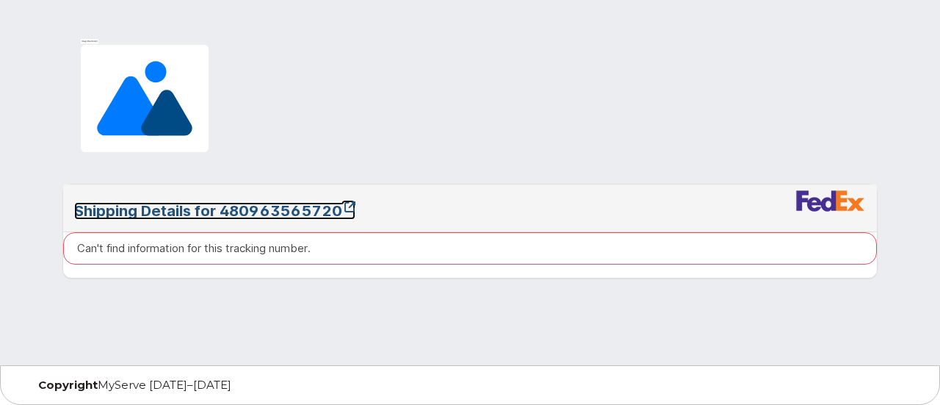
click at [234, 209] on link "Shipping Details for 480963565720" at bounding box center [214, 211] width 281 height 18
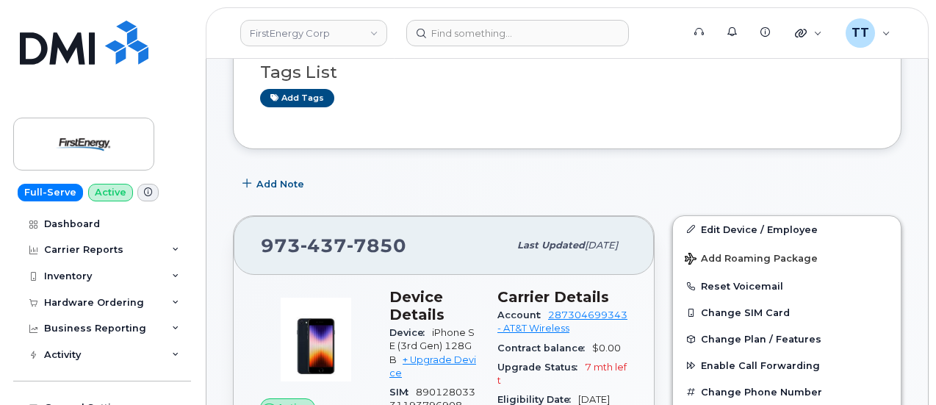
scroll to position [220, 0]
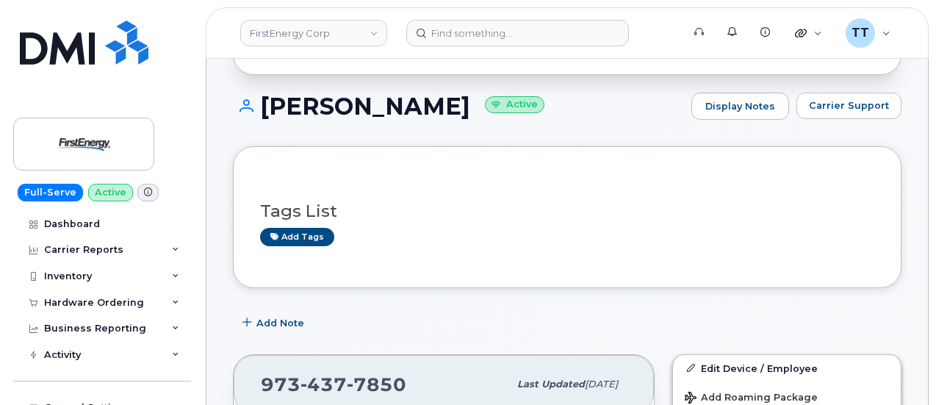
click at [325, 101] on h1 "JACK PATTIK Active" at bounding box center [458, 106] width 451 height 26
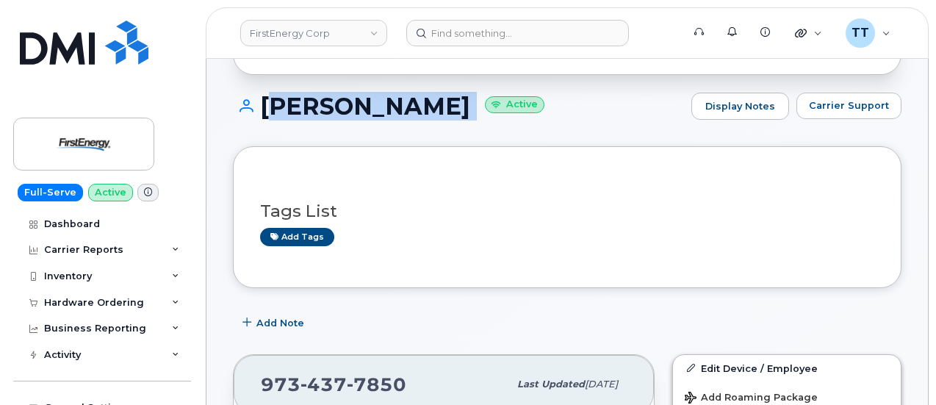
click at [325, 101] on h1 "JACK PATTIK Active" at bounding box center [458, 106] width 451 height 26
copy h1 "JACK PATTIK"
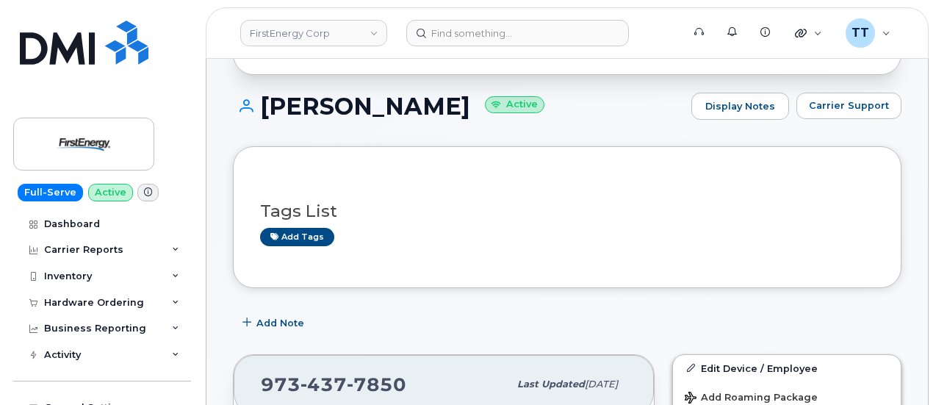
click at [574, 143] on div "JACK PATTIK Active Display Notes Carrier Support" at bounding box center [567, 120] width 669 height 54
click at [322, 105] on h1 "JACK PATTIK Active" at bounding box center [458, 106] width 451 height 26
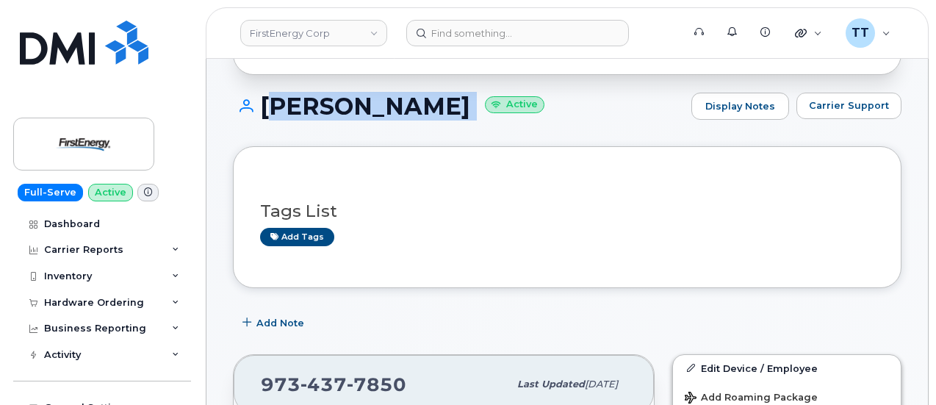
click at [322, 105] on h1 "JACK PATTIK Active" at bounding box center [458, 106] width 451 height 26
copy h1 "JACK PATTIK"
click at [374, 124] on div "JACK PATTIK Active Display Notes Carrier Support" at bounding box center [567, 120] width 669 height 54
click at [361, 104] on h1 "JACK PATTIK Active" at bounding box center [458, 106] width 451 height 26
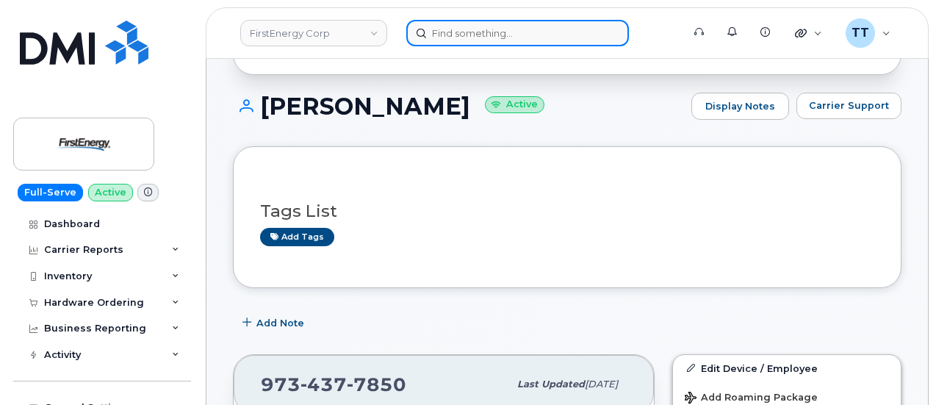
click at [431, 33] on input at bounding box center [517, 33] width 223 height 26
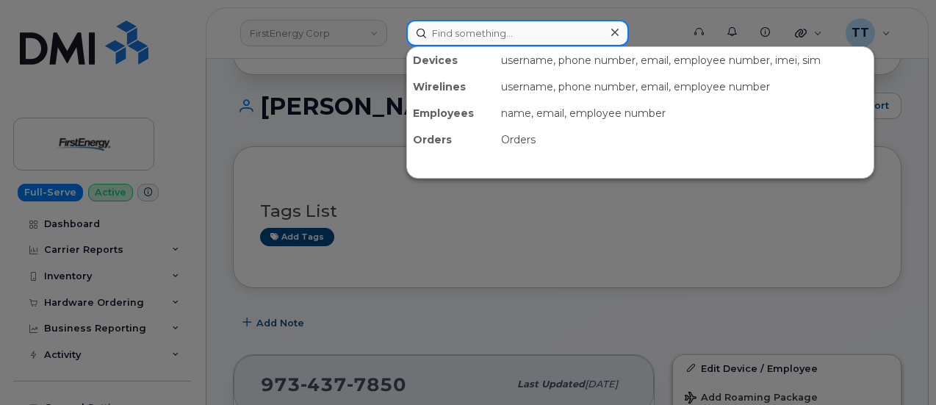
paste input "301306"
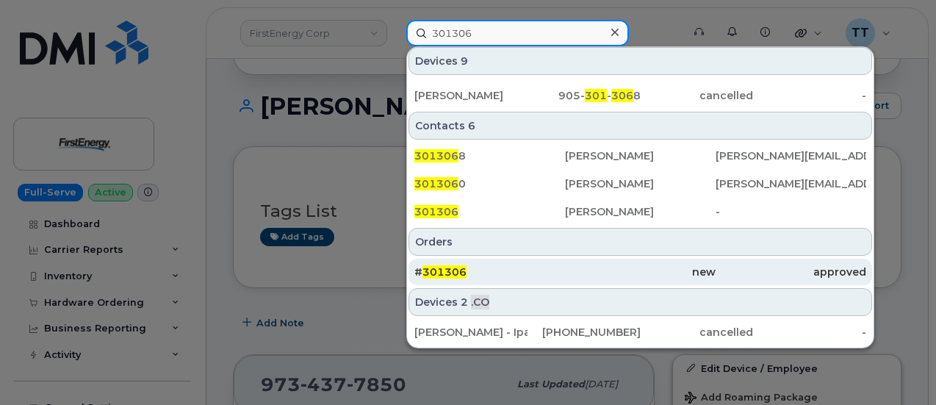
type input "301306"
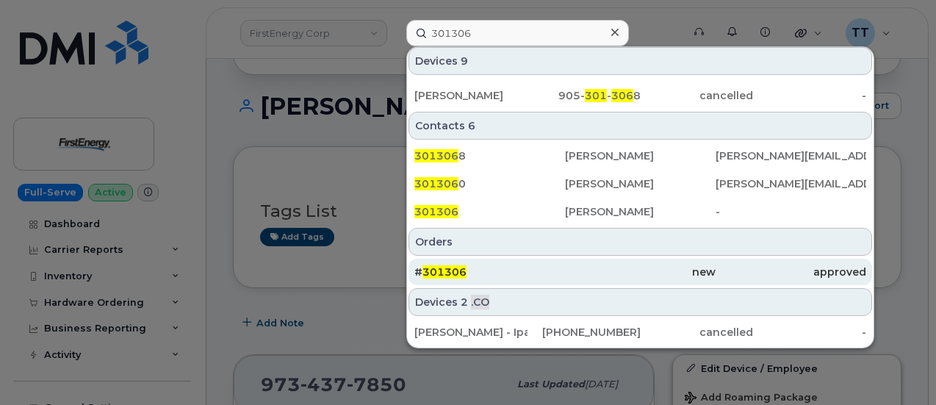
click at [506, 265] on div "# 301306" at bounding box center [489, 271] width 151 height 15
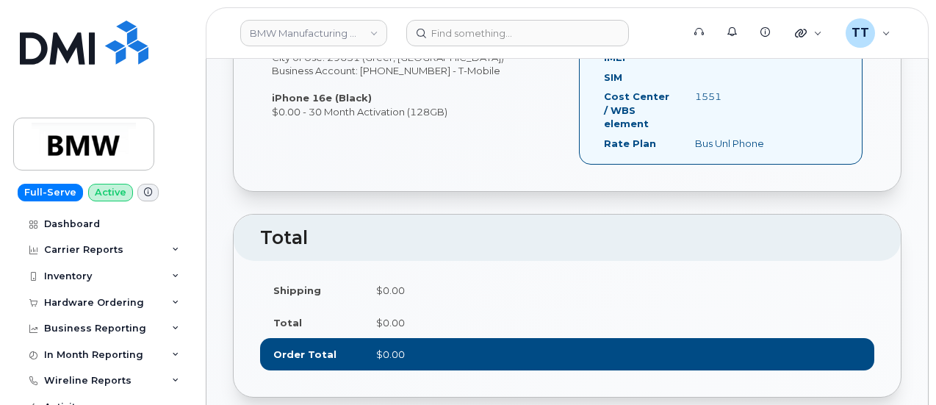
scroll to position [1029, 0]
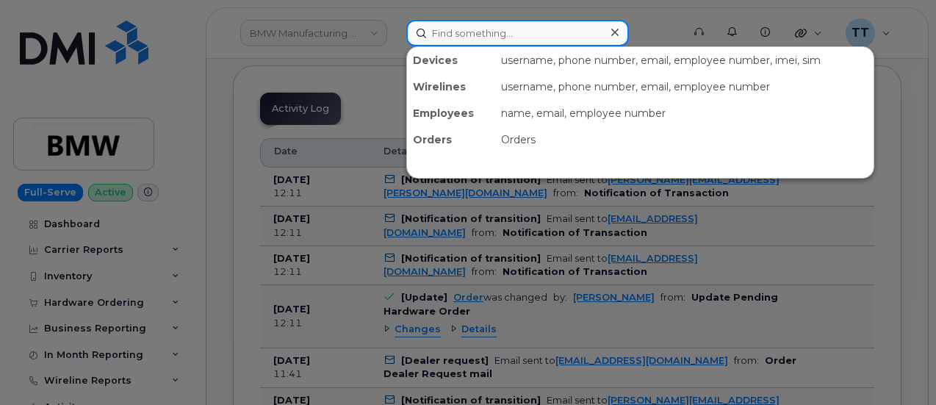
click at [478, 34] on input at bounding box center [517, 33] width 223 height 26
paste input "[PHONE_NUMBER]"
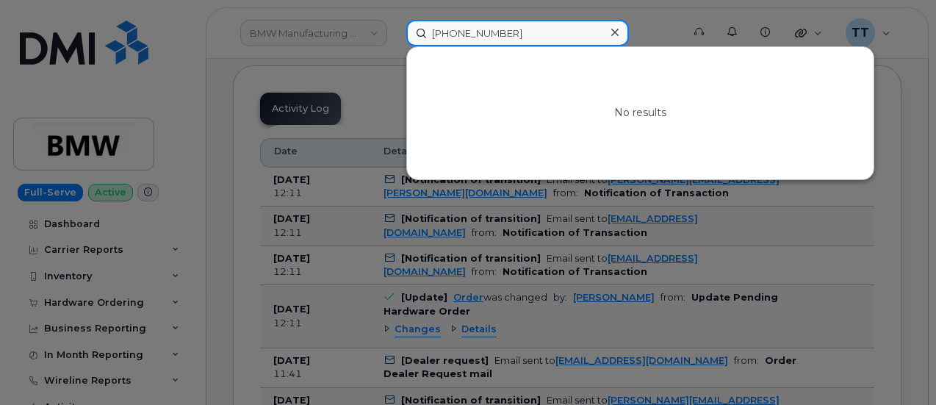
type input "[PHONE_NUMBER]"
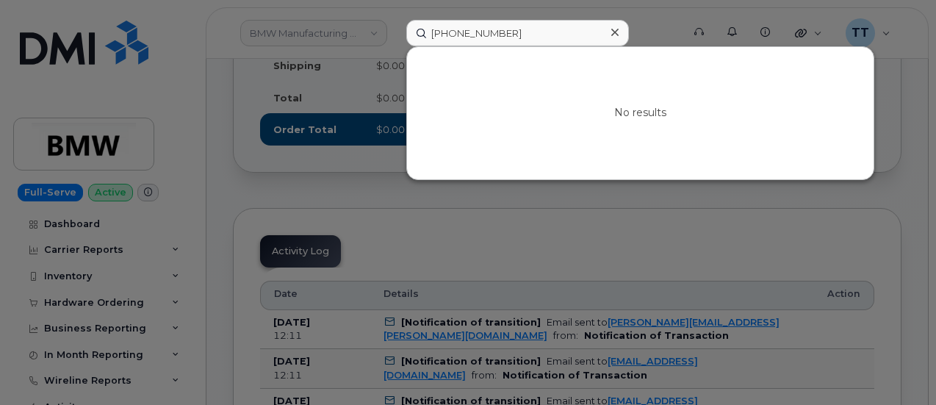
scroll to position [882, 0]
